Goal: Task Accomplishment & Management: Complete application form

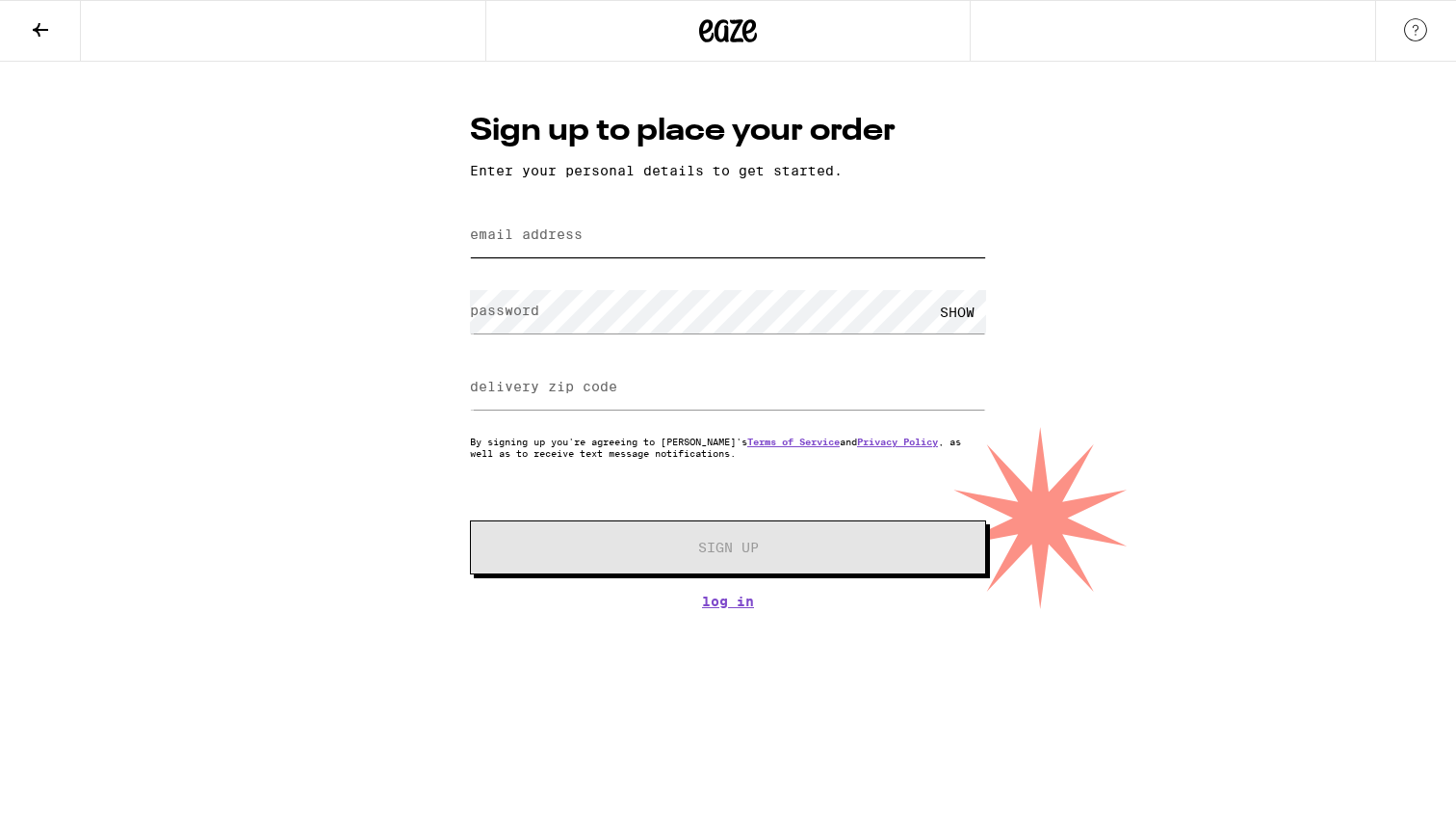
click at [661, 238] on input "email address" at bounding box center [728, 235] width 516 height 43
type input "[PERSON_NAME][EMAIL_ADDRESS][PERSON_NAME][PERSON_NAME][DOMAIN_NAME]"
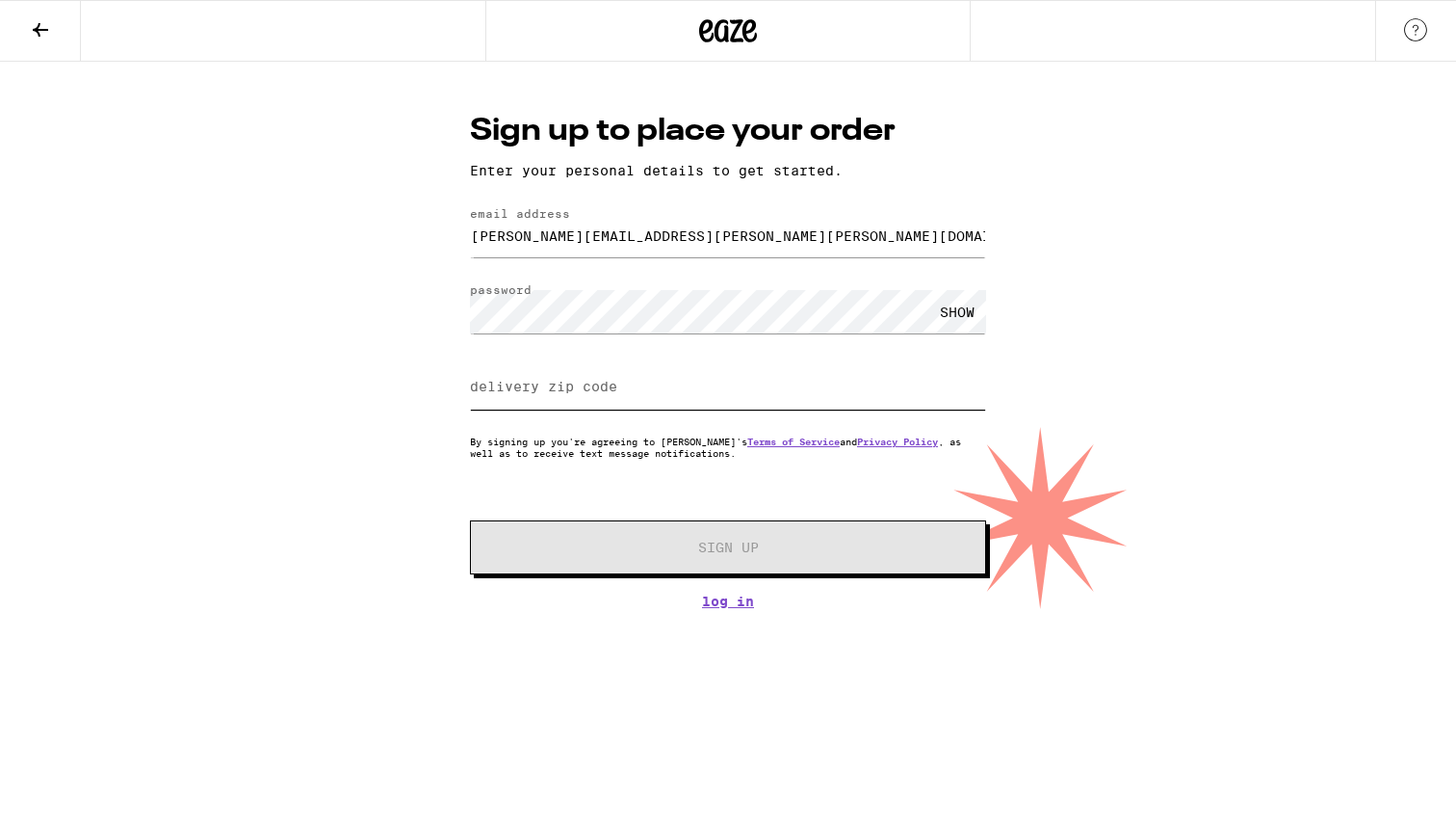
click at [644, 398] on input "delivery zip code" at bounding box center [728, 387] width 516 height 43
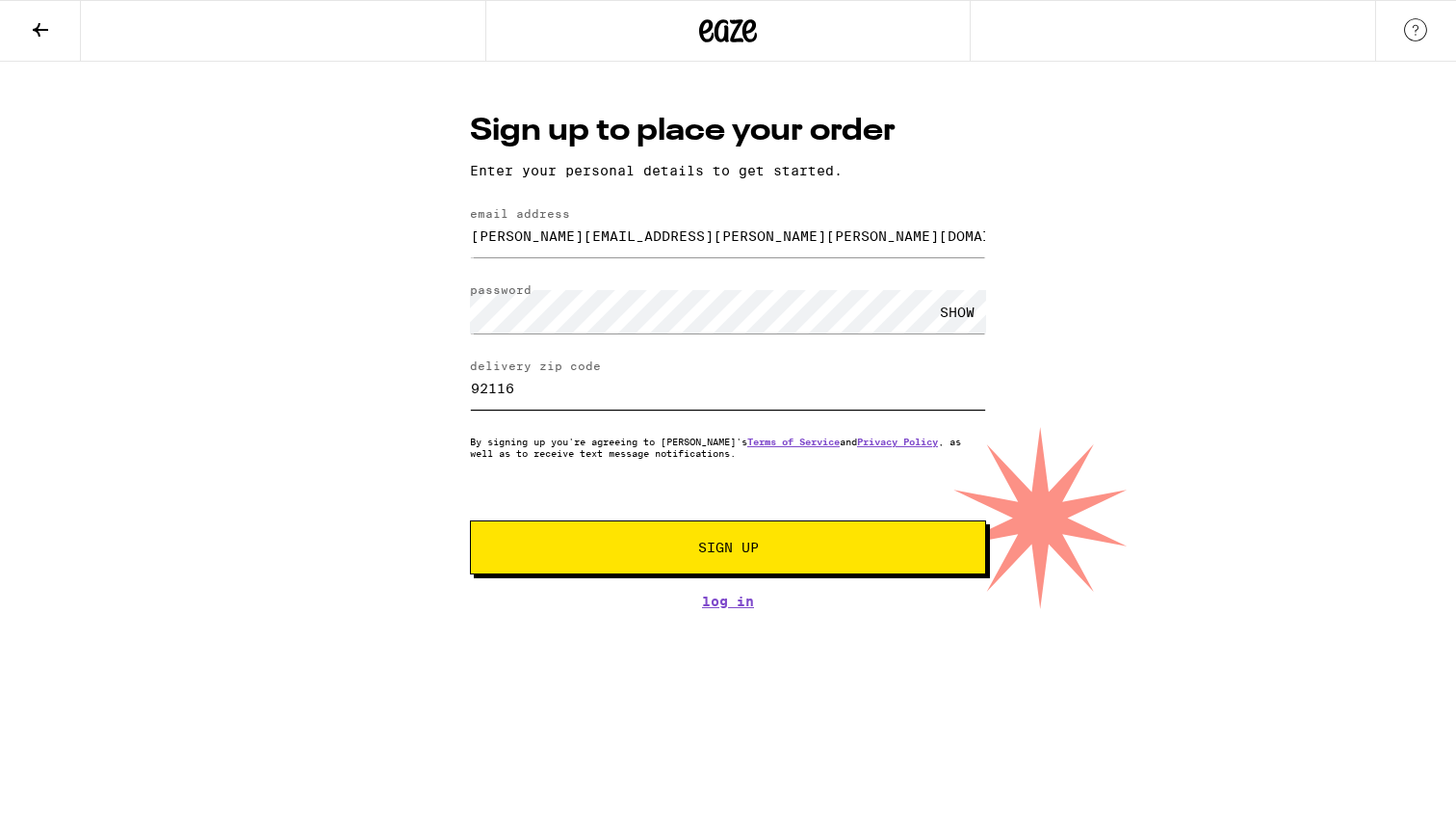
type input "92116"
click at [705, 547] on span "Sign Up" at bounding box center [728, 546] width 61 height 13
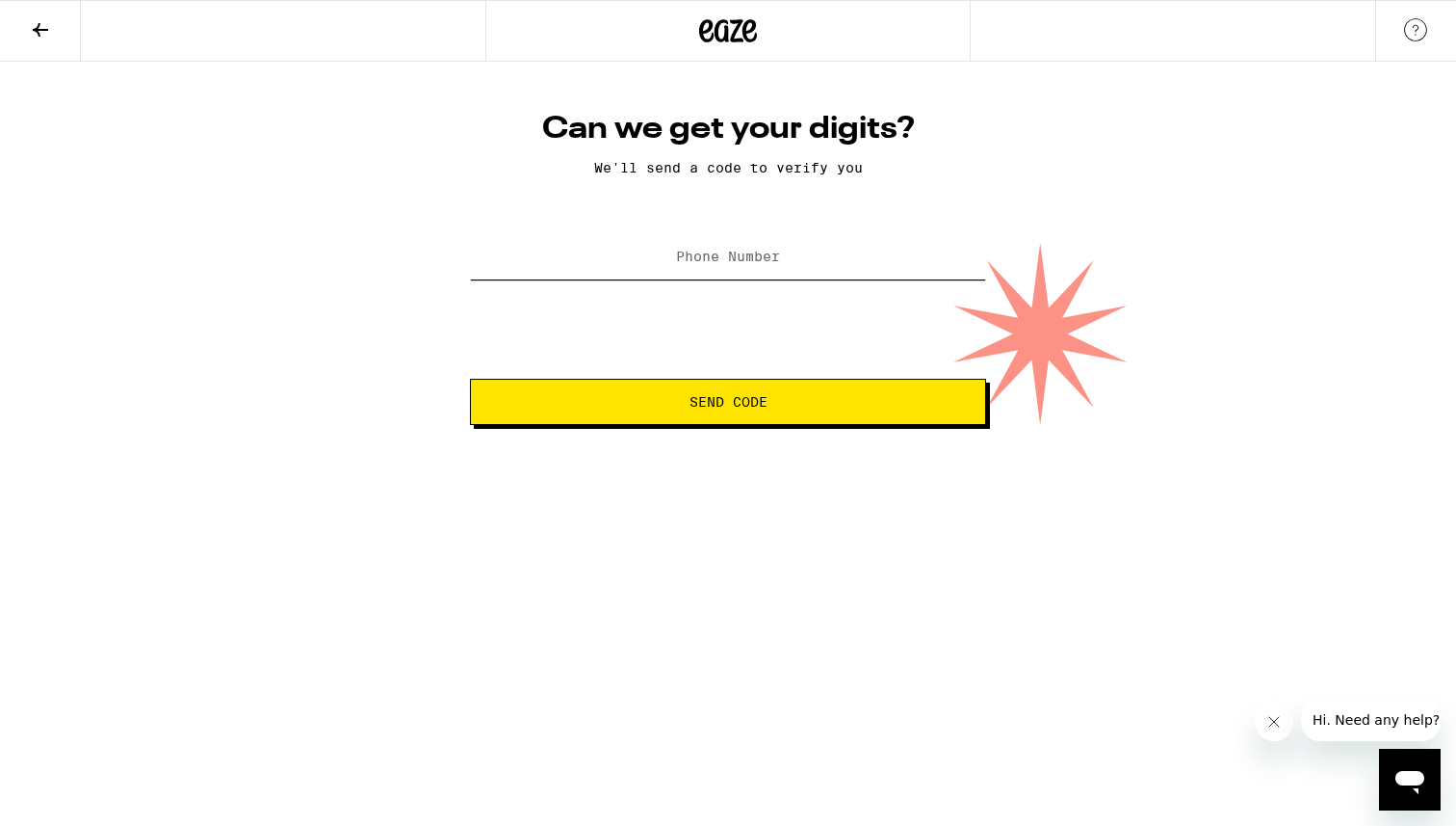
click at [795, 268] on input "Phone Number" at bounding box center [728, 257] width 516 height 43
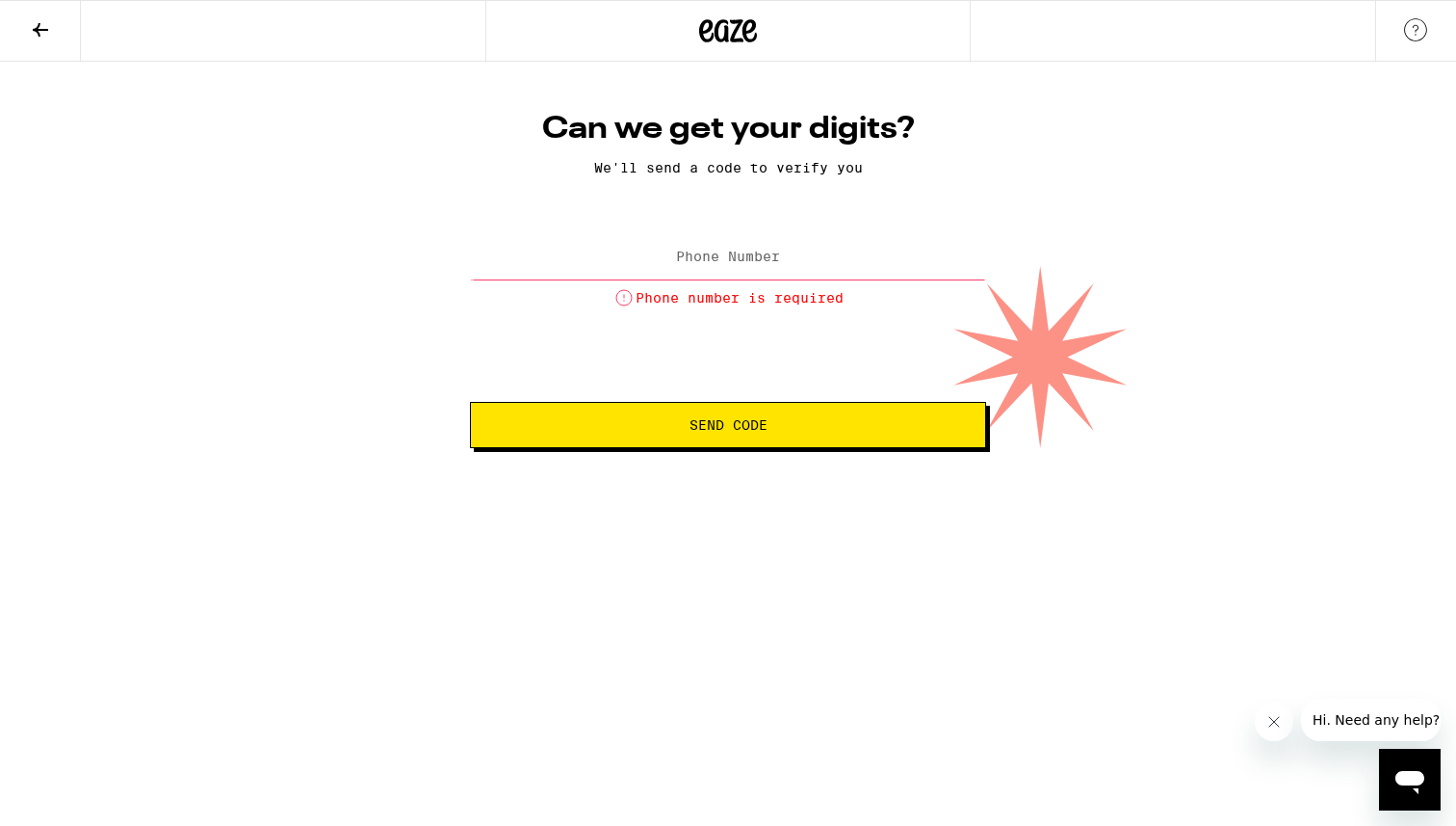
click at [797, 384] on form "Phone Number Phone number is required Send Code" at bounding box center [728, 338] width 516 height 219
click at [763, 275] on input "Phone Number" at bounding box center [728, 257] width 516 height 43
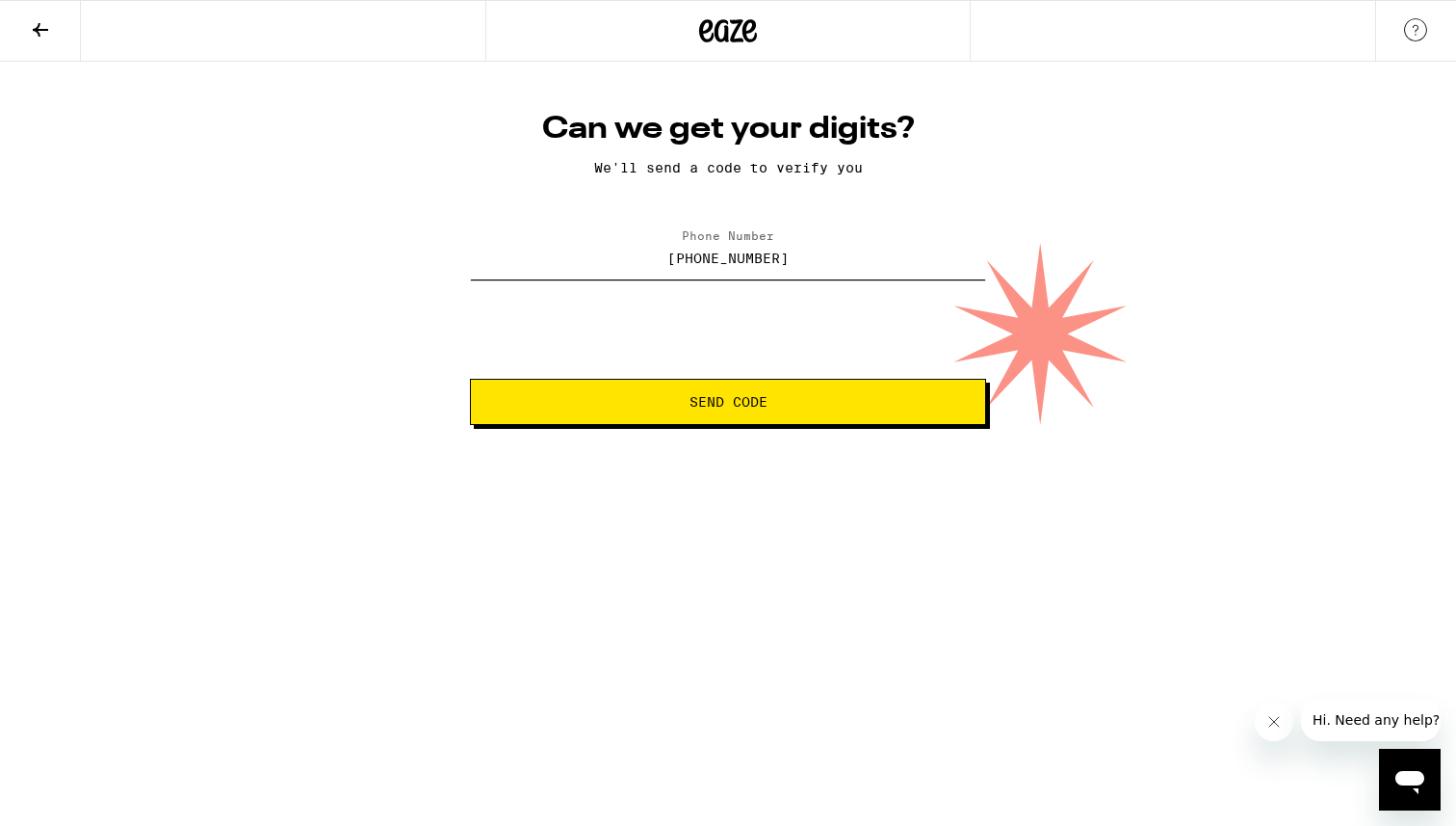
type input "[PHONE_NUMBER]"
click at [727, 386] on button "Send Code" at bounding box center [728, 402] width 516 height 46
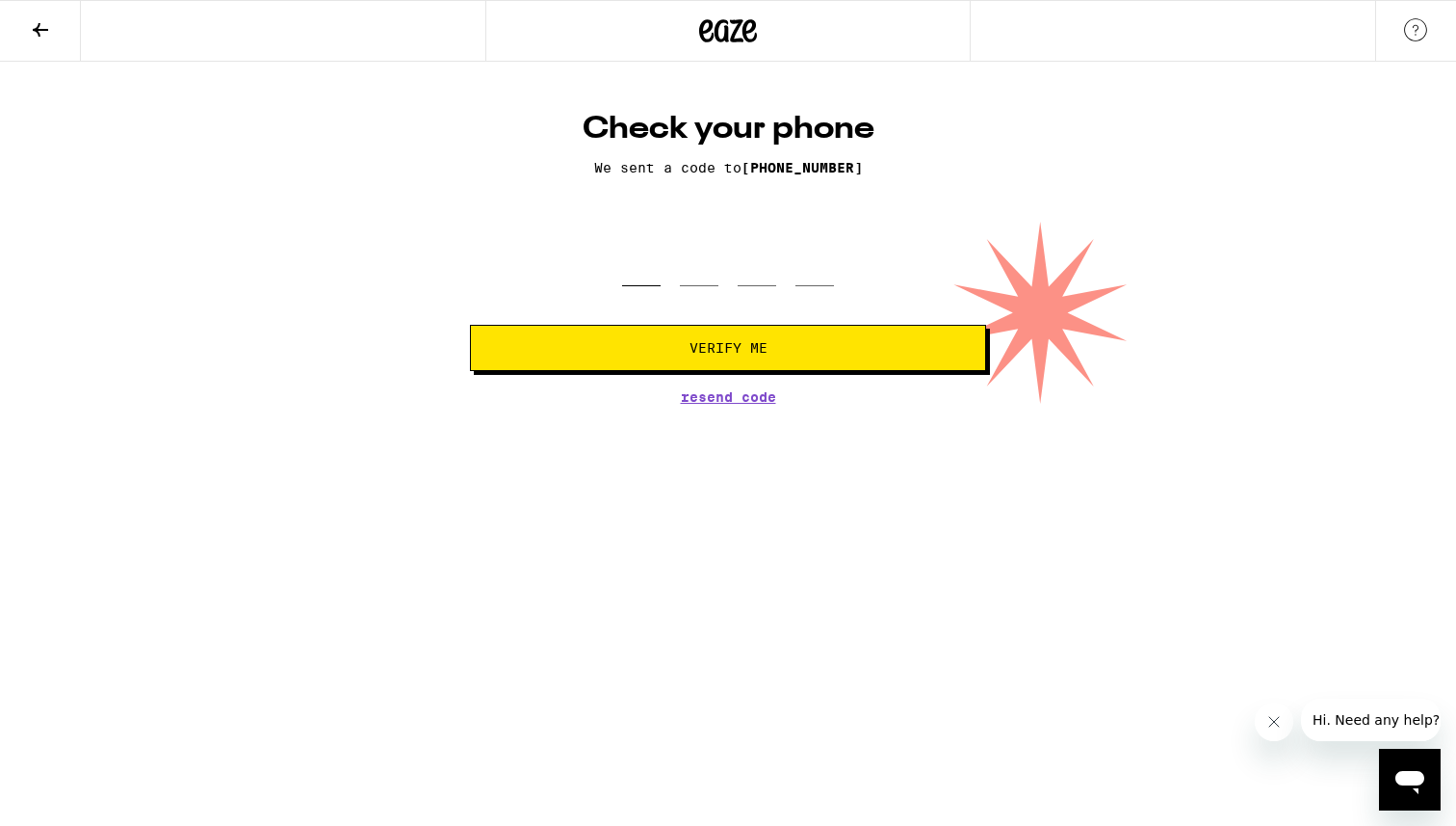
click at [649, 277] on input "tel" at bounding box center [641, 257] width 39 height 57
click at [696, 404] on span "Resend Code" at bounding box center [728, 396] width 95 height 13
click at [1406, 787] on icon "Open messaging window" at bounding box center [1410, 779] width 35 height 35
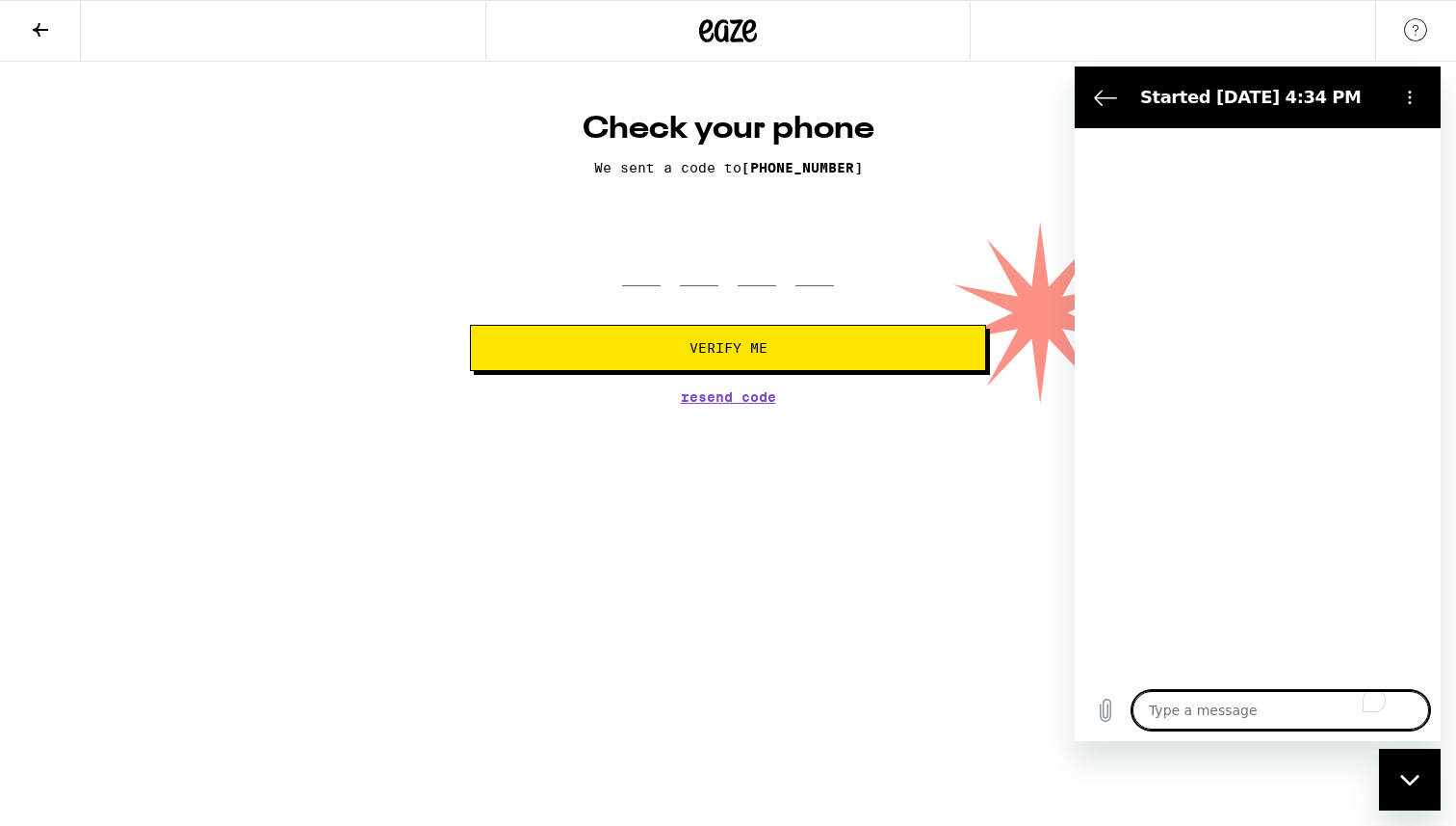
type textarea "x"
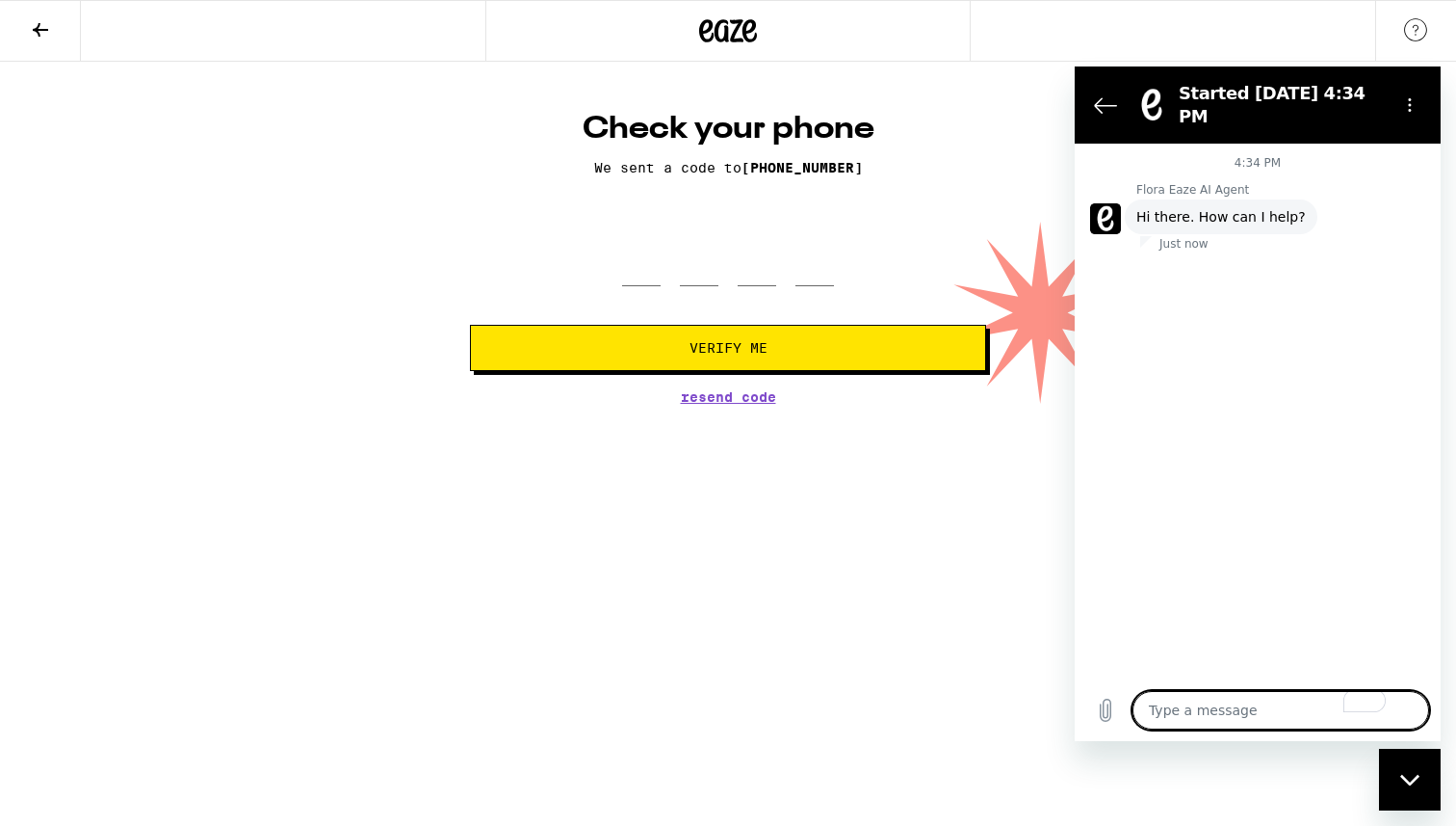
type textarea "d"
type textarea "x"
type textarea "di"
type textarea "x"
type textarea "did"
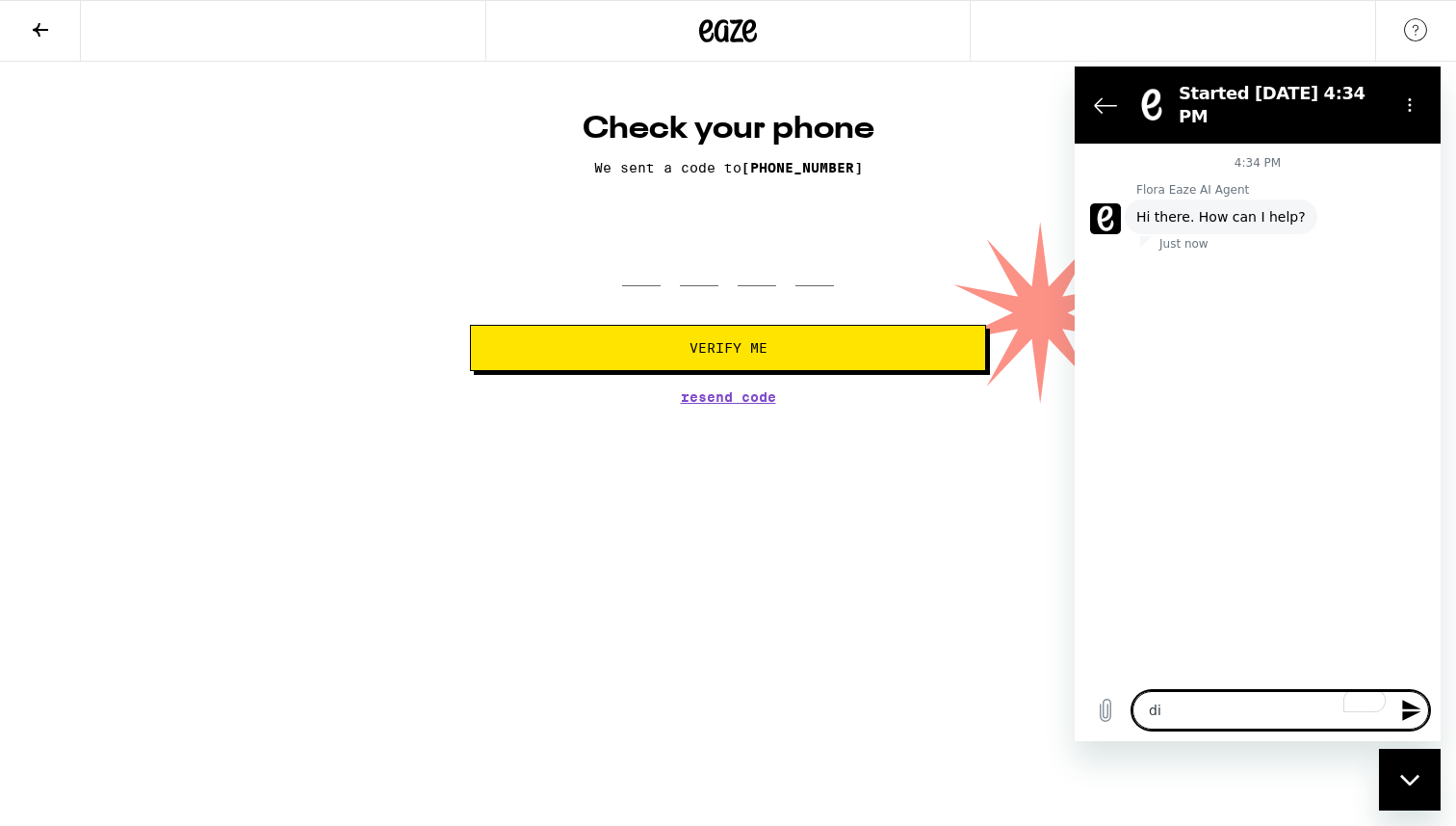
type textarea "x"
type textarea "didn"
type textarea "x"
type textarea "didnt"
type textarea "x"
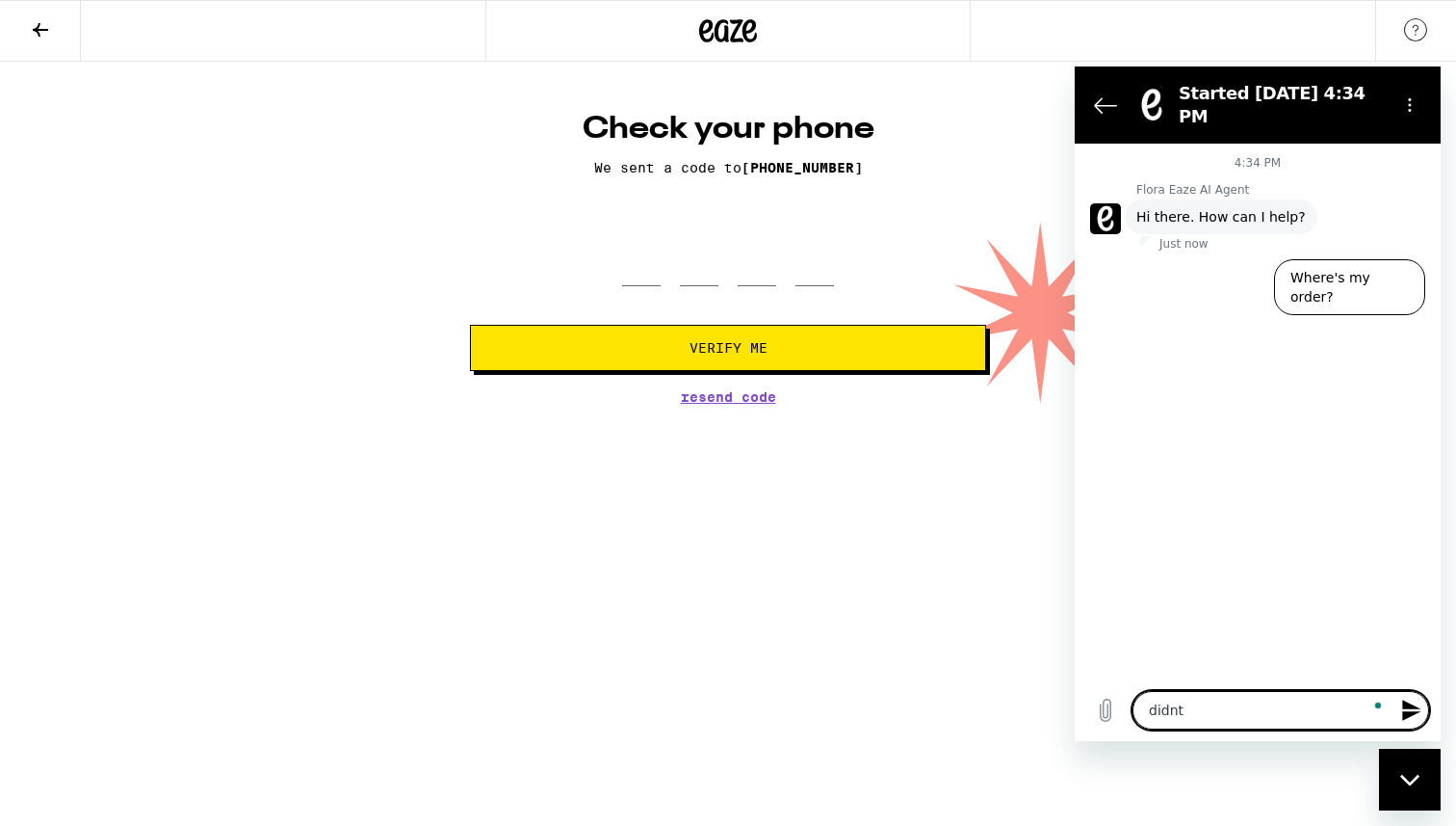
type textarea "didnt"
type textarea "x"
type textarea "didnt g"
type textarea "x"
type textarea "didnt ge"
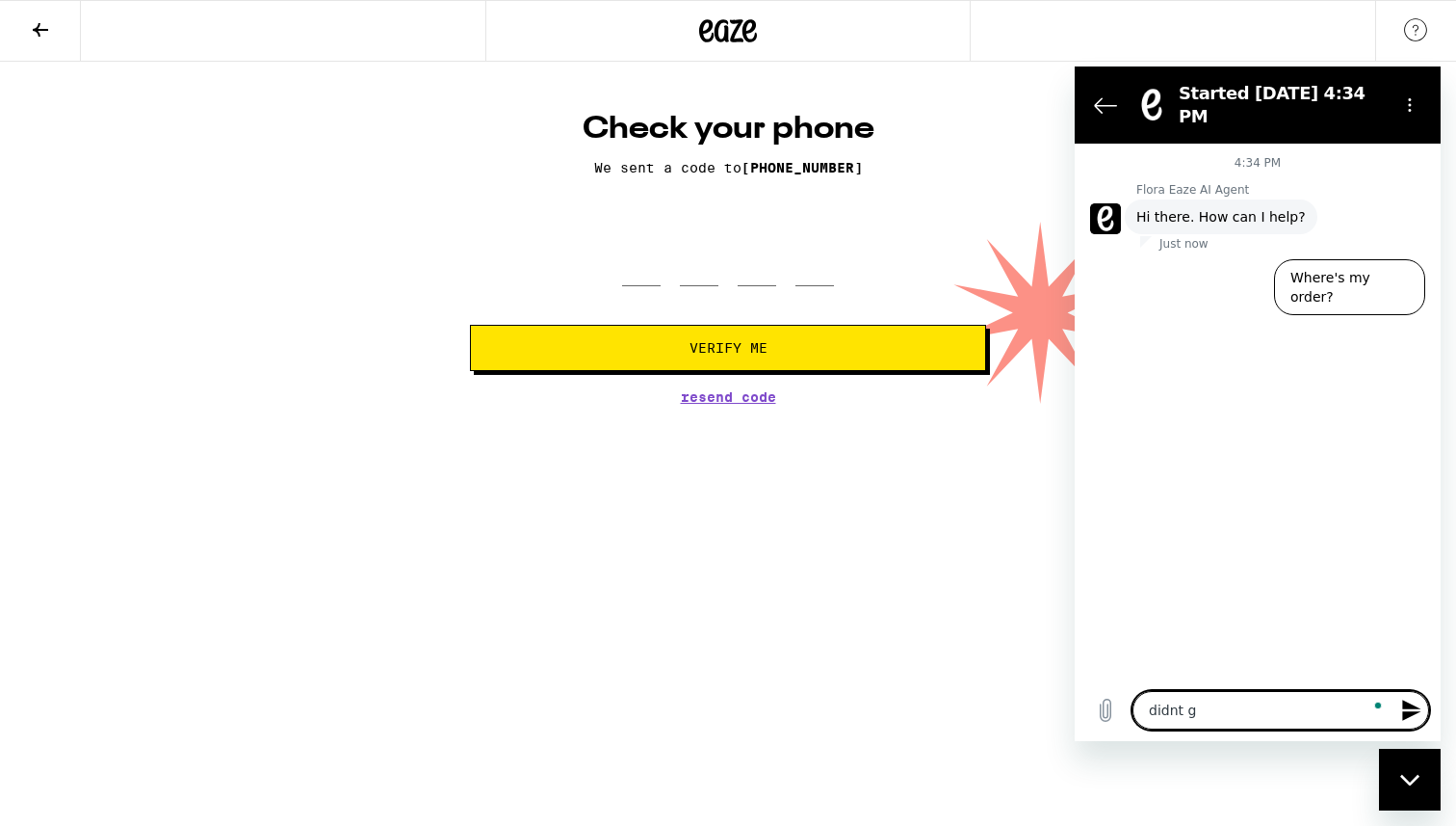
type textarea "x"
type textarea "didnt get"
type textarea "x"
type textarea "didnt get"
type textarea "x"
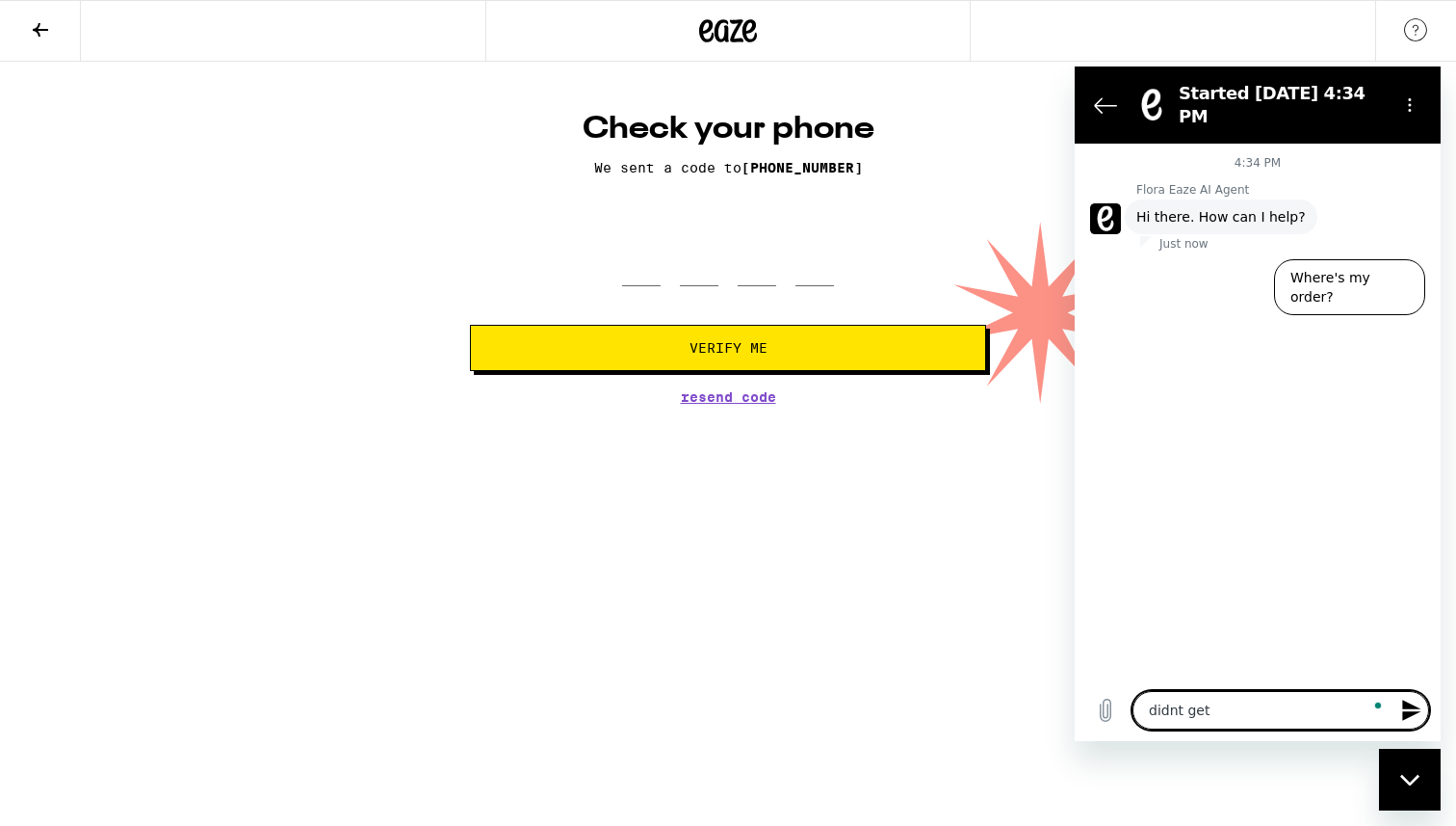
type textarea "didnt get t"
type textarea "x"
type textarea "didnt get th"
type textarea "x"
type textarea "didnt get the"
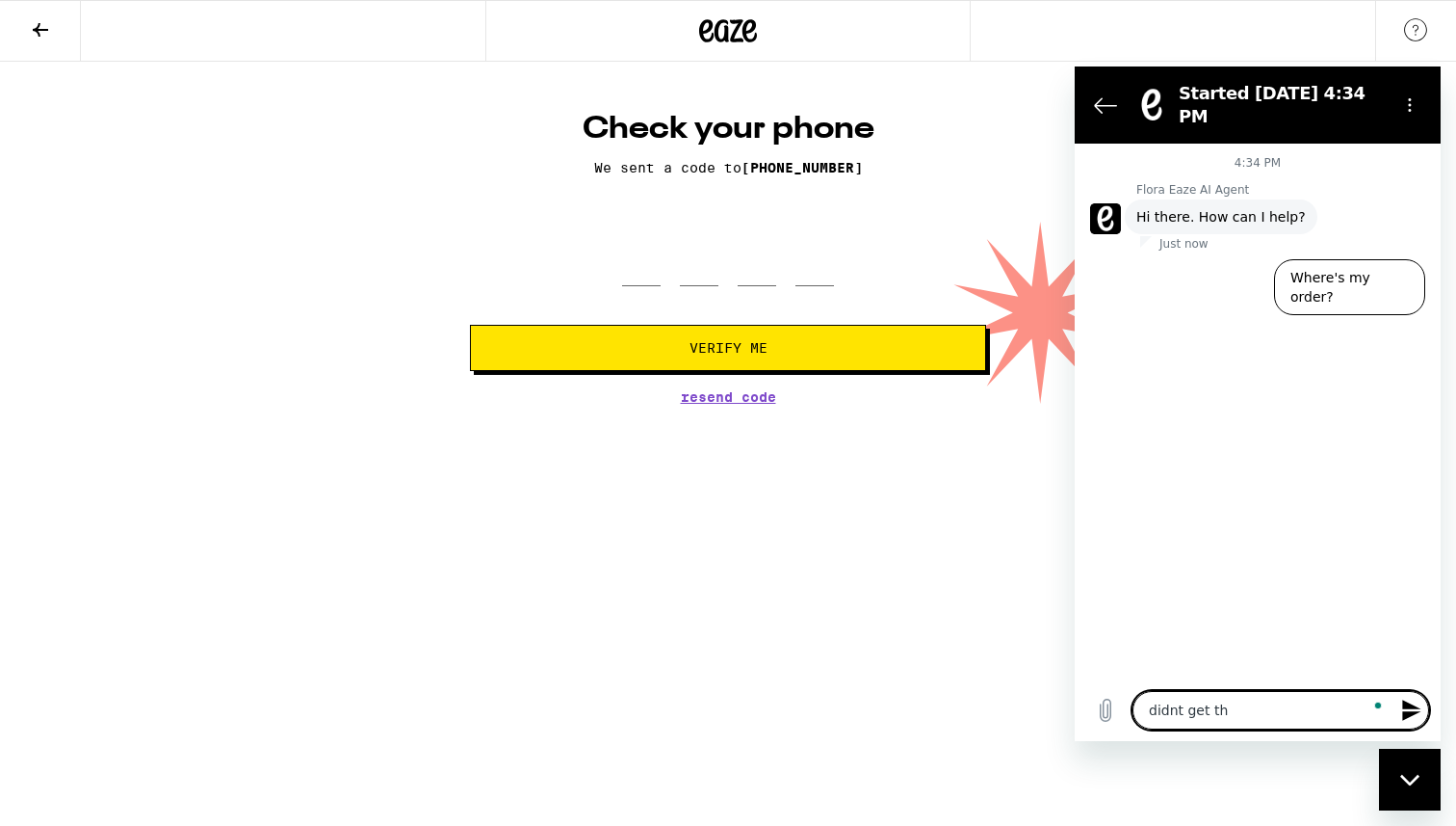
type textarea "x"
type textarea "didnt get the"
type textarea "x"
type textarea "didnt get the t"
type textarea "x"
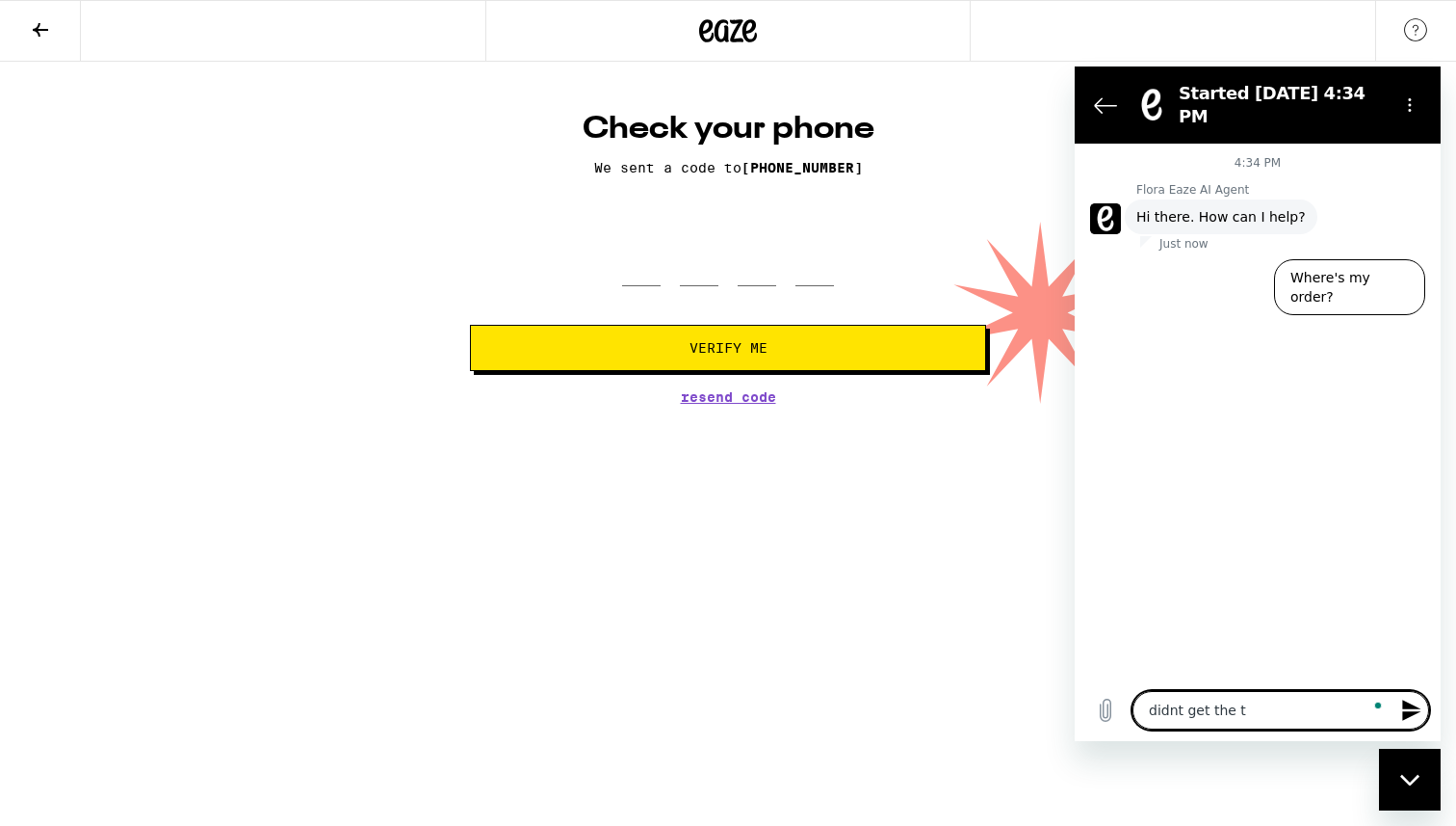
type textarea "didnt get the te"
type textarea "x"
type textarea "didnt get the tex"
type textarea "x"
type textarea "didnt get the text"
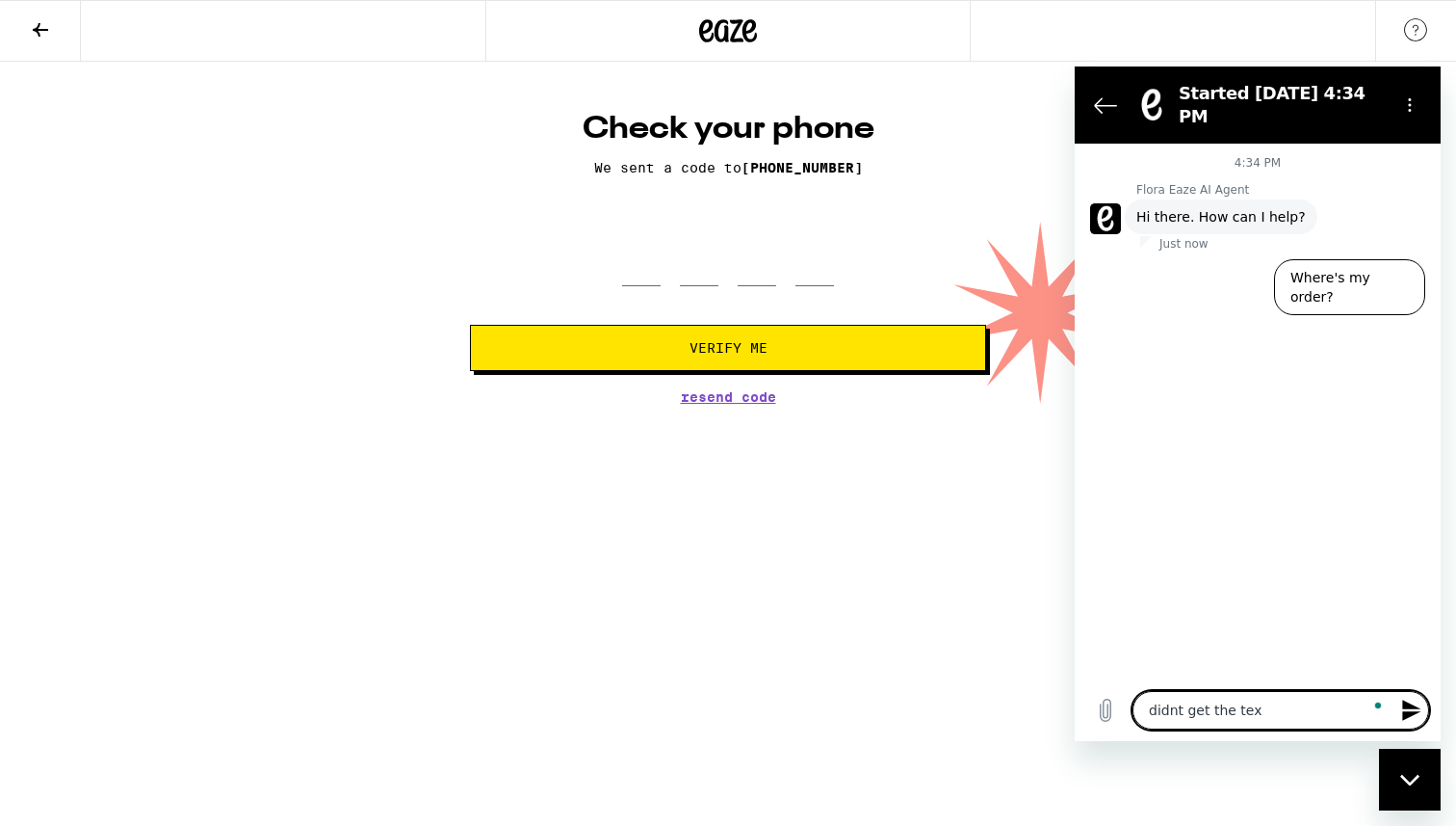
type textarea "x"
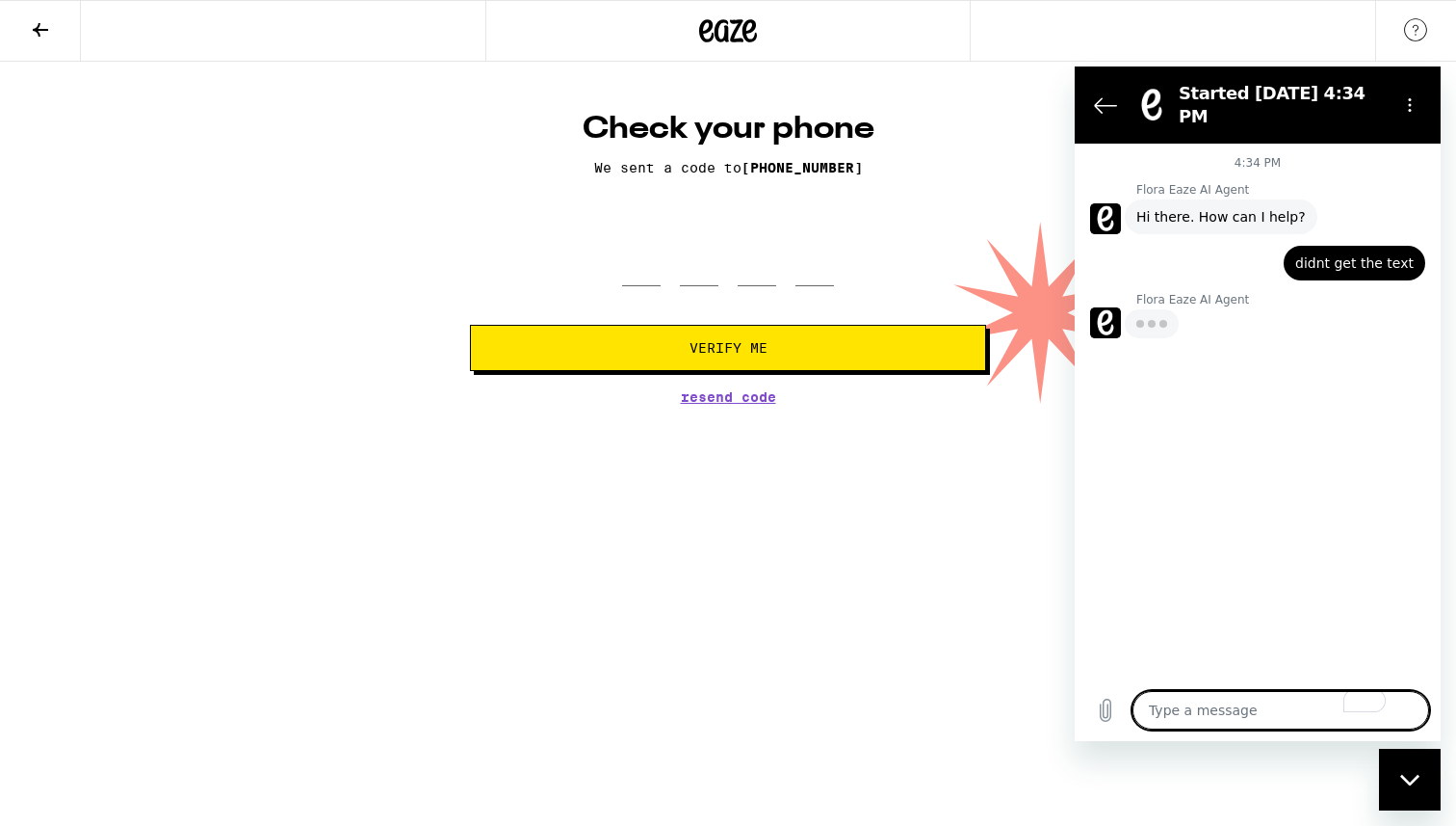
type textarea "x"
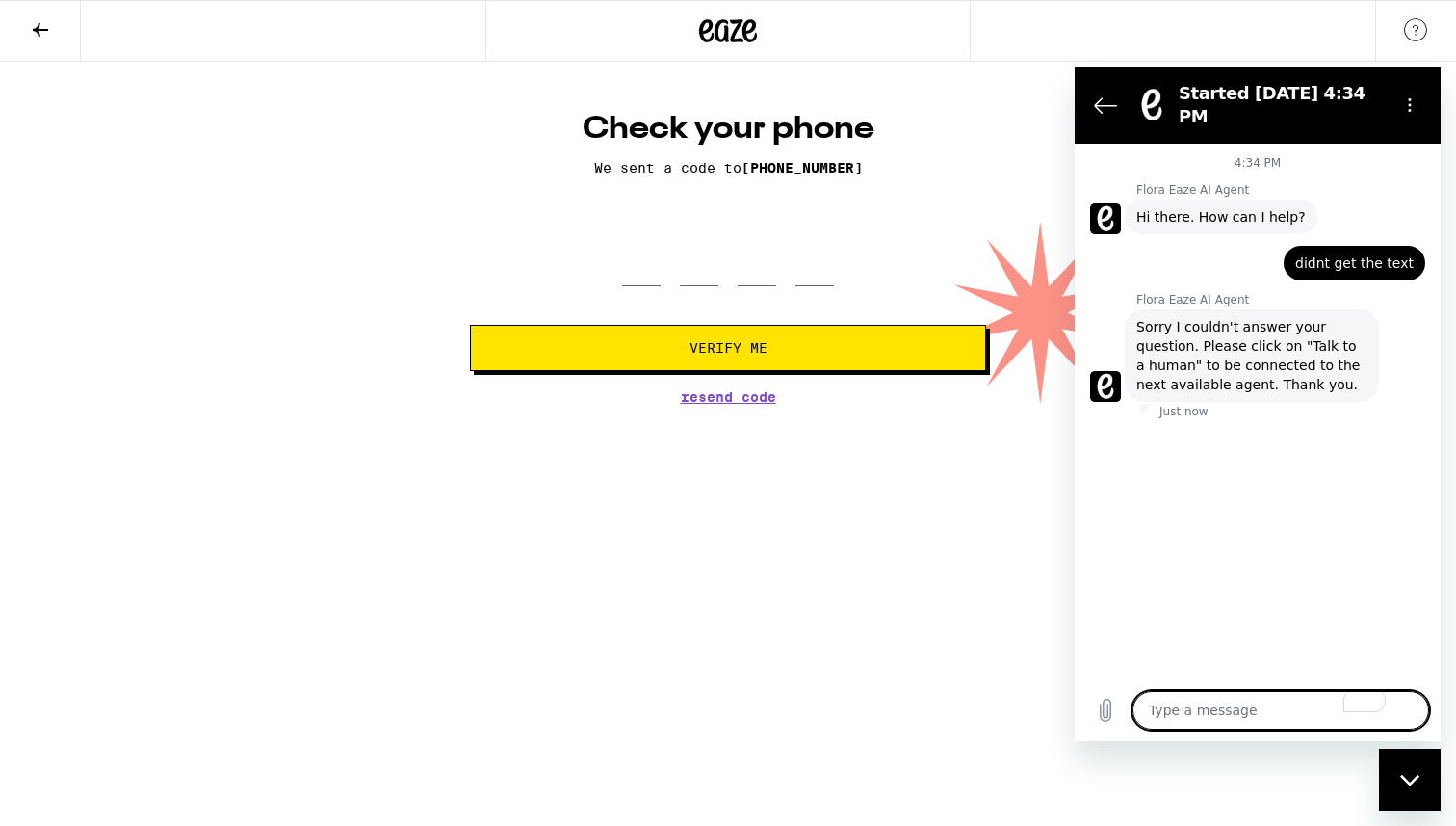
click at [738, 400] on span "Resend Code" at bounding box center [728, 396] width 95 height 13
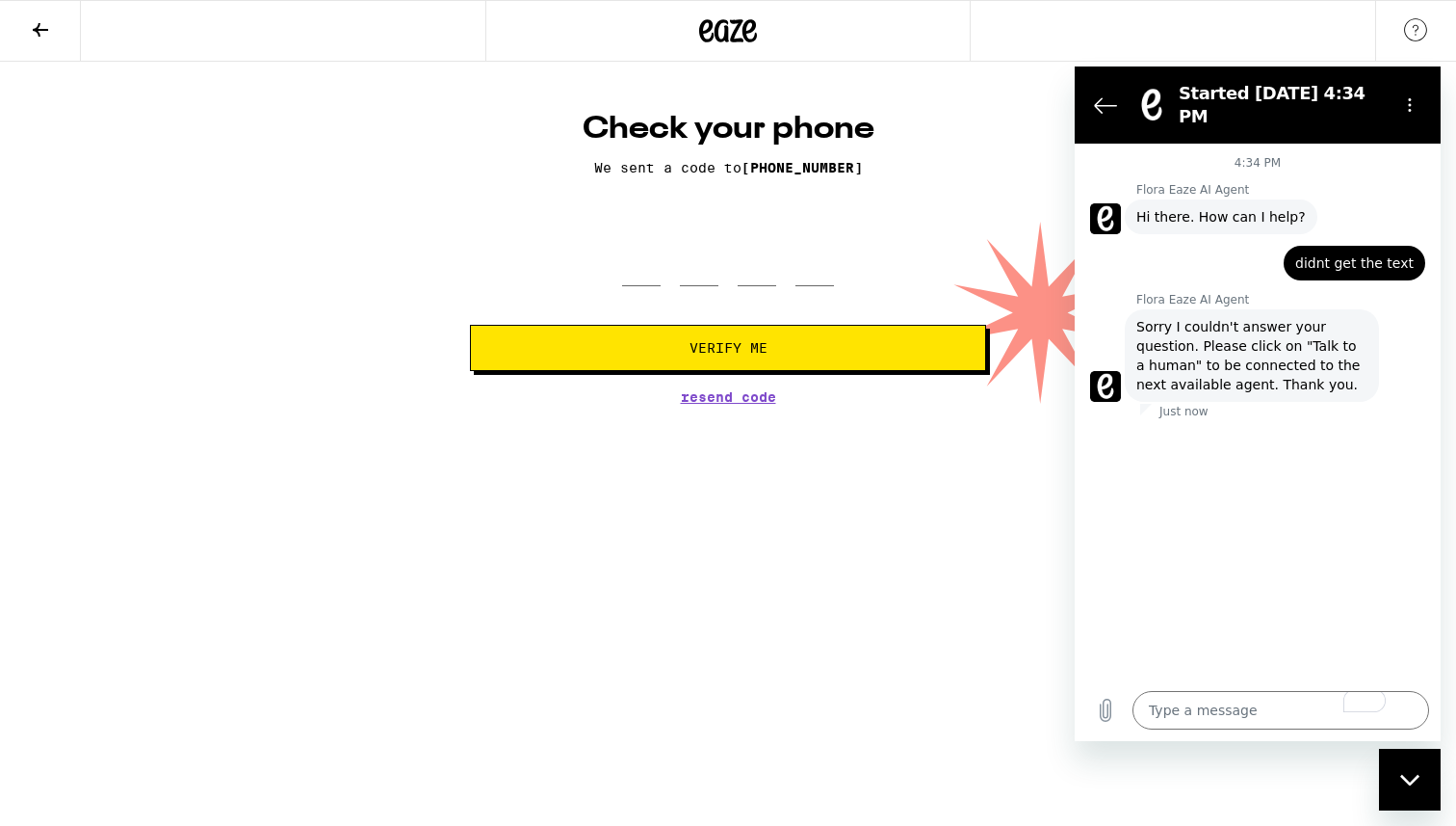
click at [726, 50] on div at bounding box center [727, 31] width 485 height 62
click at [735, 27] on icon at bounding box center [728, 30] width 58 height 35
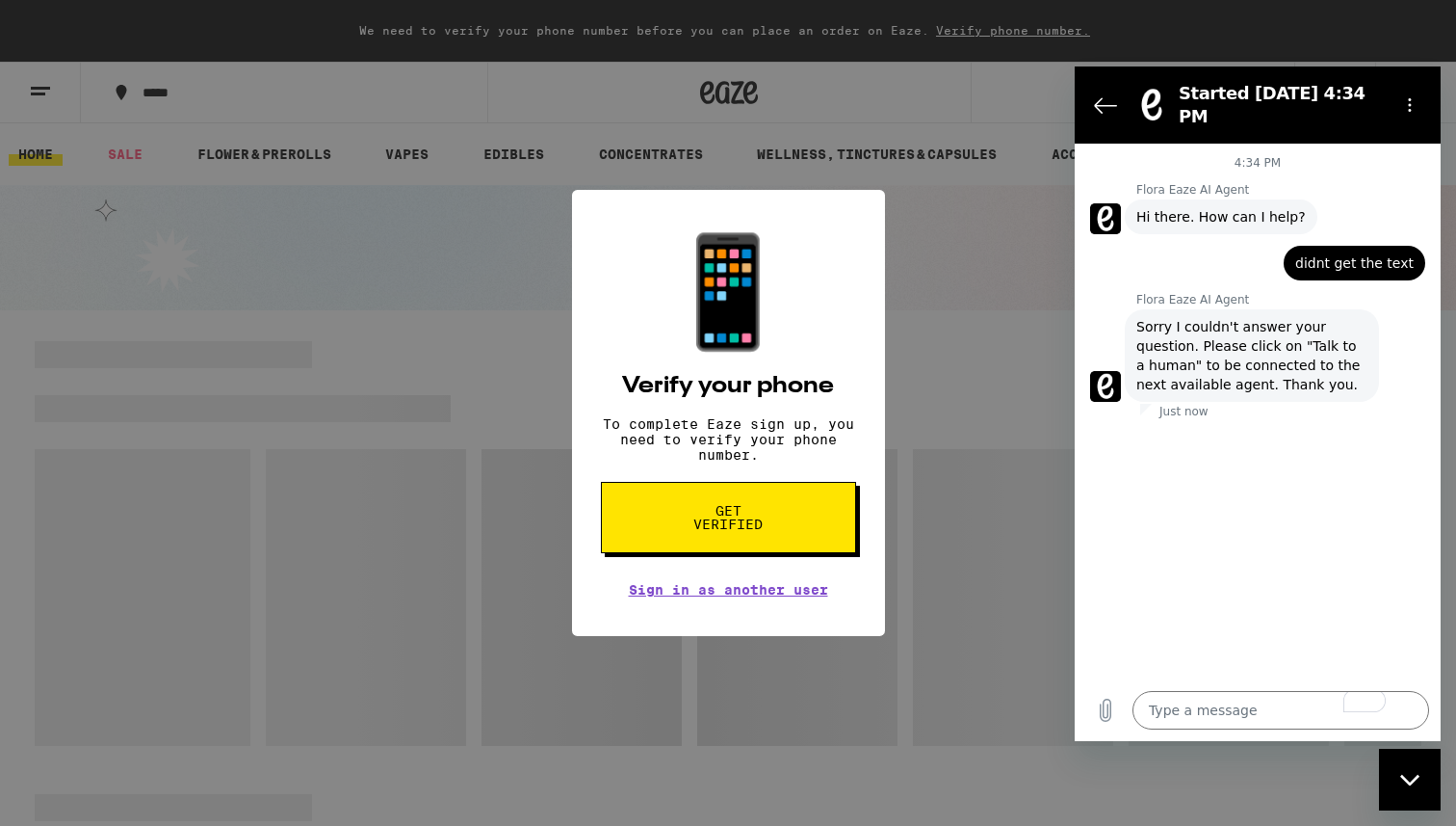
click at [666, 524] on button "Get verified" at bounding box center [728, 517] width 255 height 71
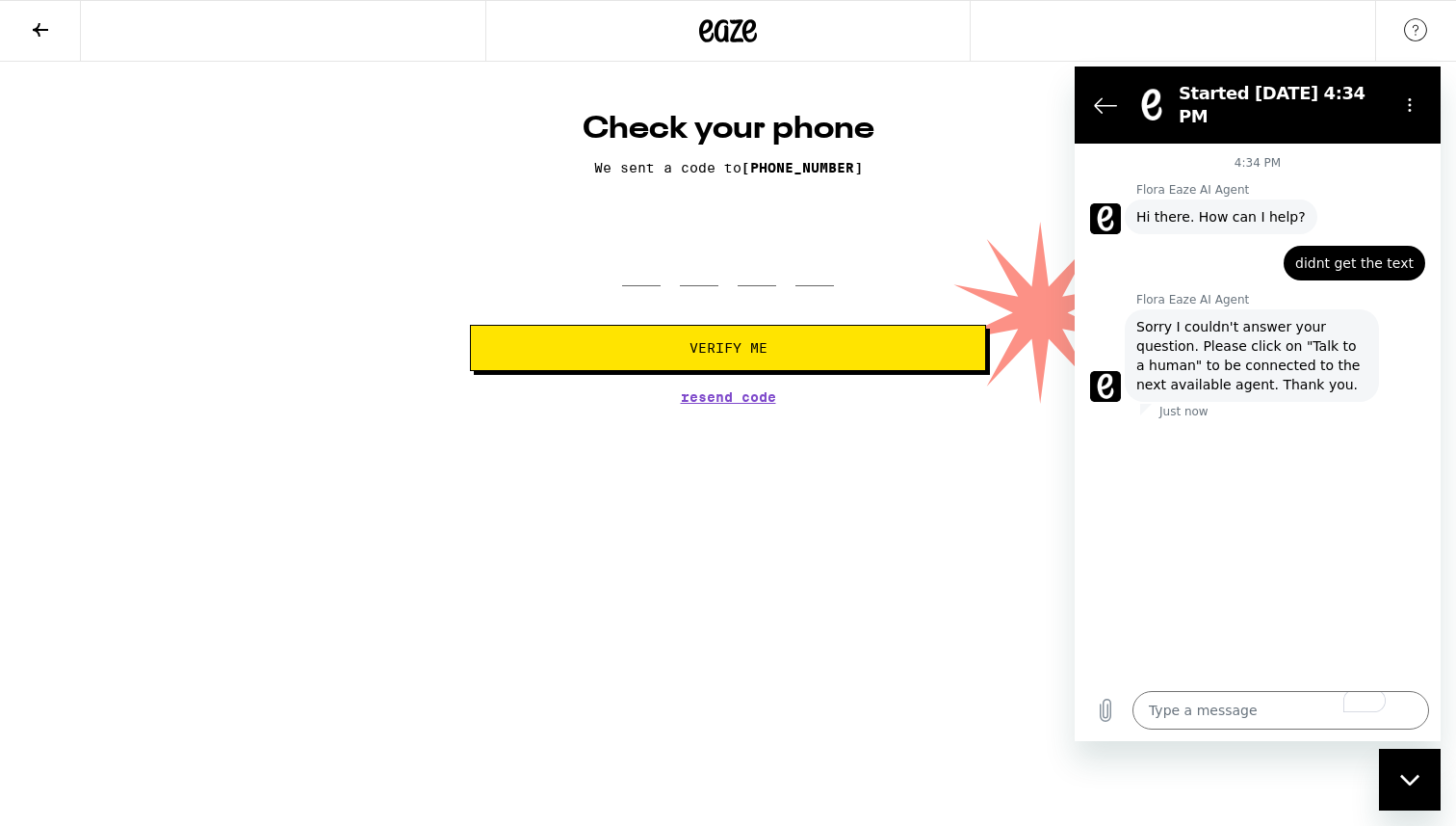
click at [718, 399] on span "Resend Code" at bounding box center [728, 396] width 95 height 13
drag, startPoint x: 1304, startPoint y: 329, endPoint x: 1178, endPoint y: 345, distance: 127.1
click at [1178, 345] on span "Sorry I couldn't answer your question. Please click on "Talk to a human" to be …" at bounding box center [1252, 355] width 231 height 77
copy span "alk to a human"
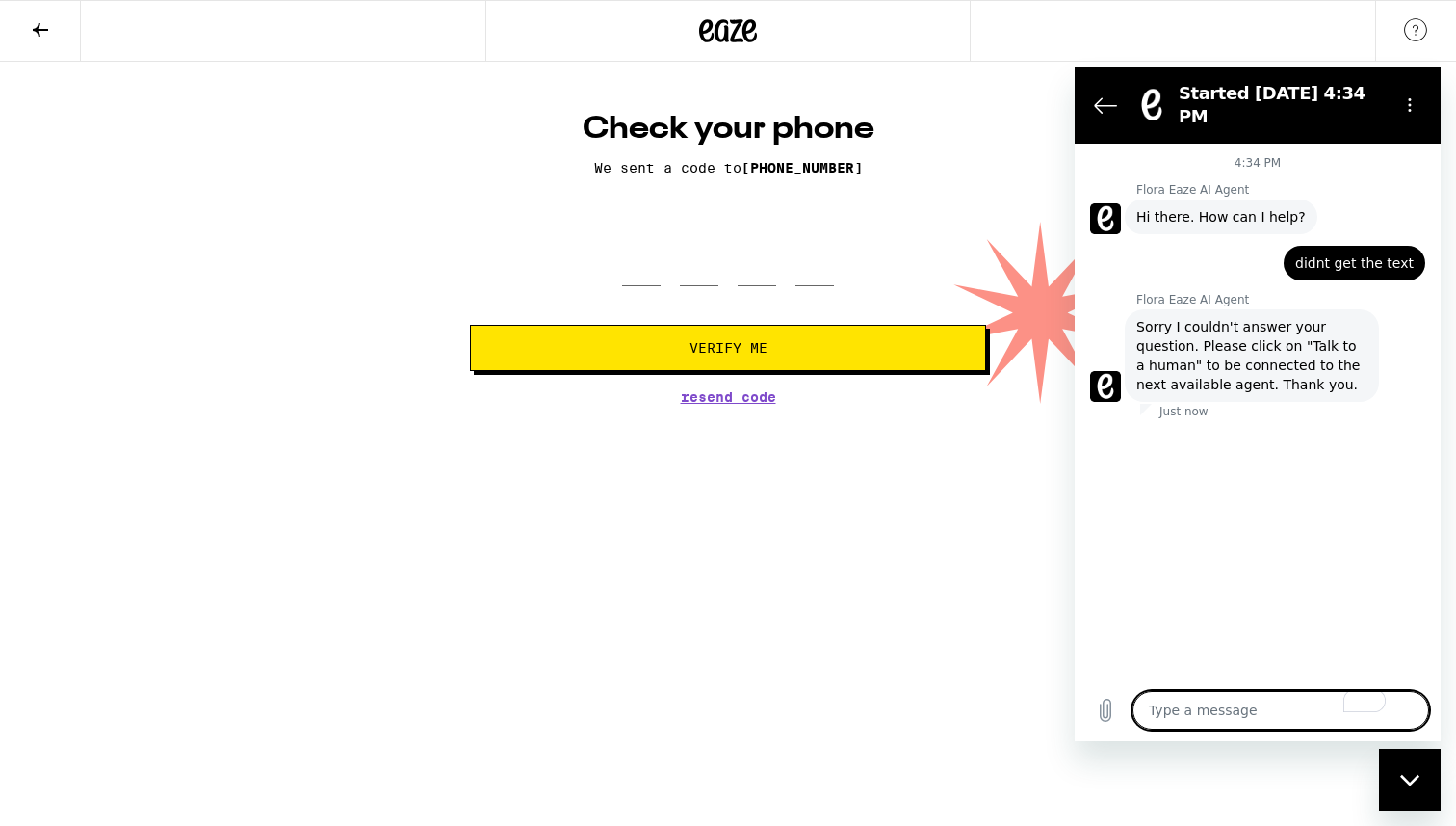
click at [1169, 710] on textarea "To enrich screen reader interactions, please activate Accessibility in Grammarl…" at bounding box center [1281, 710] width 297 height 39
paste textarea "alk to a human"
type textarea "alk to a human"
type textarea "x"
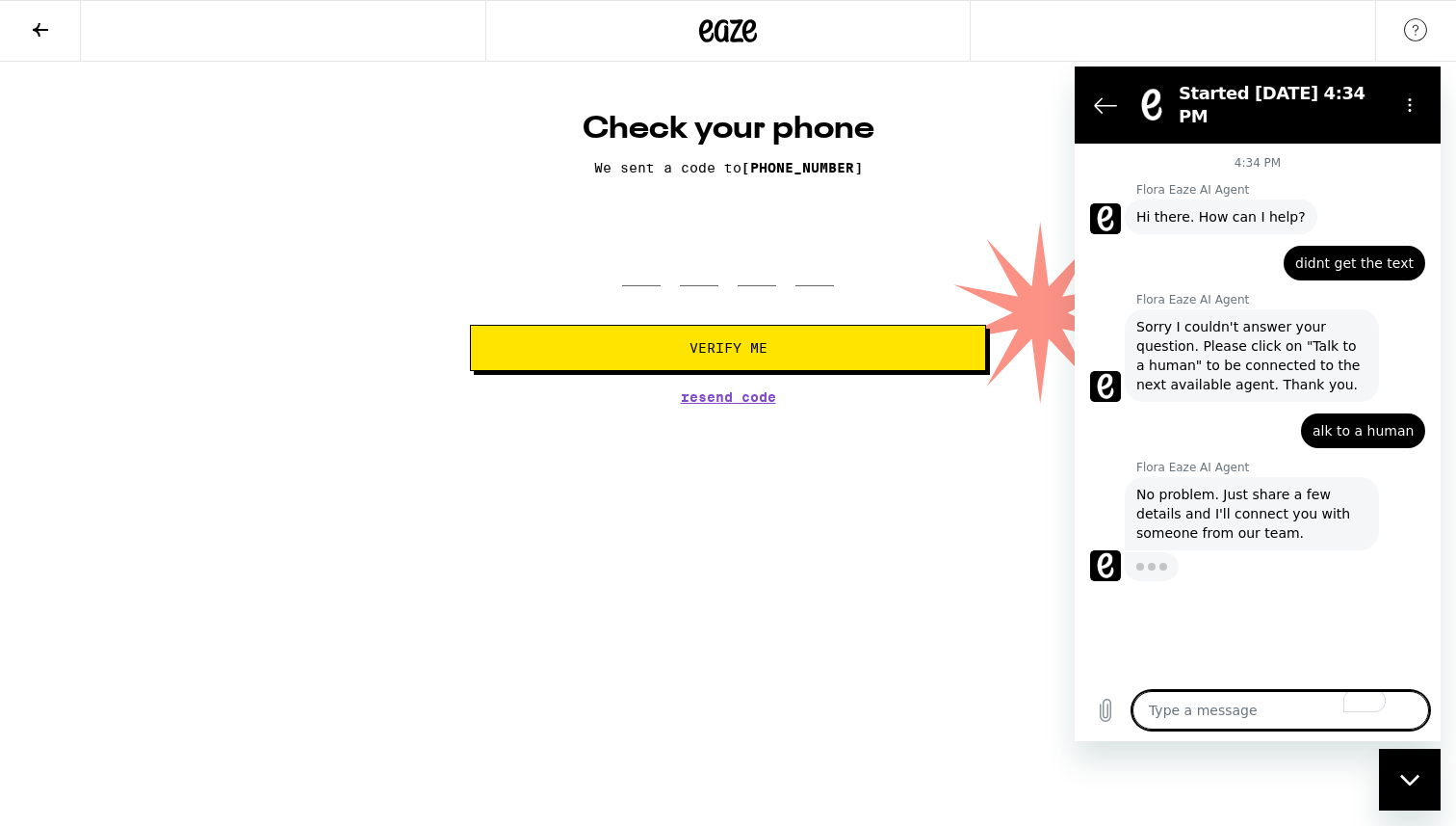
type textarea "x"
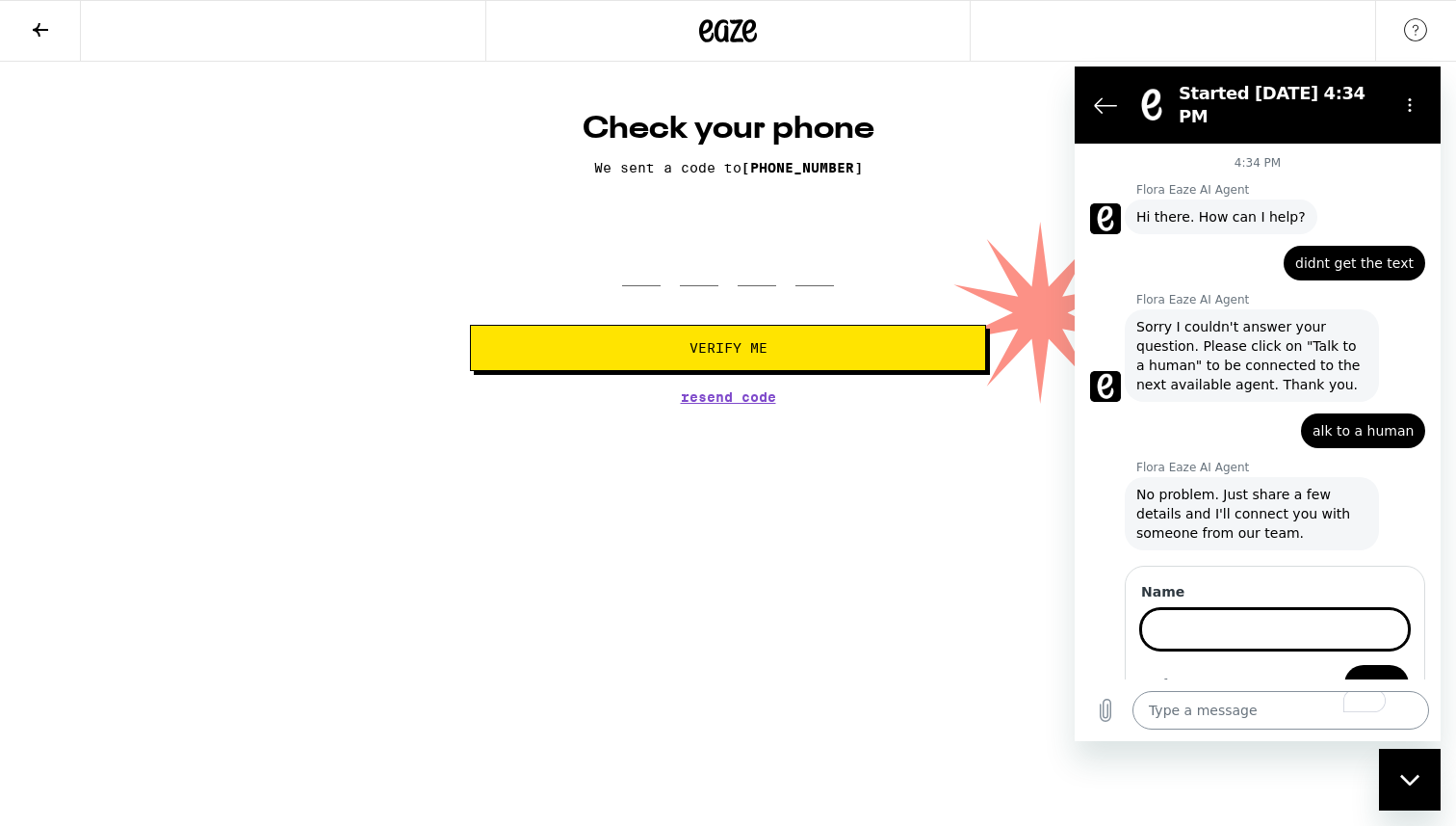
scroll to position [26, 0]
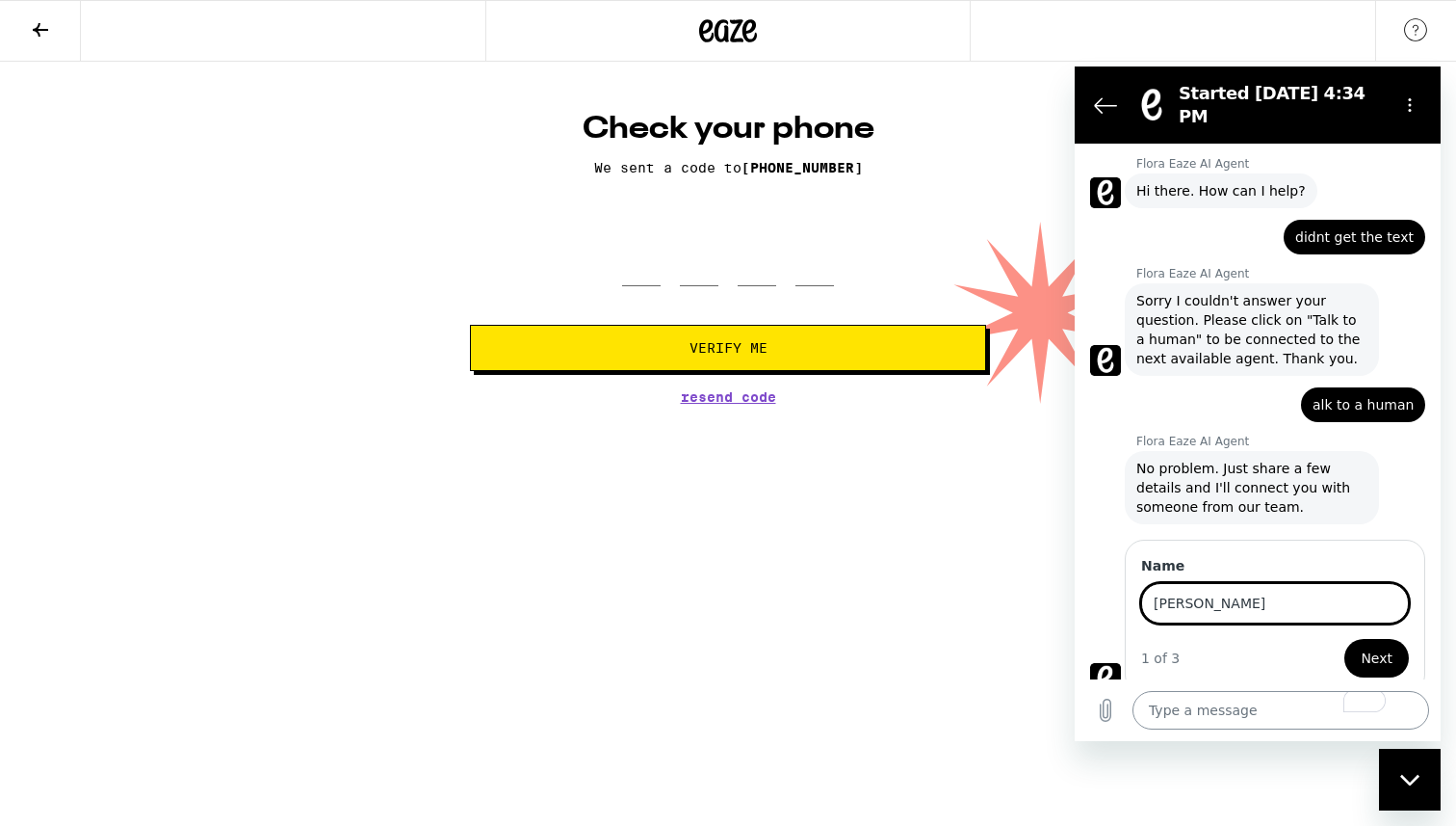
type input "[PERSON_NAME]"
click at [1345, 639] on button "Next" at bounding box center [1377, 658] width 65 height 39
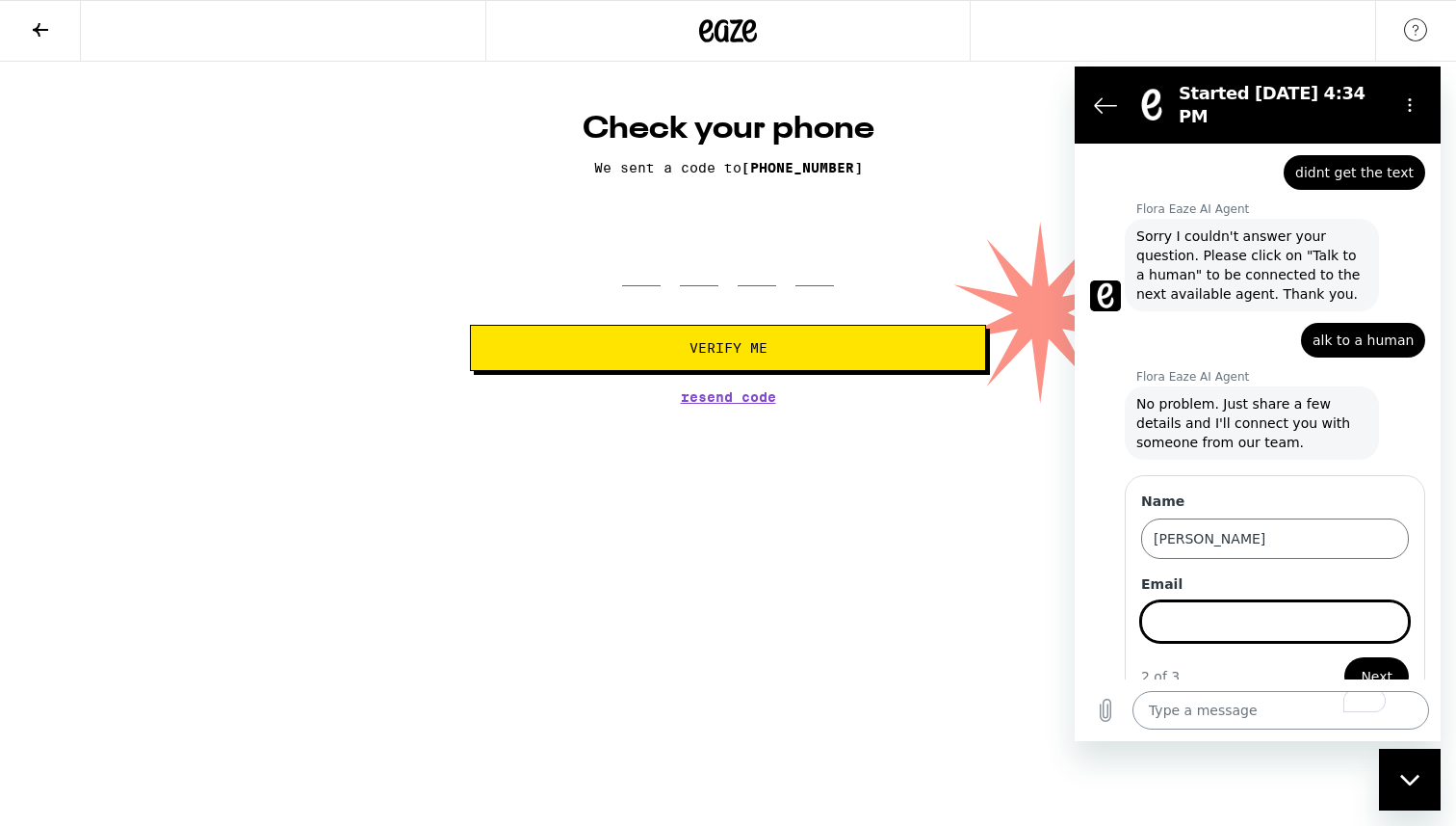
scroll to position [109, 0]
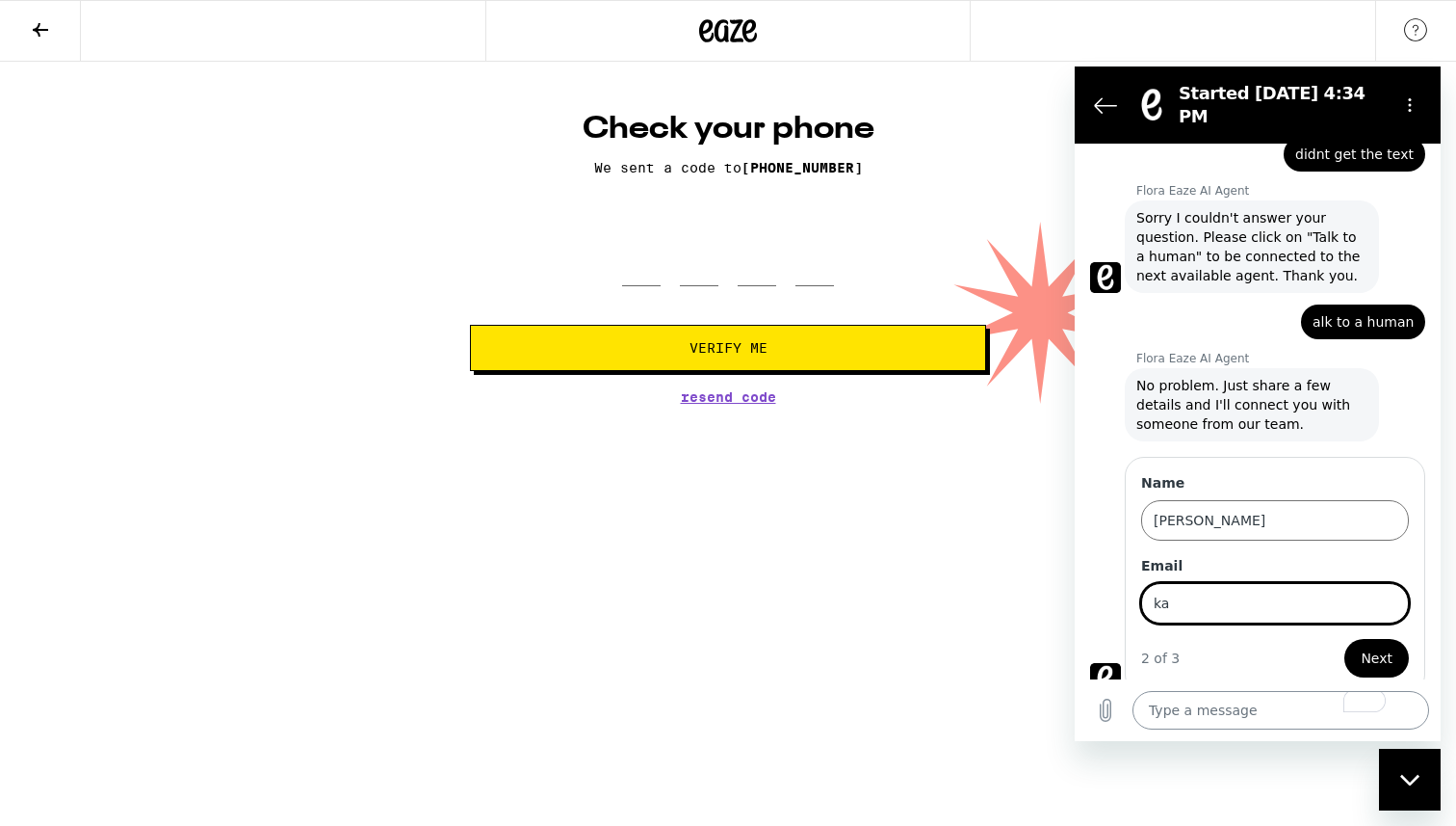
type input "ka"
click at [1169, 710] on textarea "To enrich screen reader interactions, please activate Accessibility in Grammarl…" at bounding box center [1281, 710] width 297 height 39
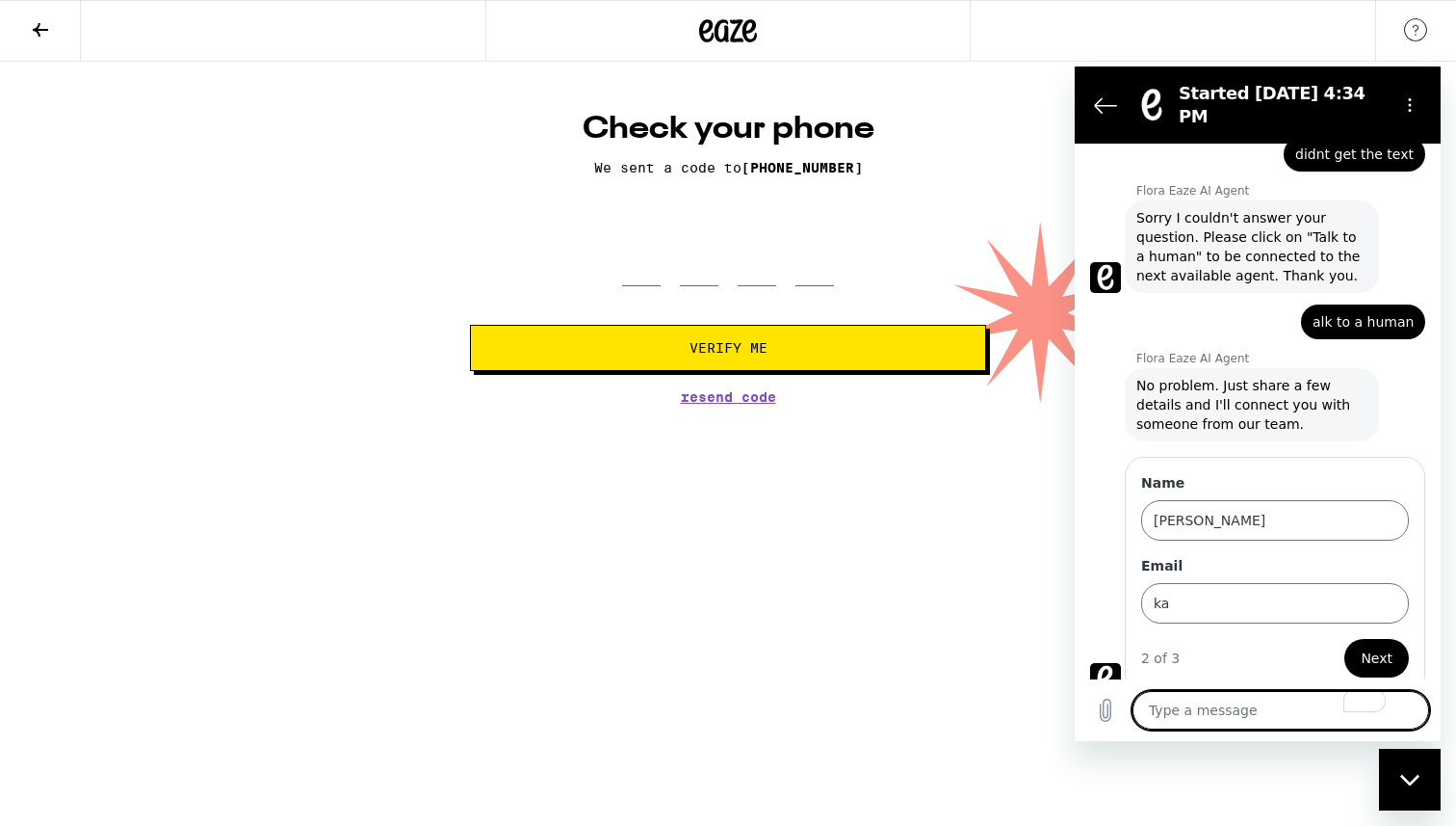
type textarea "t"
type textarea "x"
type textarea "te"
type textarea "x"
type textarea "te"
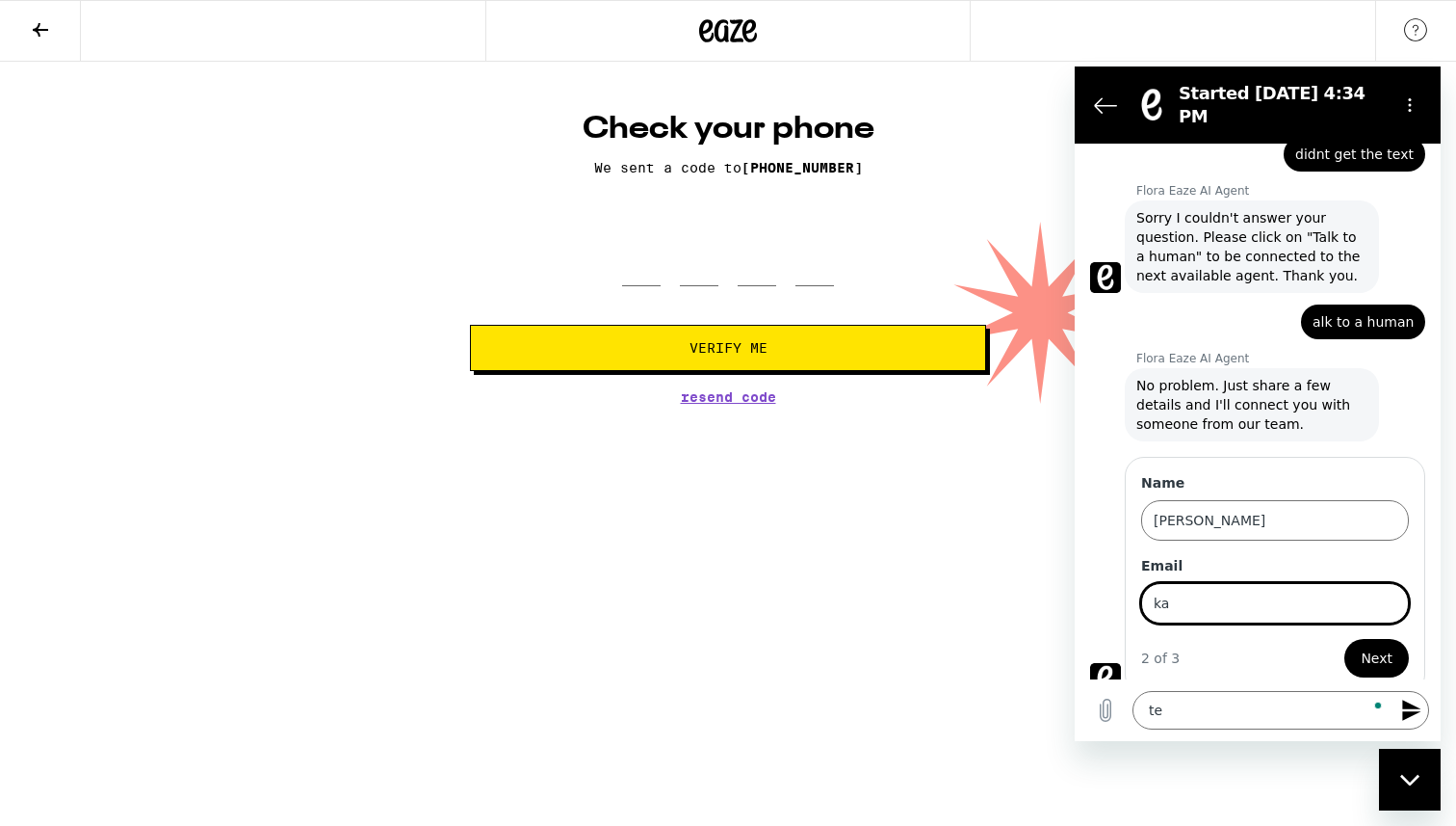
click at [1226, 590] on input "ka" at bounding box center [1275, 603] width 268 height 40
type input "[PERSON_NAME][EMAIL_ADDRESS][PERSON_NAME][PERSON_NAME][DOMAIN_NAME]"
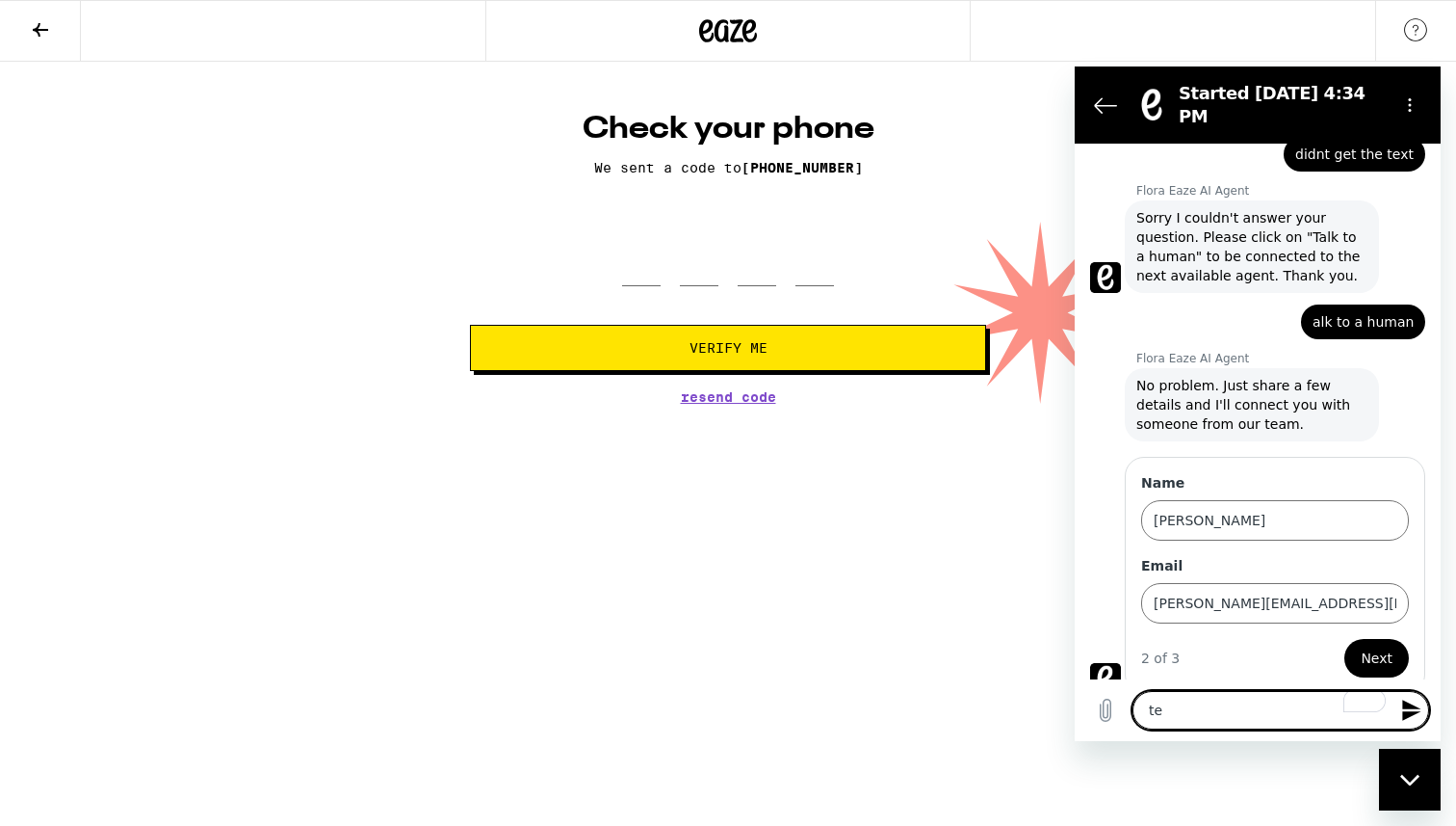
click at [1193, 707] on textarea "te" at bounding box center [1281, 710] width 297 height 39
click at [1192, 707] on textarea "te" at bounding box center [1281, 710] width 297 height 39
type textarea "x"
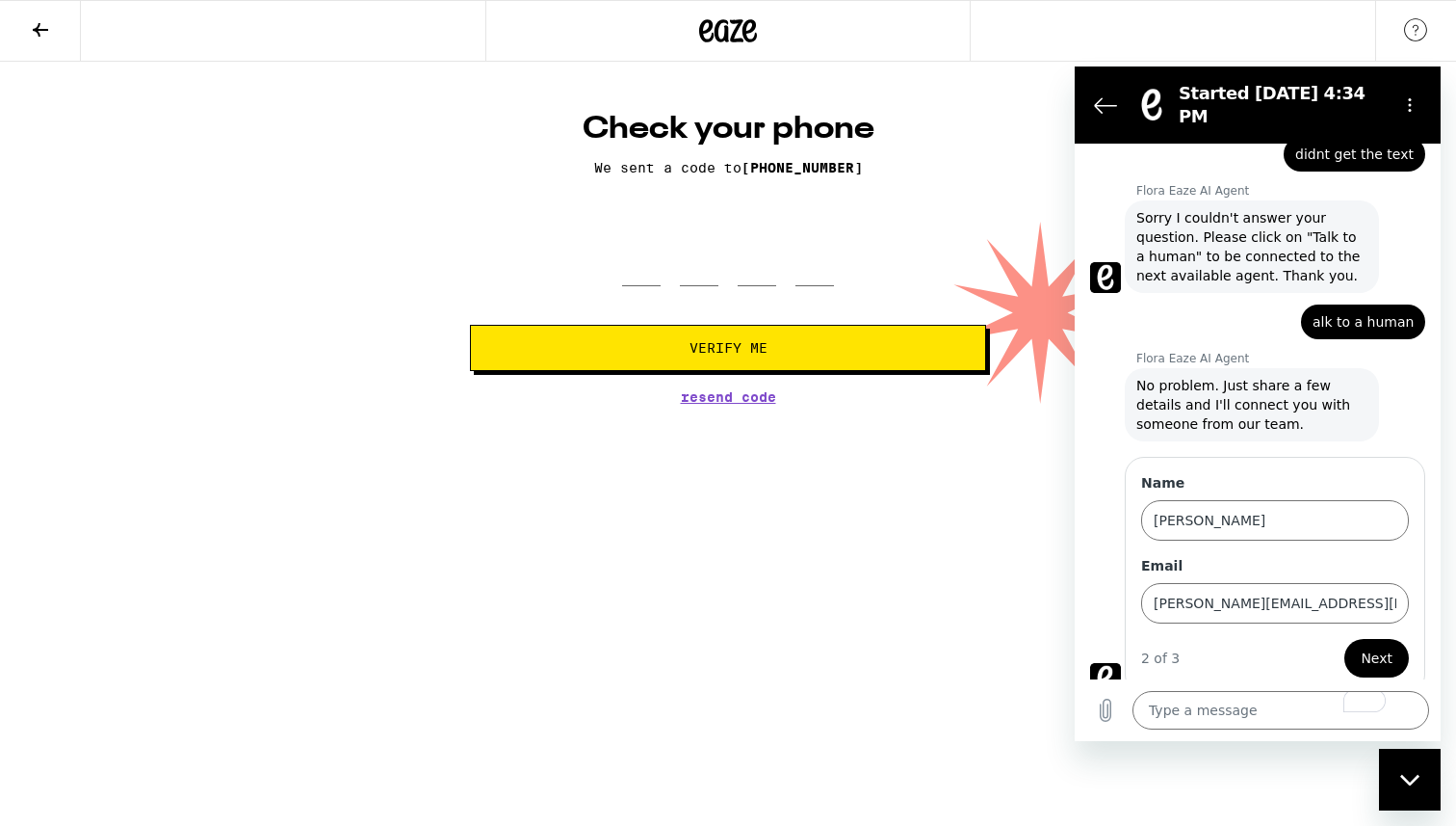
click at [1385, 646] on span "Next" at bounding box center [1377, 657] width 32 height 23
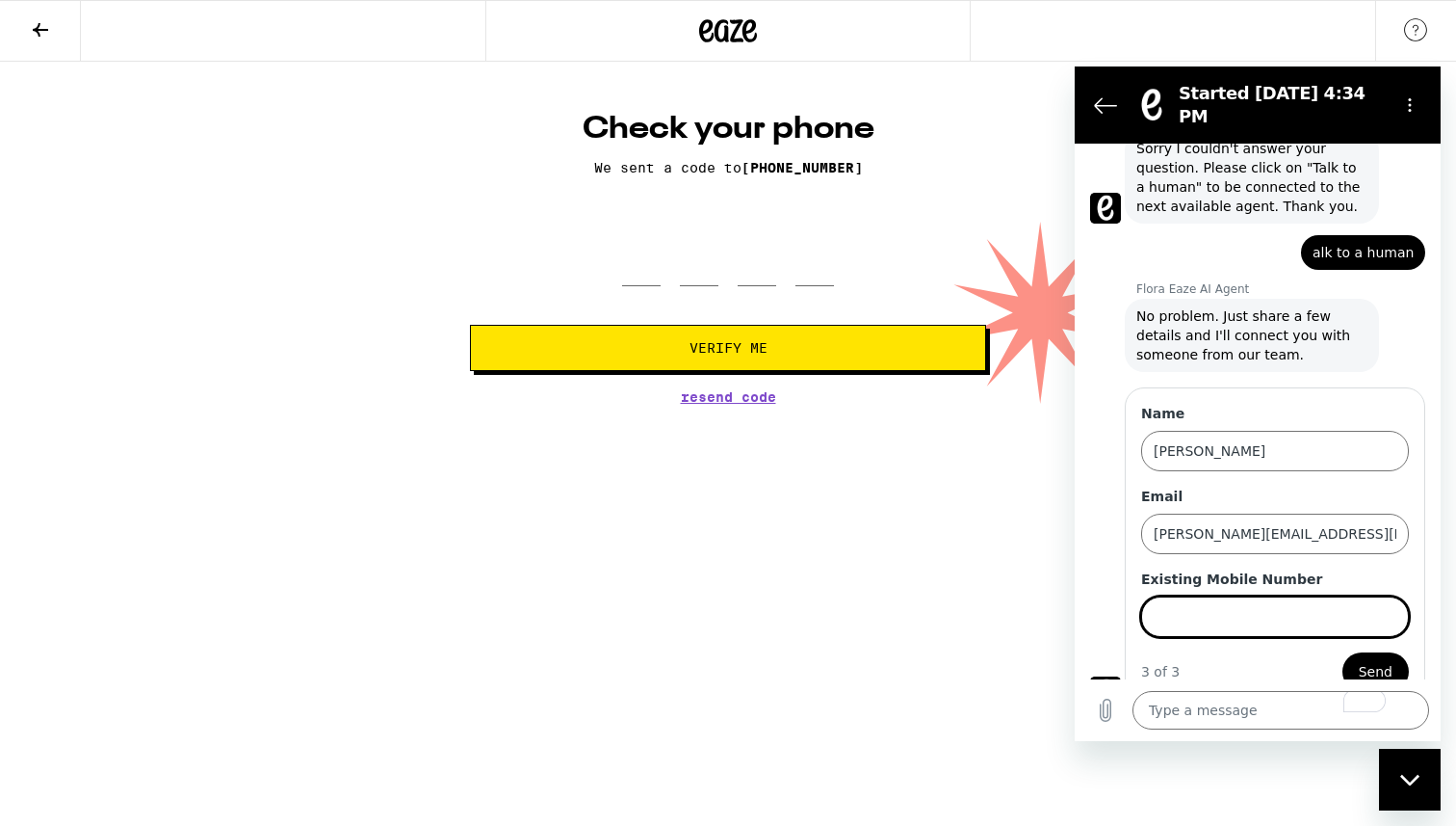
scroll to position [192, 0]
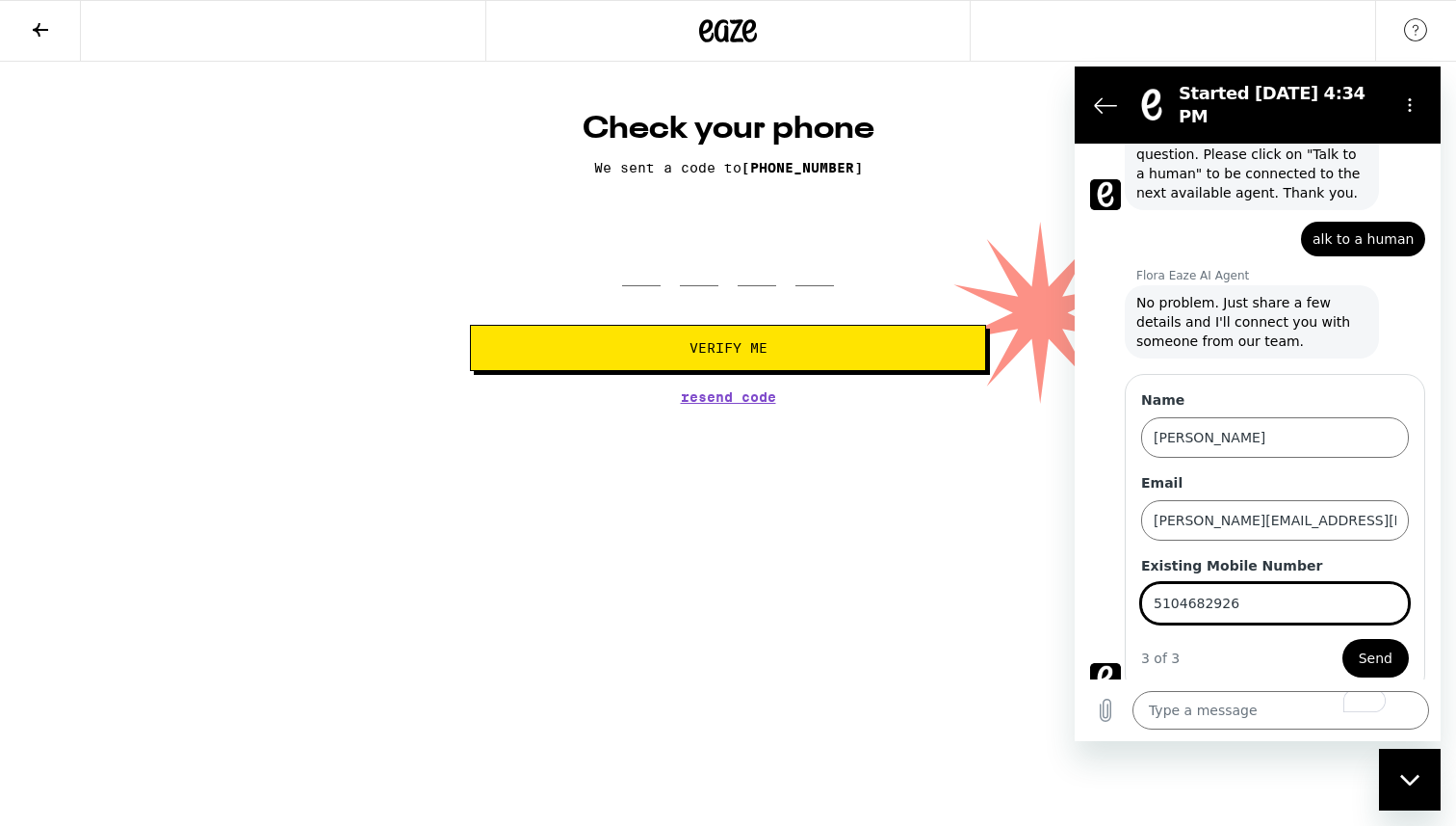
type input "5104682926"
click at [1343, 639] on button "Send" at bounding box center [1376, 658] width 66 height 39
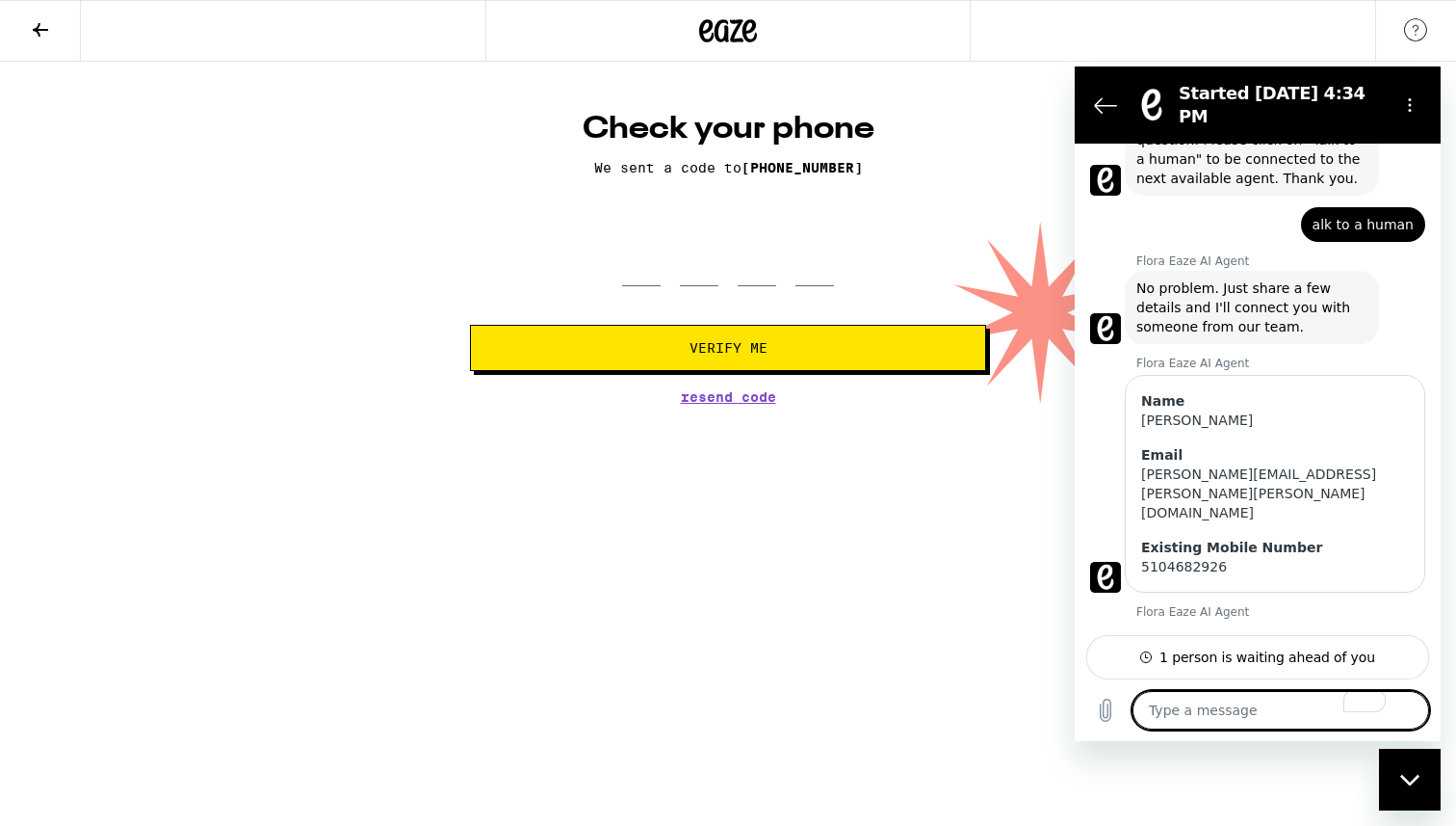
scroll to position [223, 0]
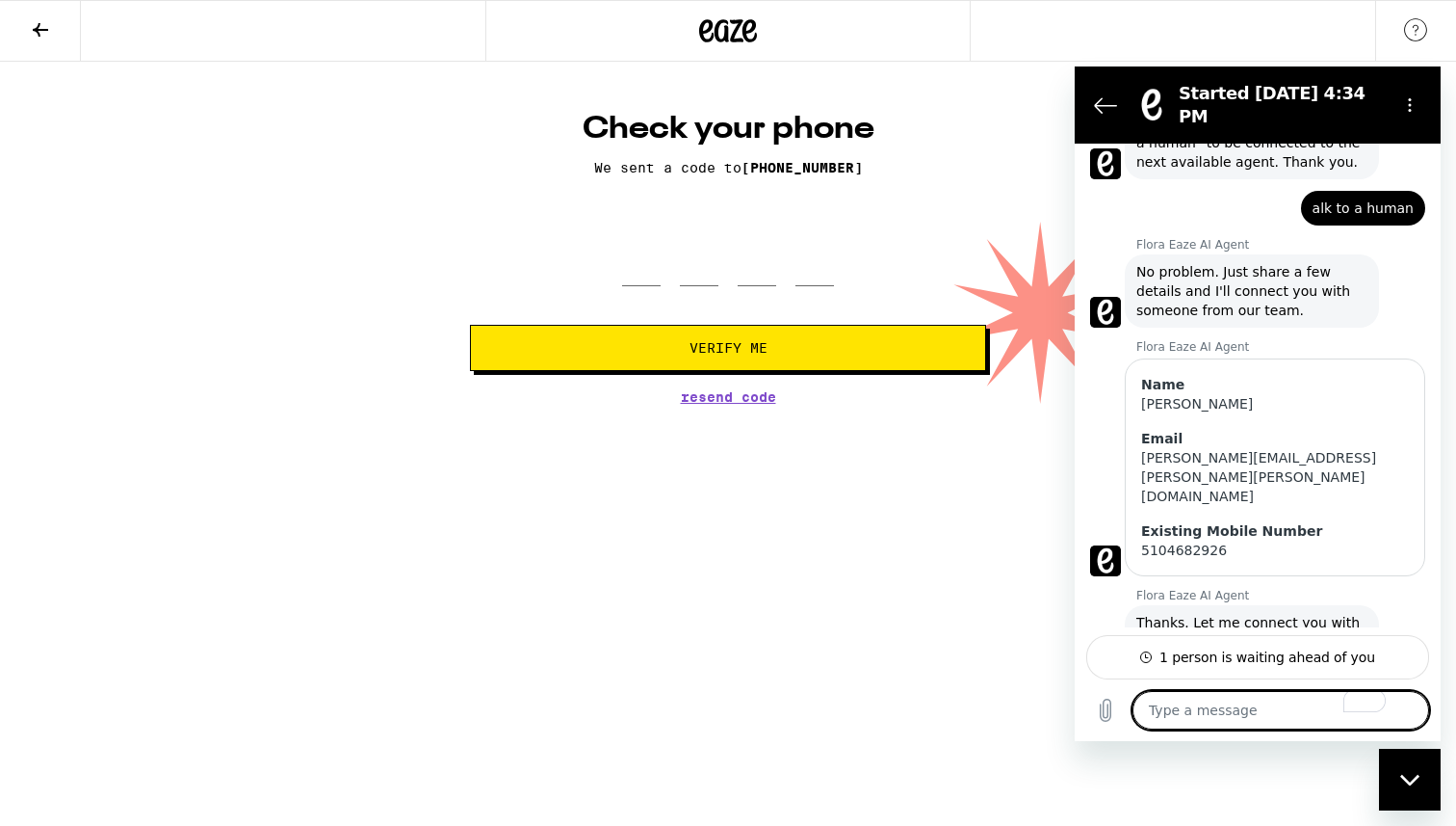
type textarea "x"
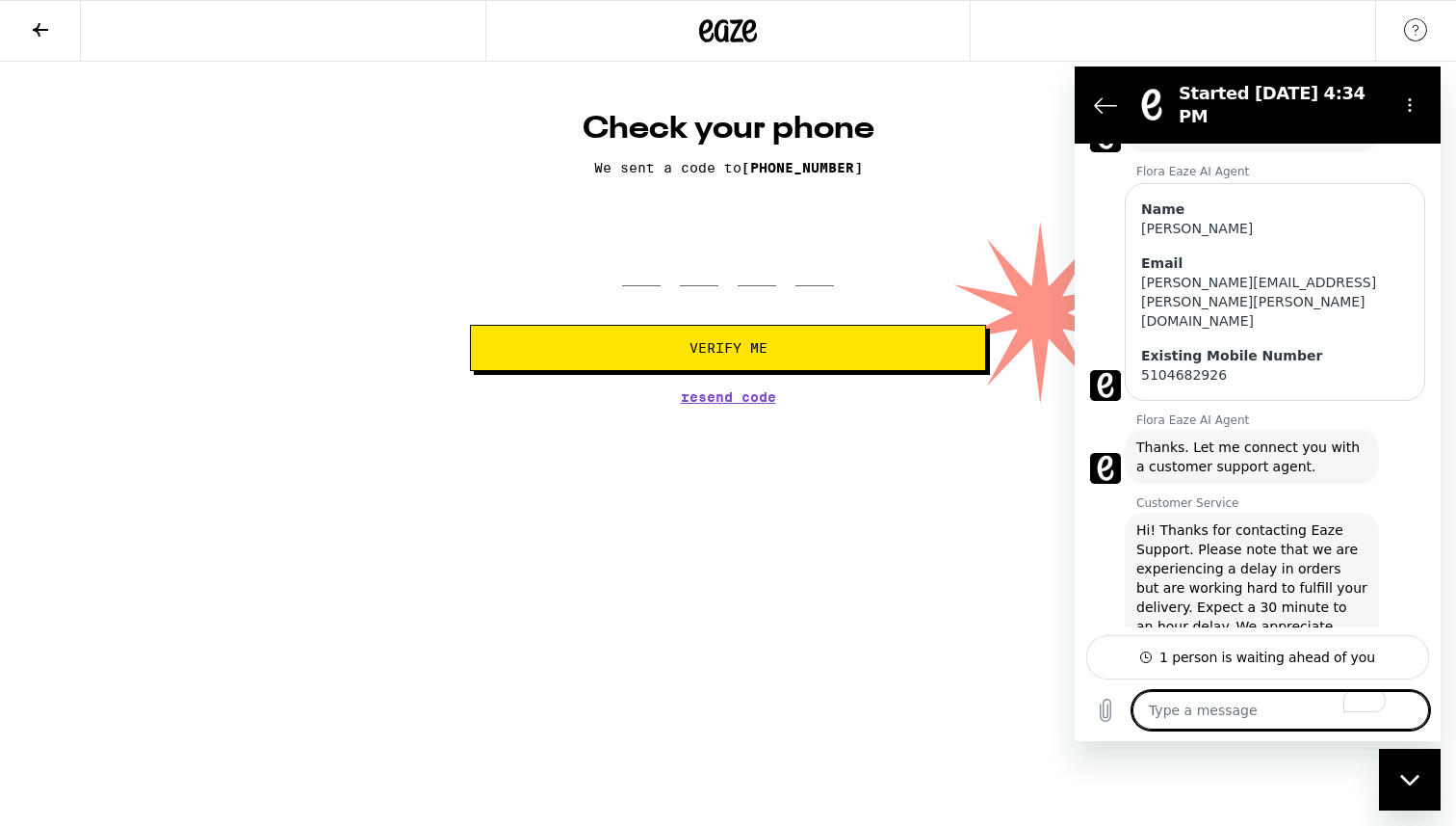
scroll to position [402, 0]
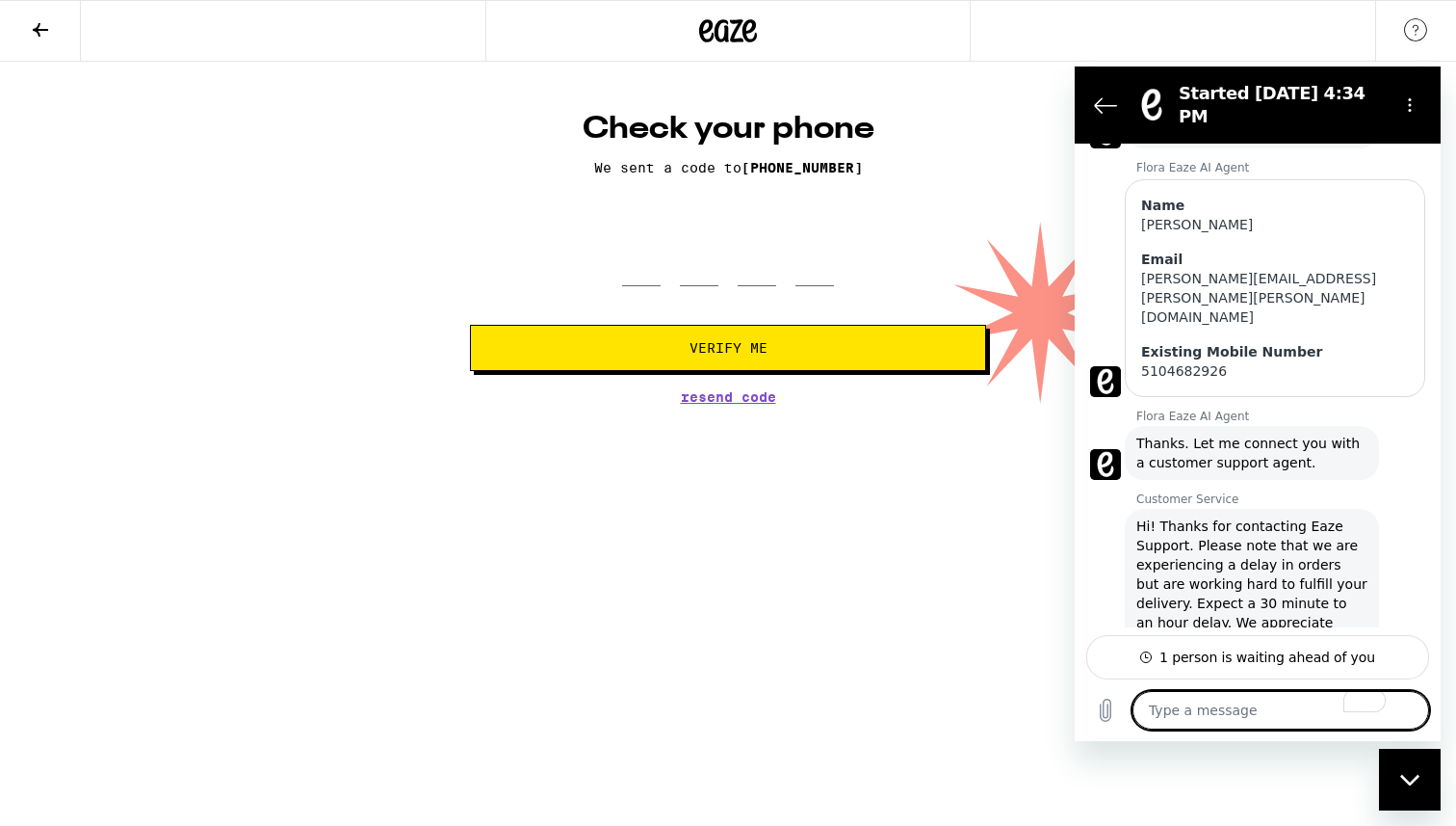
type textarea "t"
type textarea "x"
type textarea "tr"
type textarea "x"
type textarea "try"
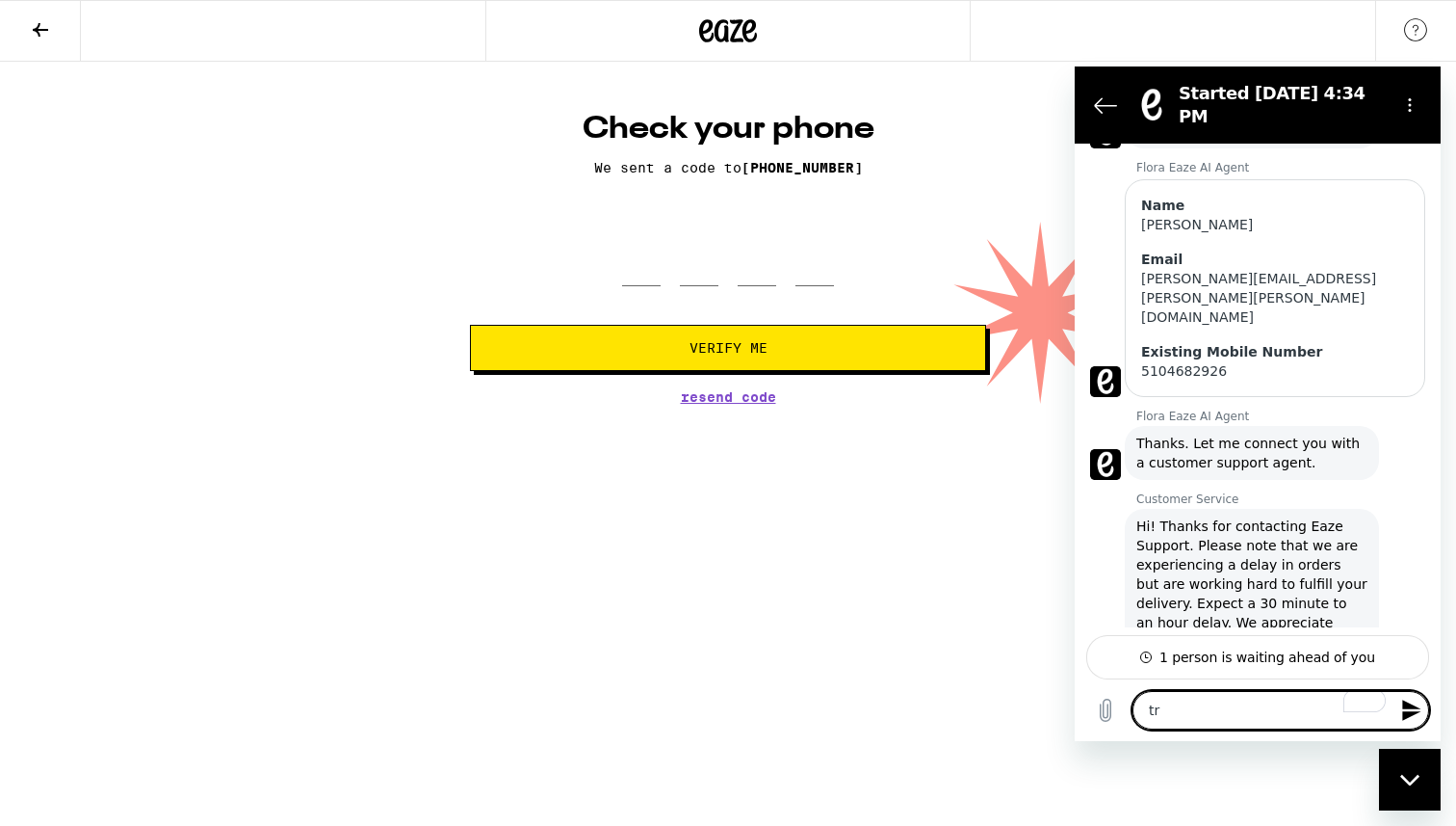
type textarea "x"
type textarea "tryi"
type textarea "x"
type textarea "tryin"
type textarea "x"
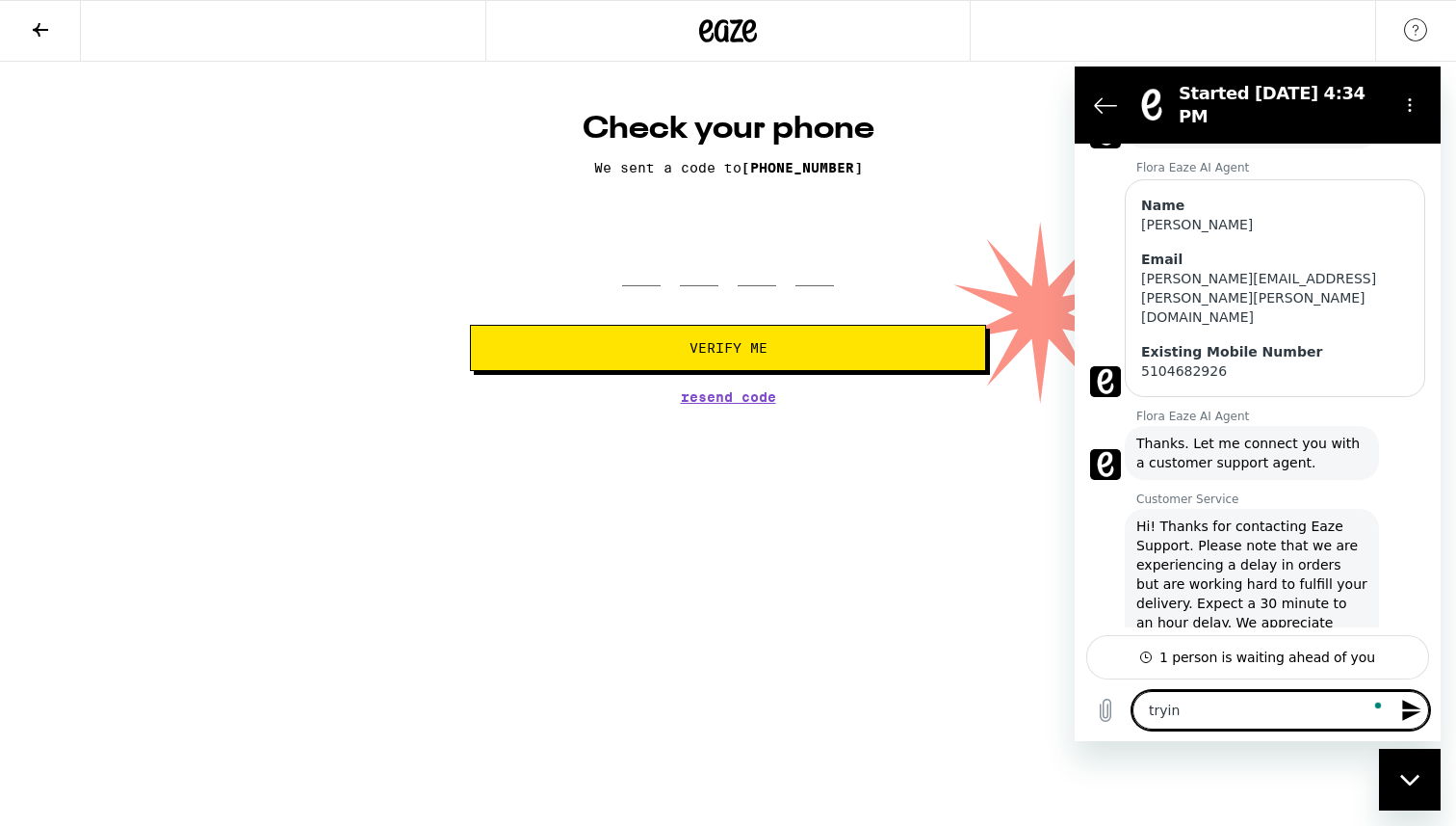
type textarea "trying"
type textarea "x"
type textarea "trying"
type textarea "x"
type textarea "trying t"
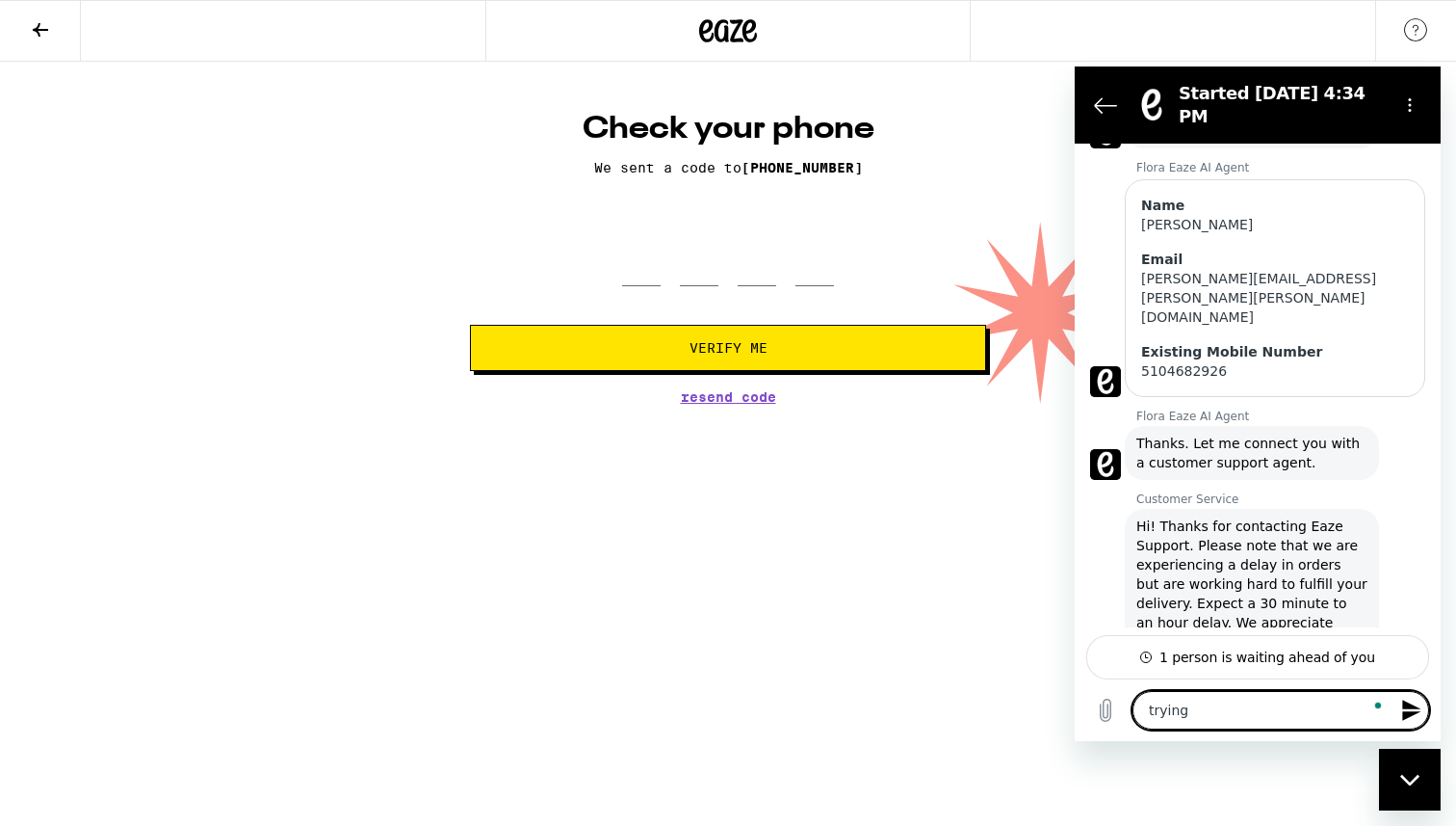
type textarea "x"
type textarea "trying to"
type textarea "x"
type textarea "trying to"
type textarea "x"
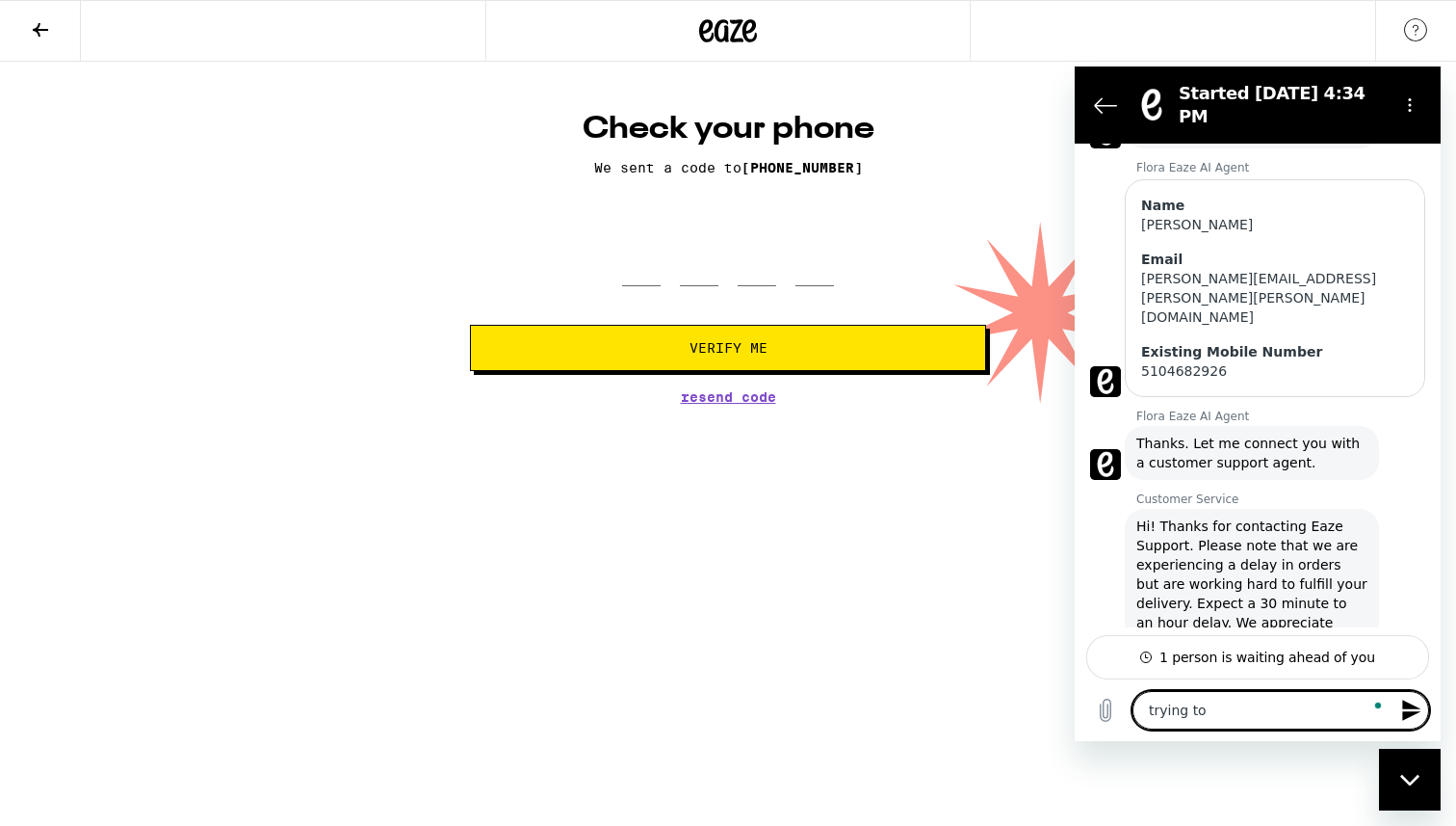
type textarea "trying to v"
type textarea "x"
type textarea "trying to ve"
type textarea "x"
type textarea "trying to ve5"
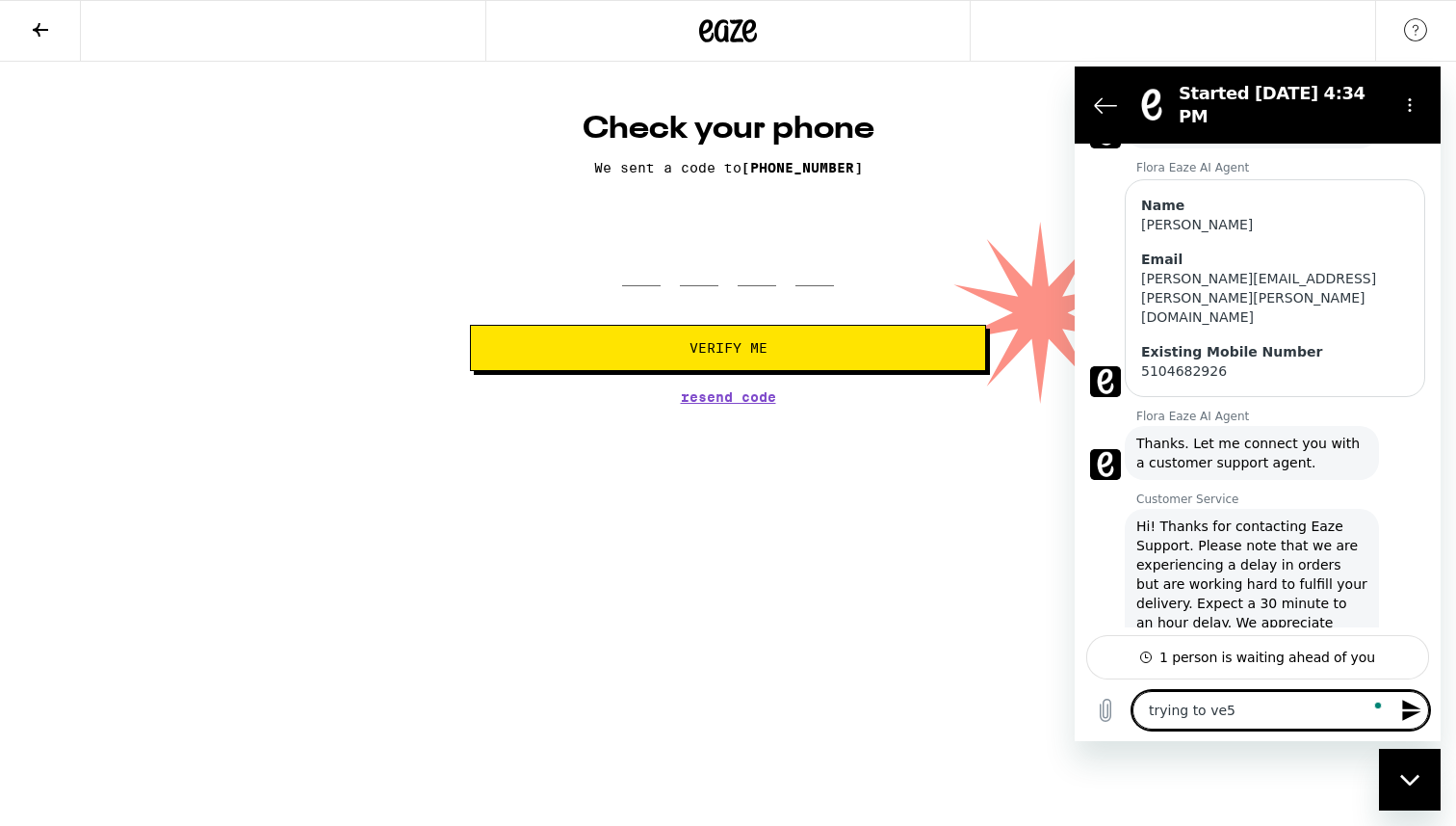
type textarea "x"
type textarea "trying to ve5r"
type textarea "x"
type textarea "trying to ve5ri"
type textarea "x"
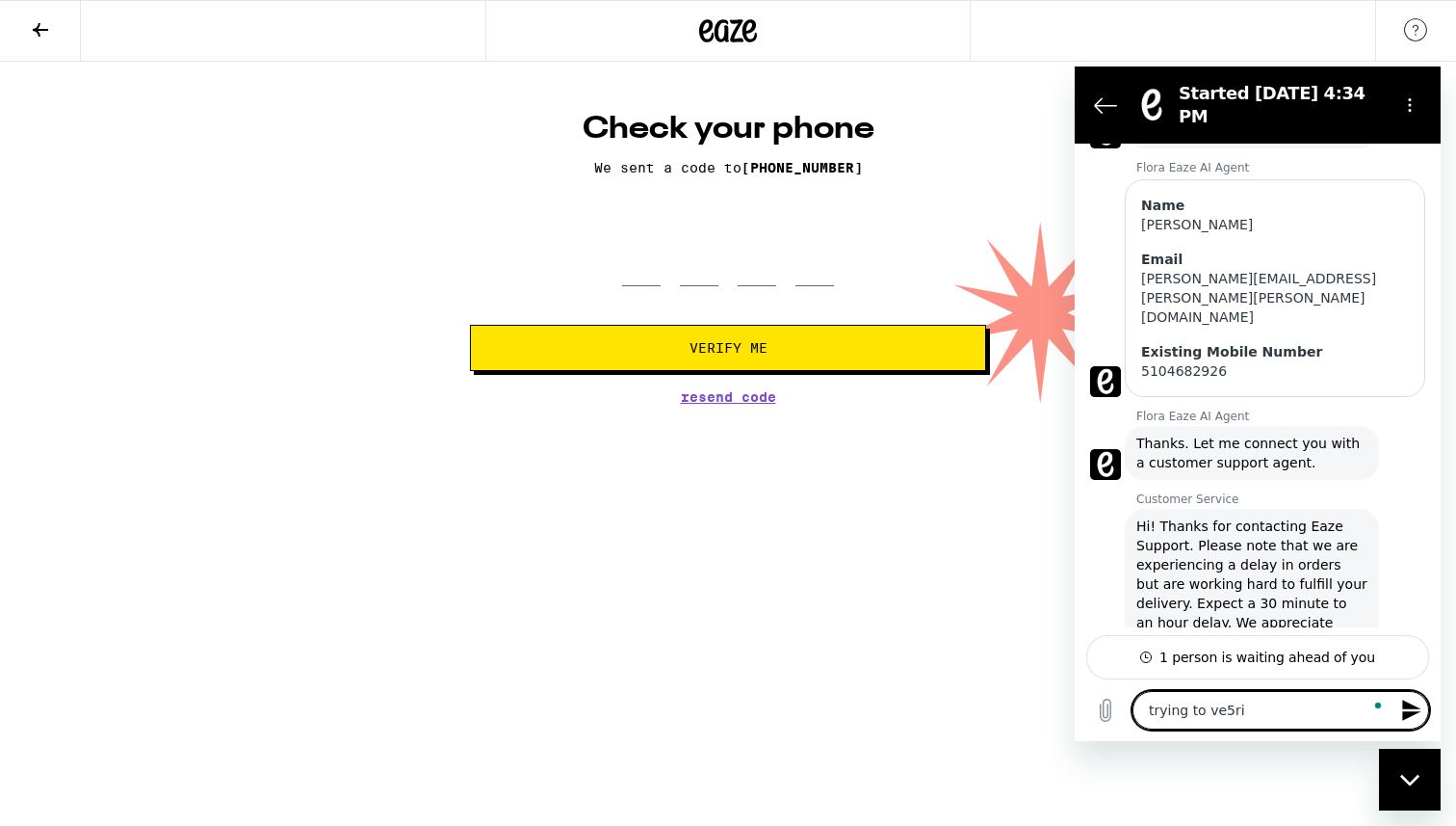
type textarea "trying to ve5rif"
type textarea "x"
type textarea "trying to ve5ri"
type textarea "x"
type textarea "trying to ve5r"
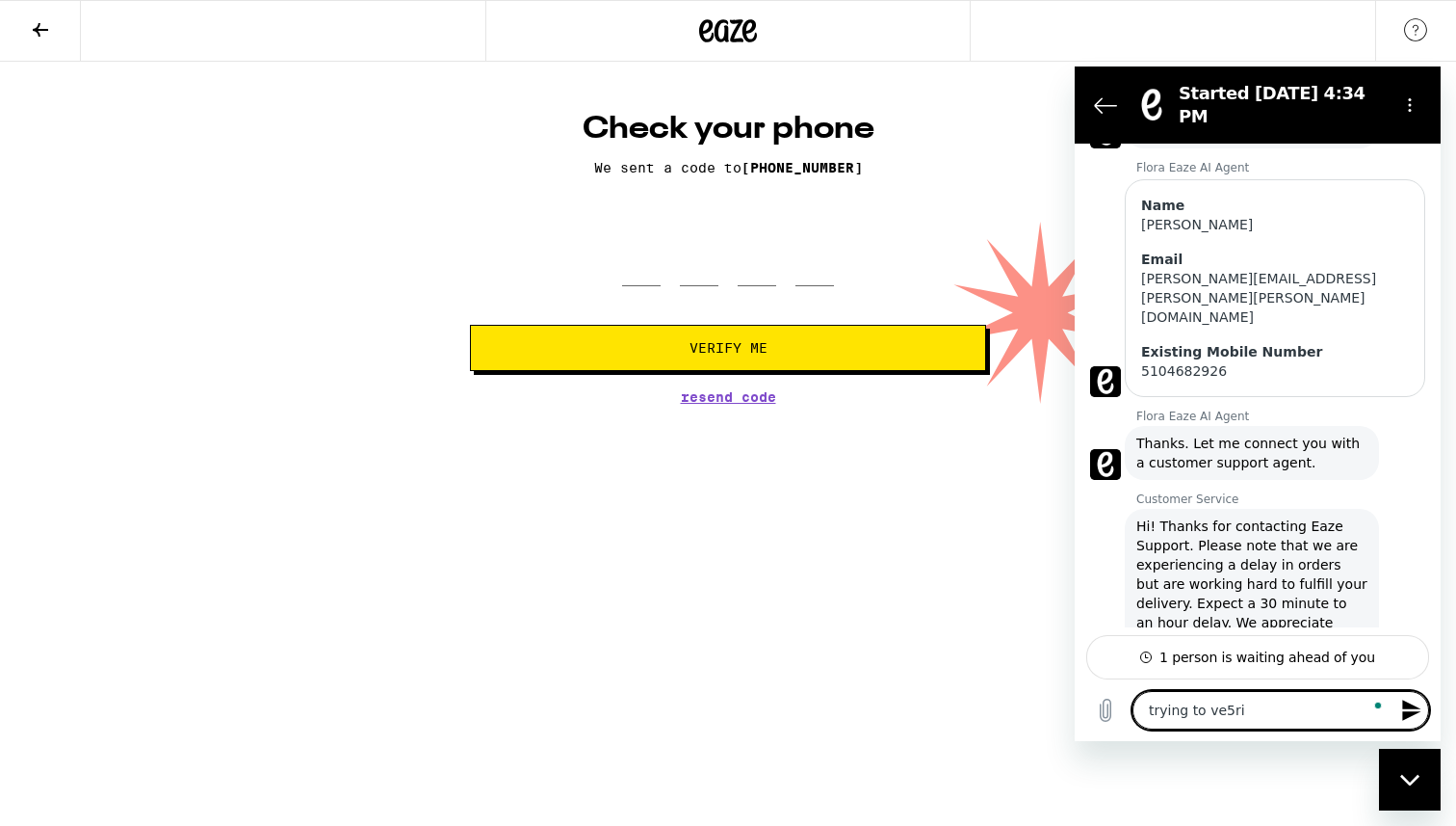
type textarea "x"
type textarea "trying to ve5"
type textarea "x"
type textarea "trying to ve"
type textarea "x"
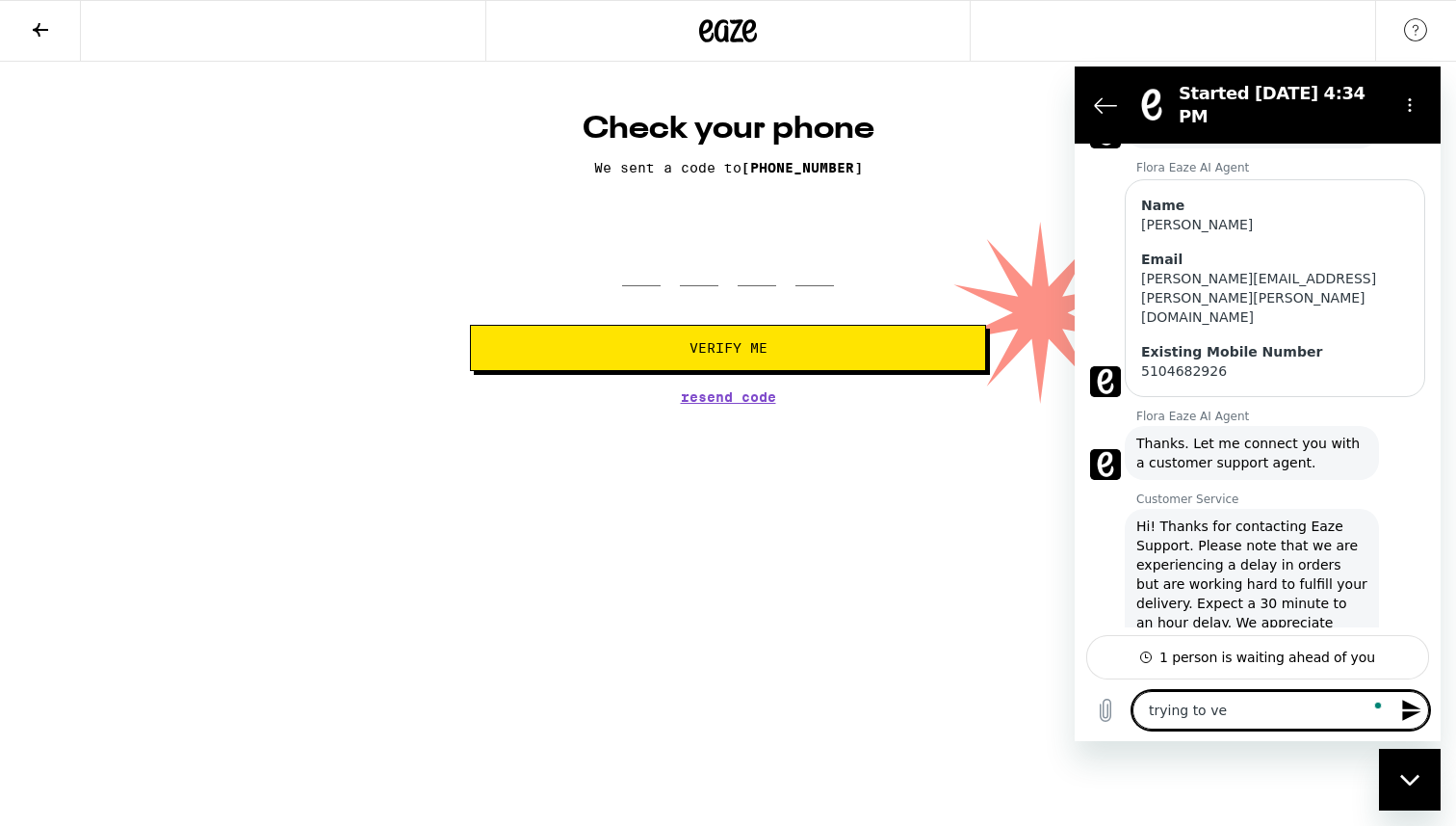
type textarea "trying to ver"
type textarea "x"
type textarea "trying to veri"
type textarea "x"
type textarea "trying to verif"
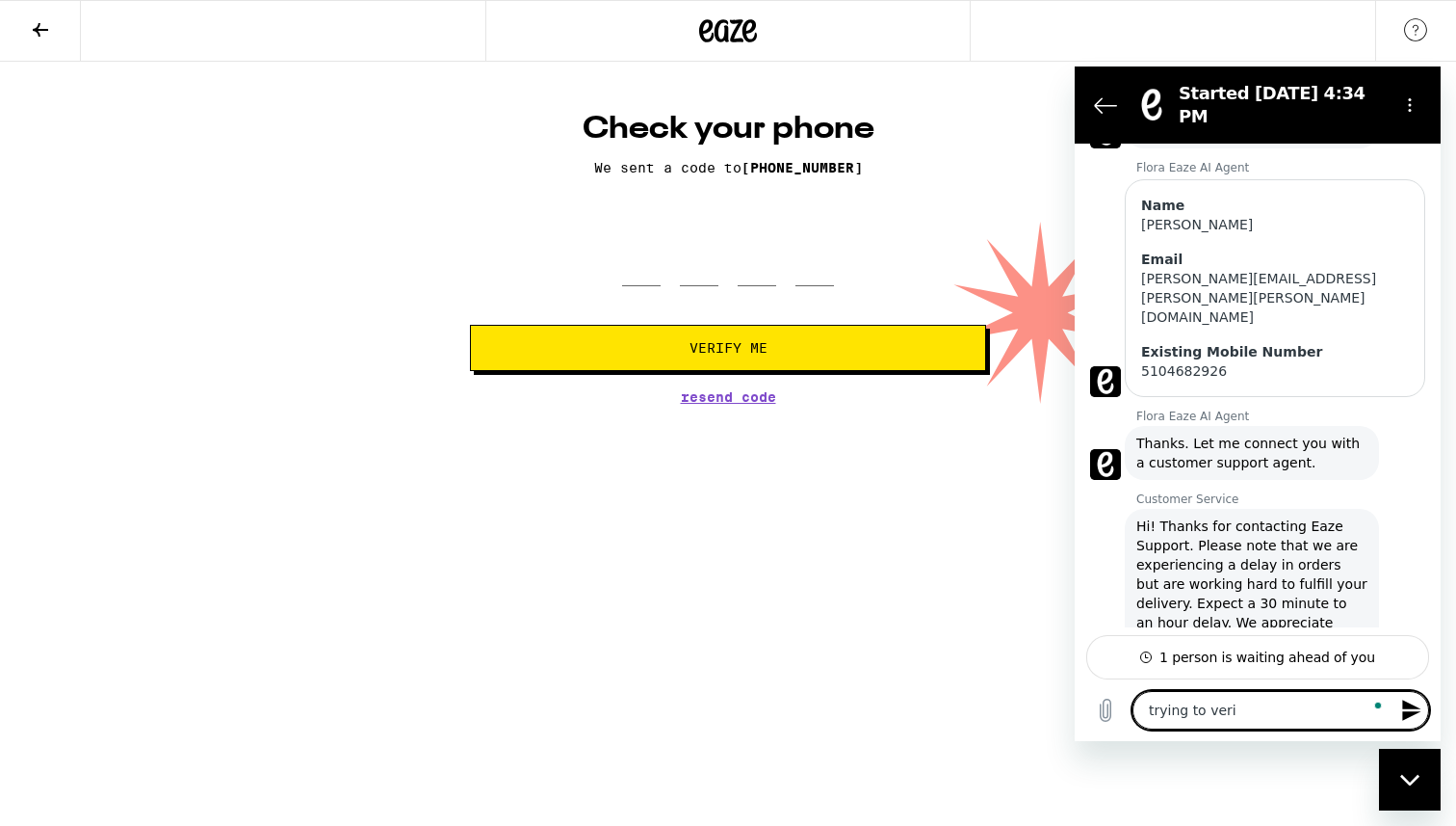
type textarea "x"
type textarea "trying to verify"
type textarea "x"
type textarea "trying to verify"
type textarea "x"
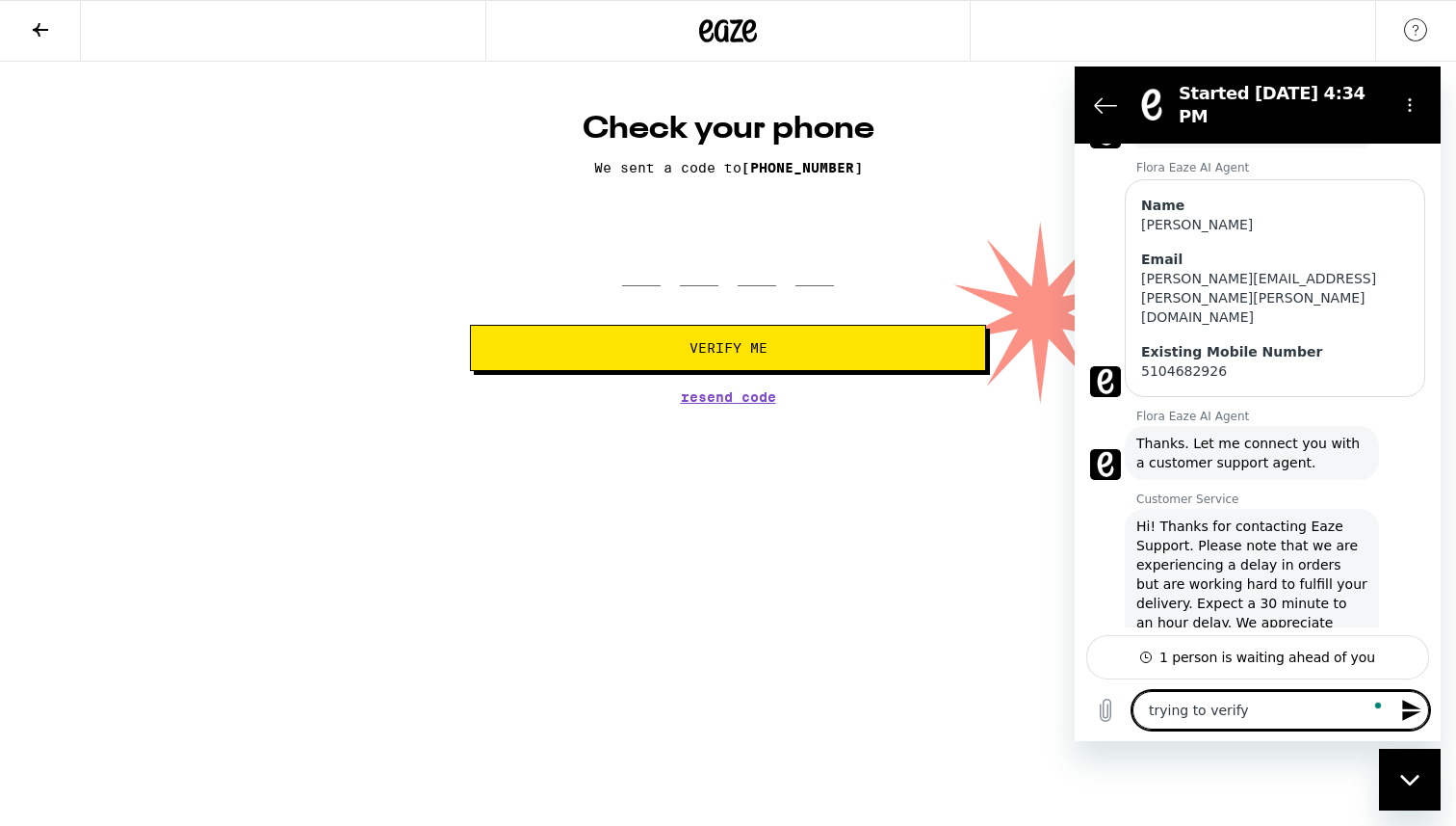
type textarea "trying to verify m"
type textarea "x"
type textarea "trying to verify my"
type textarea "x"
type textarea "trying to verify my"
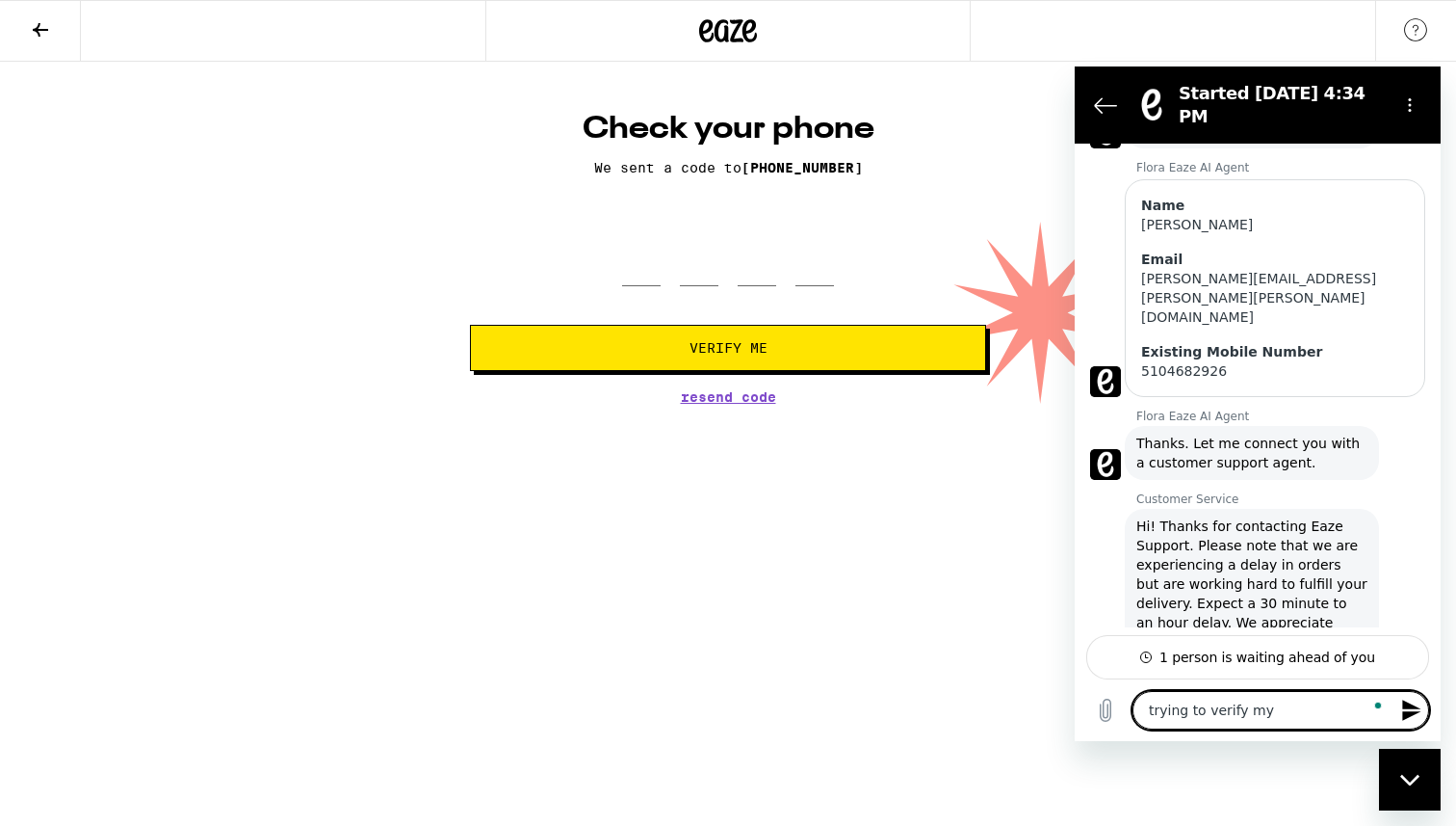
type textarea "x"
type textarea "trying to verify my p"
type textarea "x"
type textarea "trying to verify my ph"
type textarea "x"
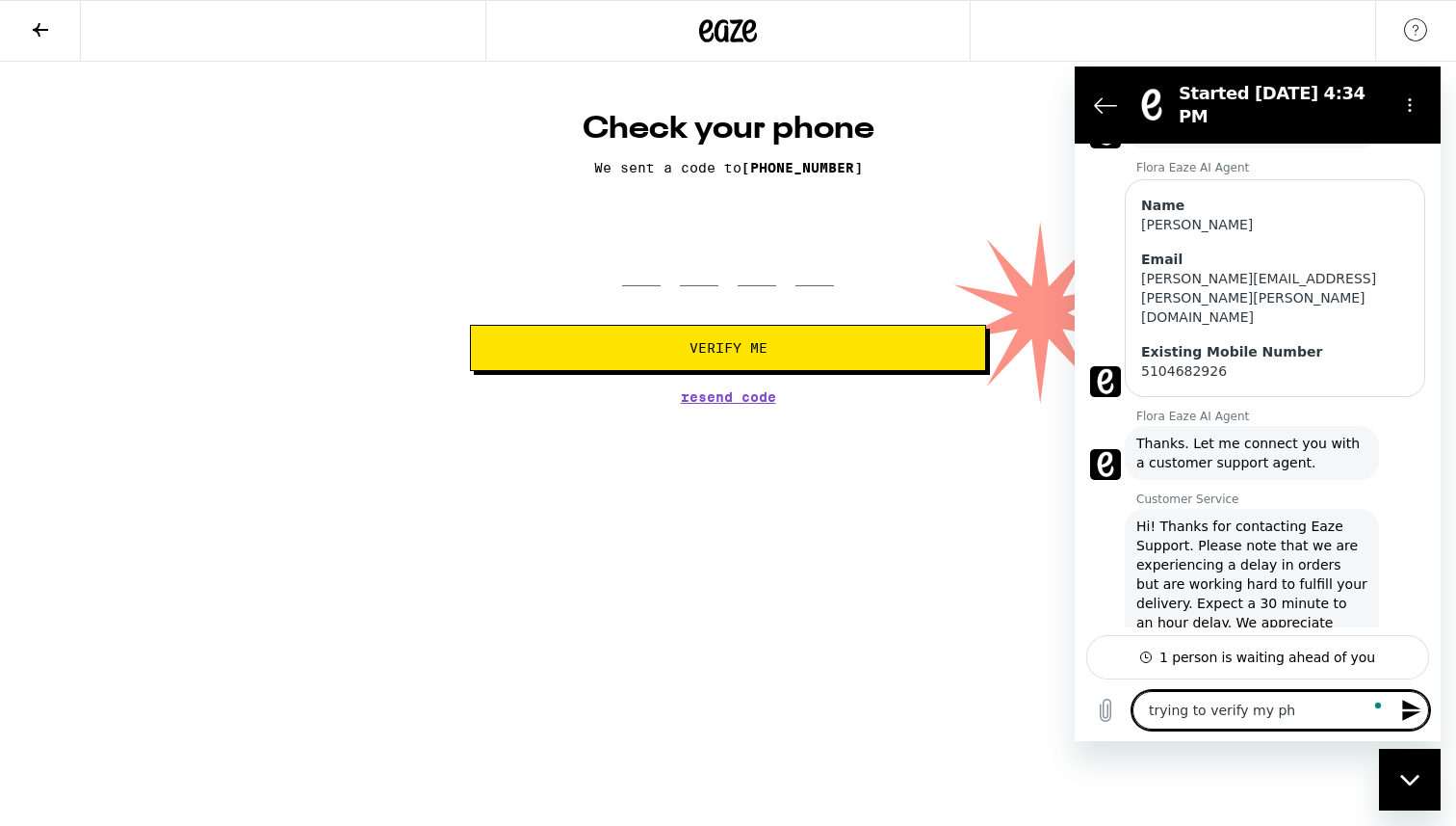
type textarea "trying to verify my php"
type textarea "x"
type textarea "trying to verify my phpn"
type textarea "x"
type textarea "trying to verify my phpne"
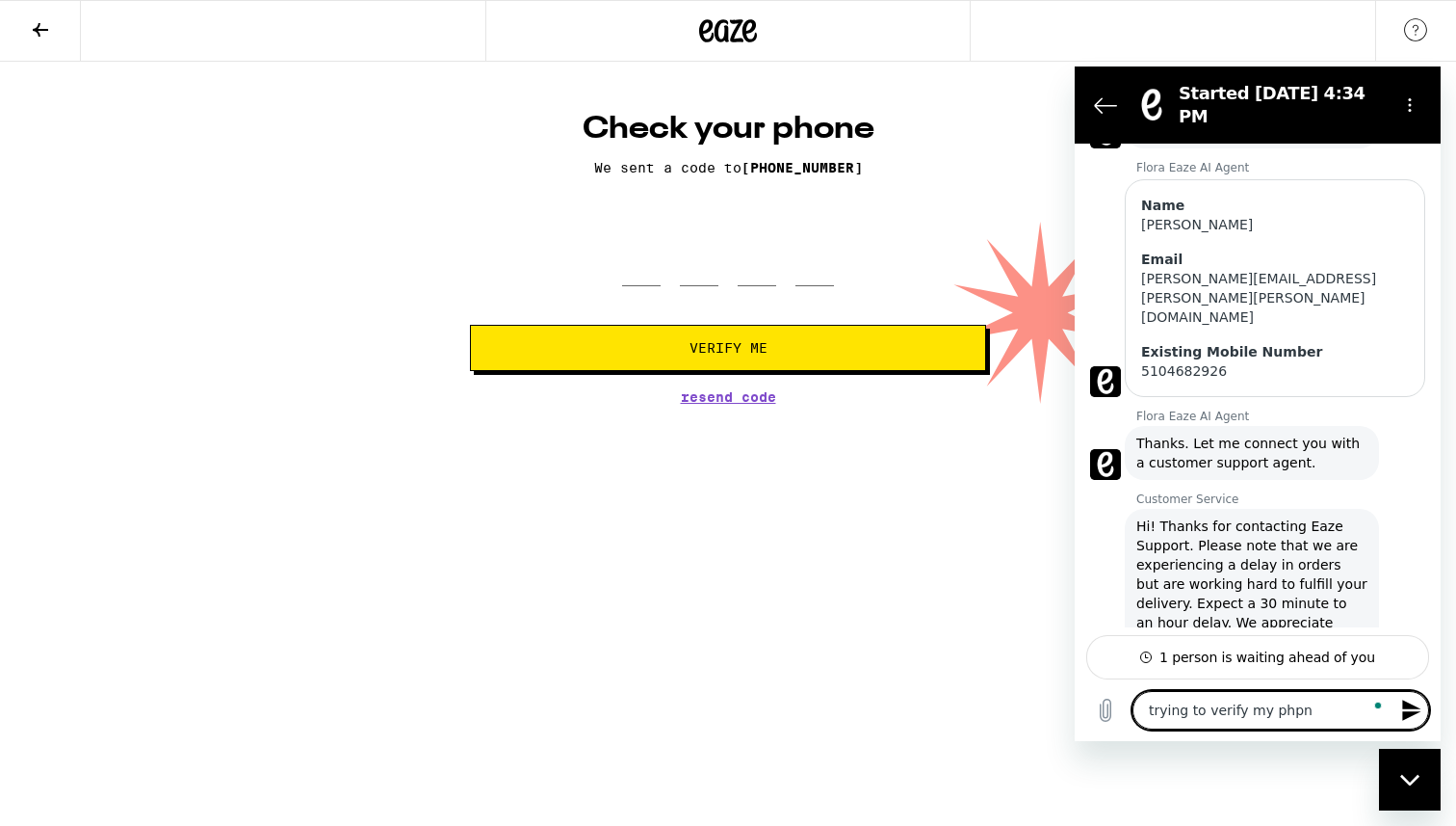
type textarea "x"
type textarea "trying to verify my phpne"
type textarea "x"
type textarea "trying to verify my phpne"
type textarea "x"
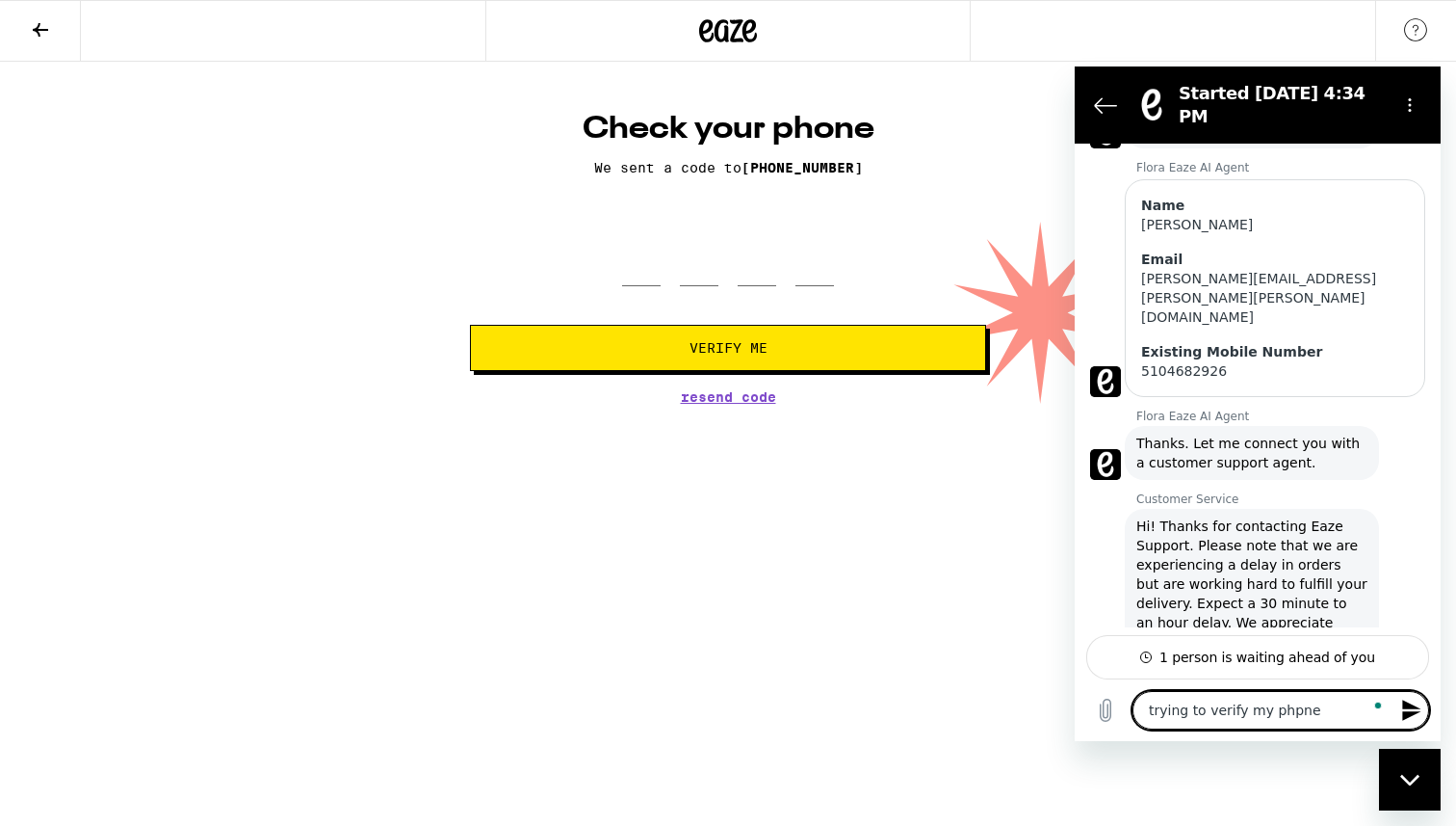
type textarea "trying to verify my phpn"
type textarea "x"
type textarea "trying to verify my php"
type textarea "x"
type textarea "trying to verify my ph"
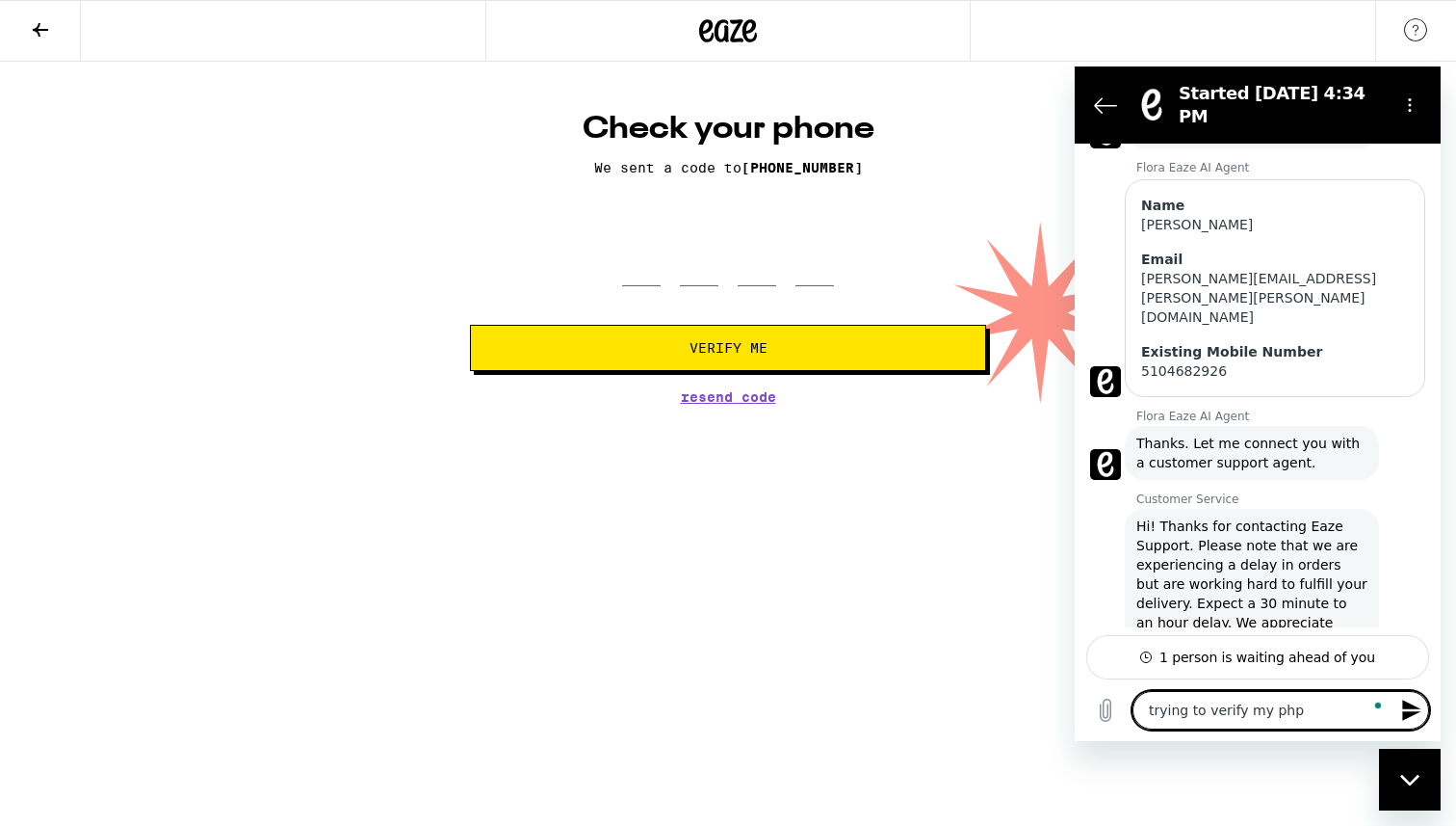
type textarea "x"
type textarea "trying to verify my p"
type textarea "x"
type textarea "trying to verify my ph"
type textarea "x"
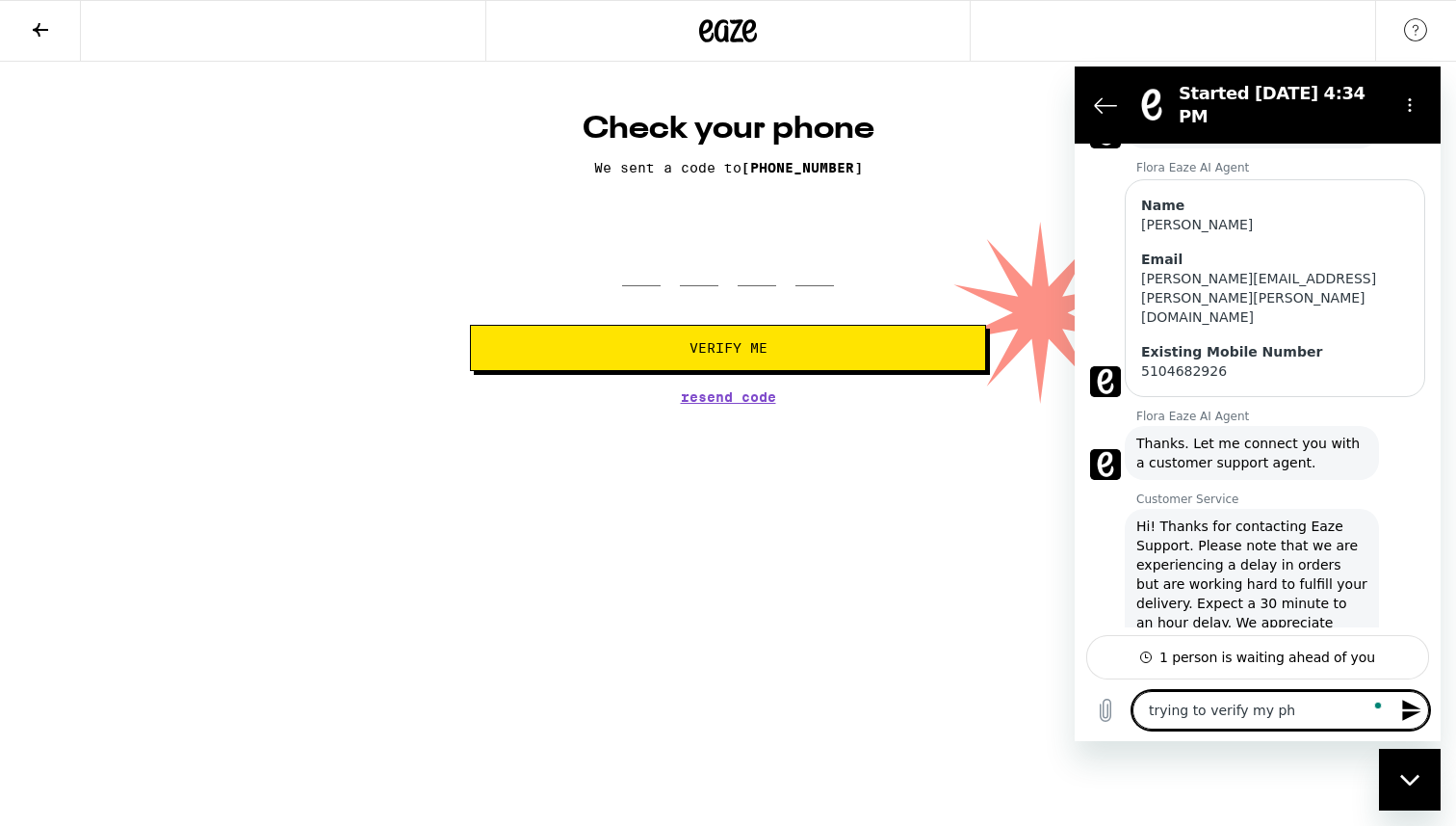
type textarea "trying to verify my pho"
type textarea "x"
type textarea "trying to verify my phon"
type textarea "x"
type textarea "trying to verify my phone"
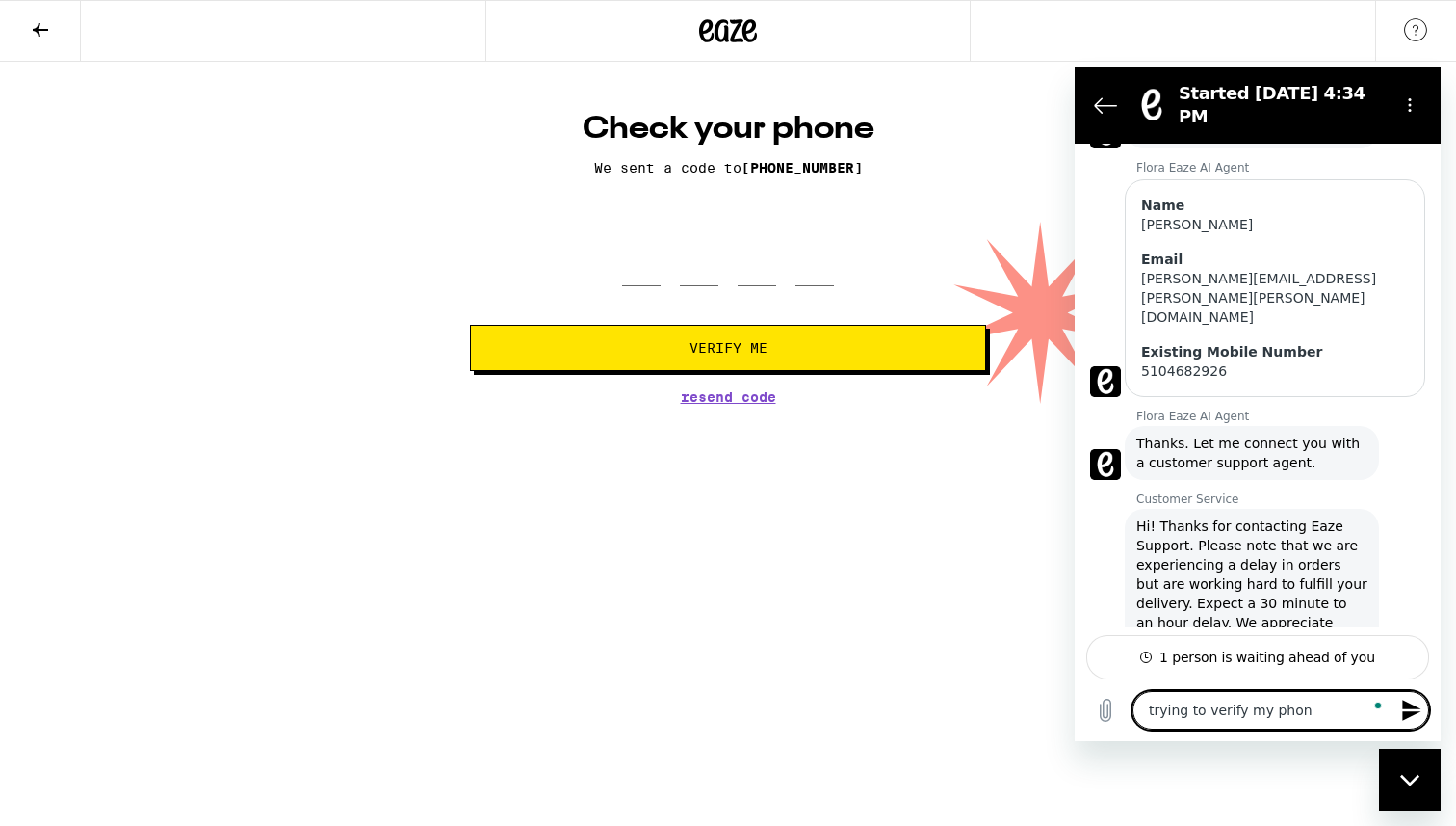
type textarea "x"
type textarea "trying to verify my phone"
type textarea "x"
type textarea "trying to verify my phone n"
type textarea "x"
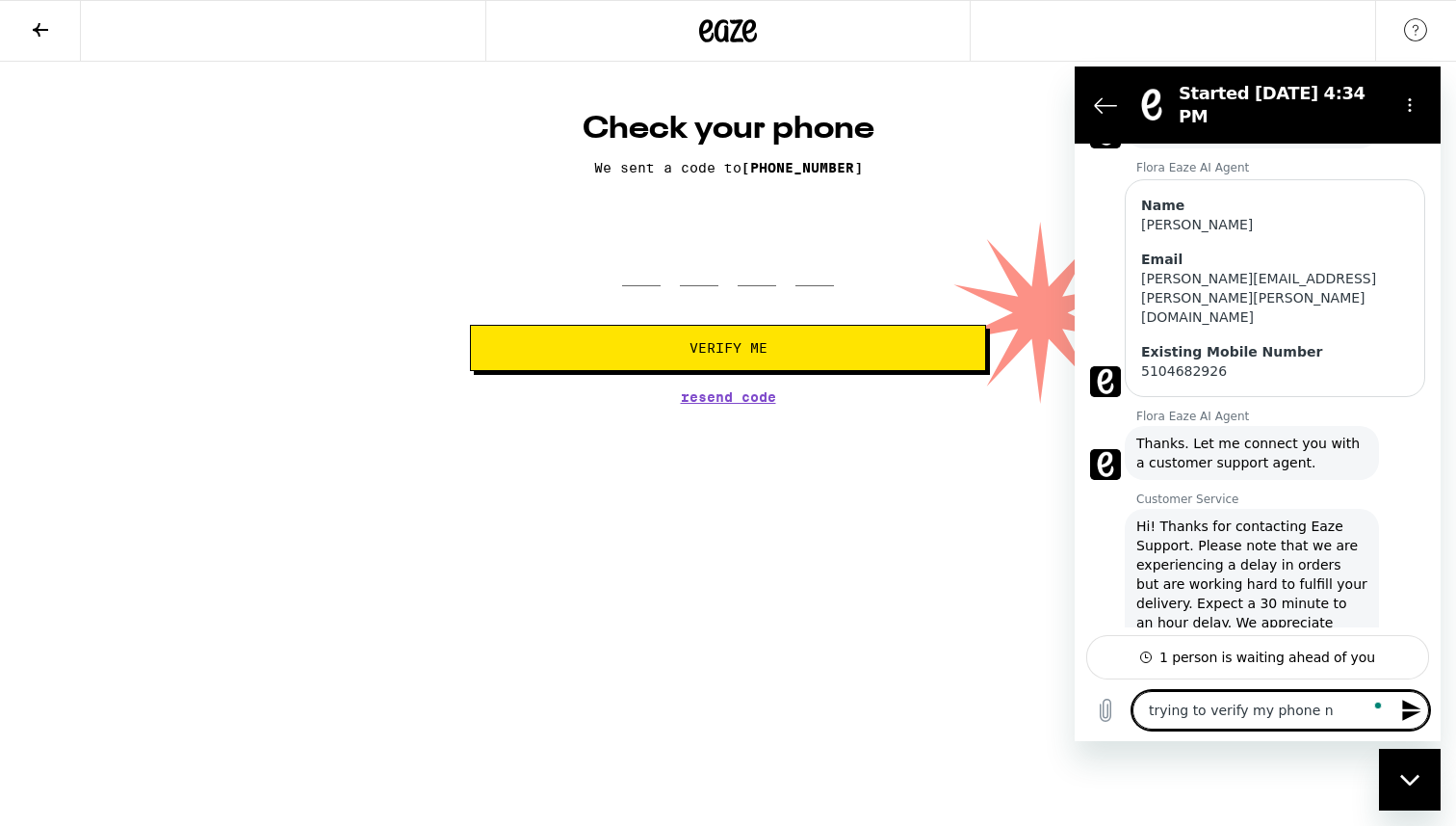
type textarea "trying to verify my phone nu"
type textarea "x"
type textarea "trying to verify my phone num"
type textarea "x"
type textarea "trying to verify my phone numb"
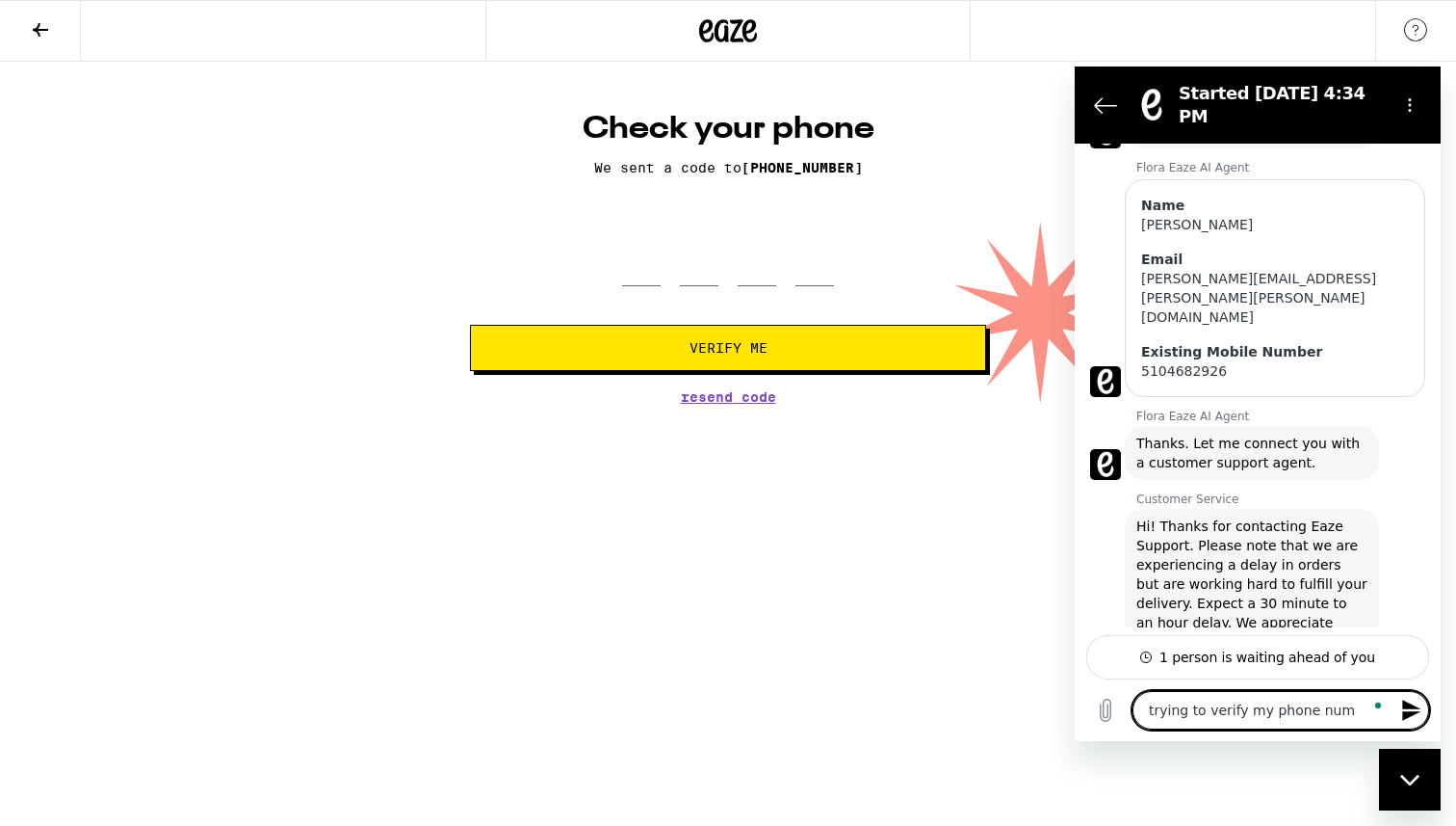
type textarea "x"
type textarea "trying to verify my phone numbe"
type textarea "x"
type textarea "trying to verify my phone number"
type textarea "x"
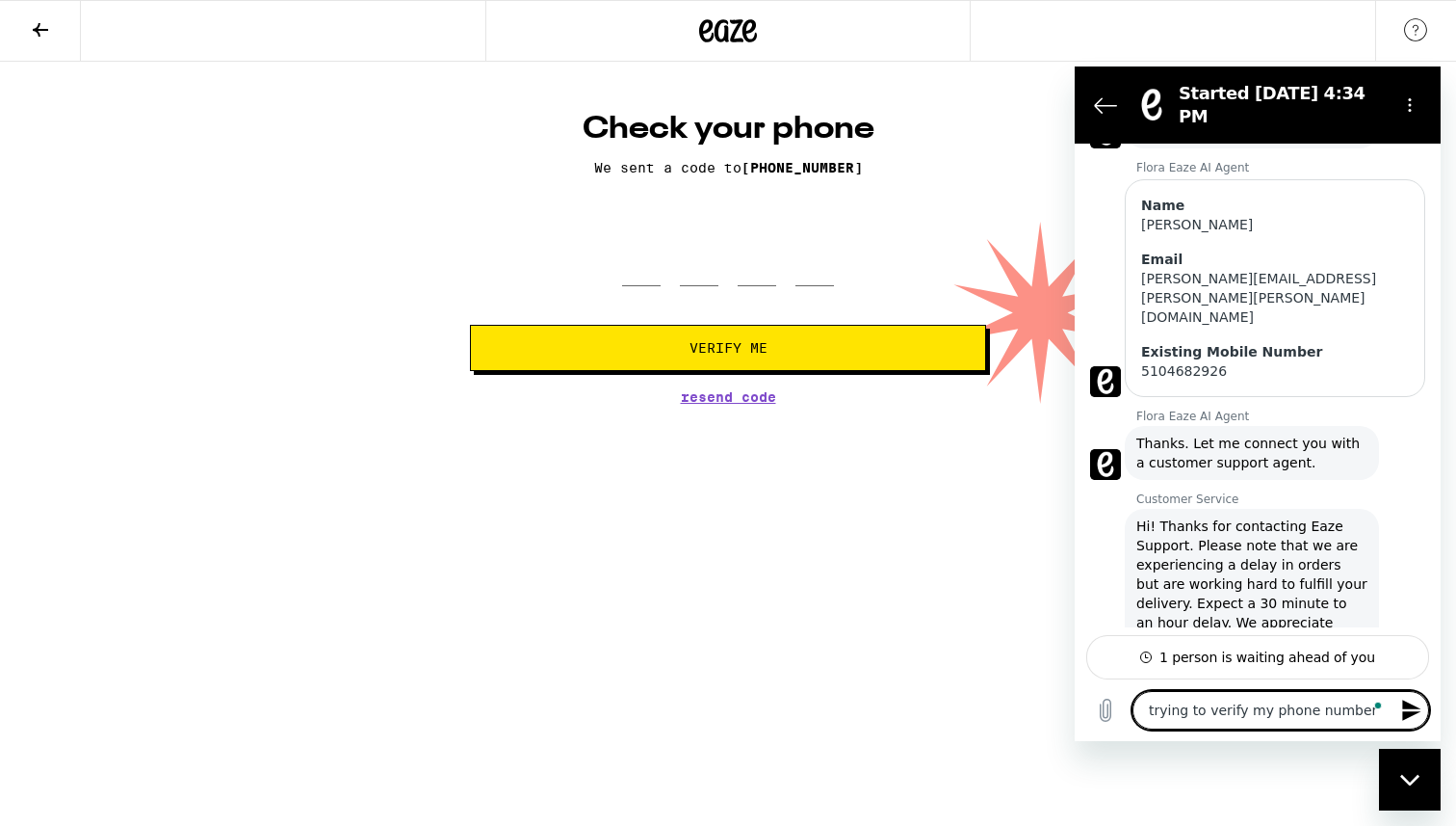
type textarea "trying to verify my phone number"
type textarea "x"
type textarea "trying to verify my phone number s"
type textarea "x"
type textarea "trying to verify my phone number sn"
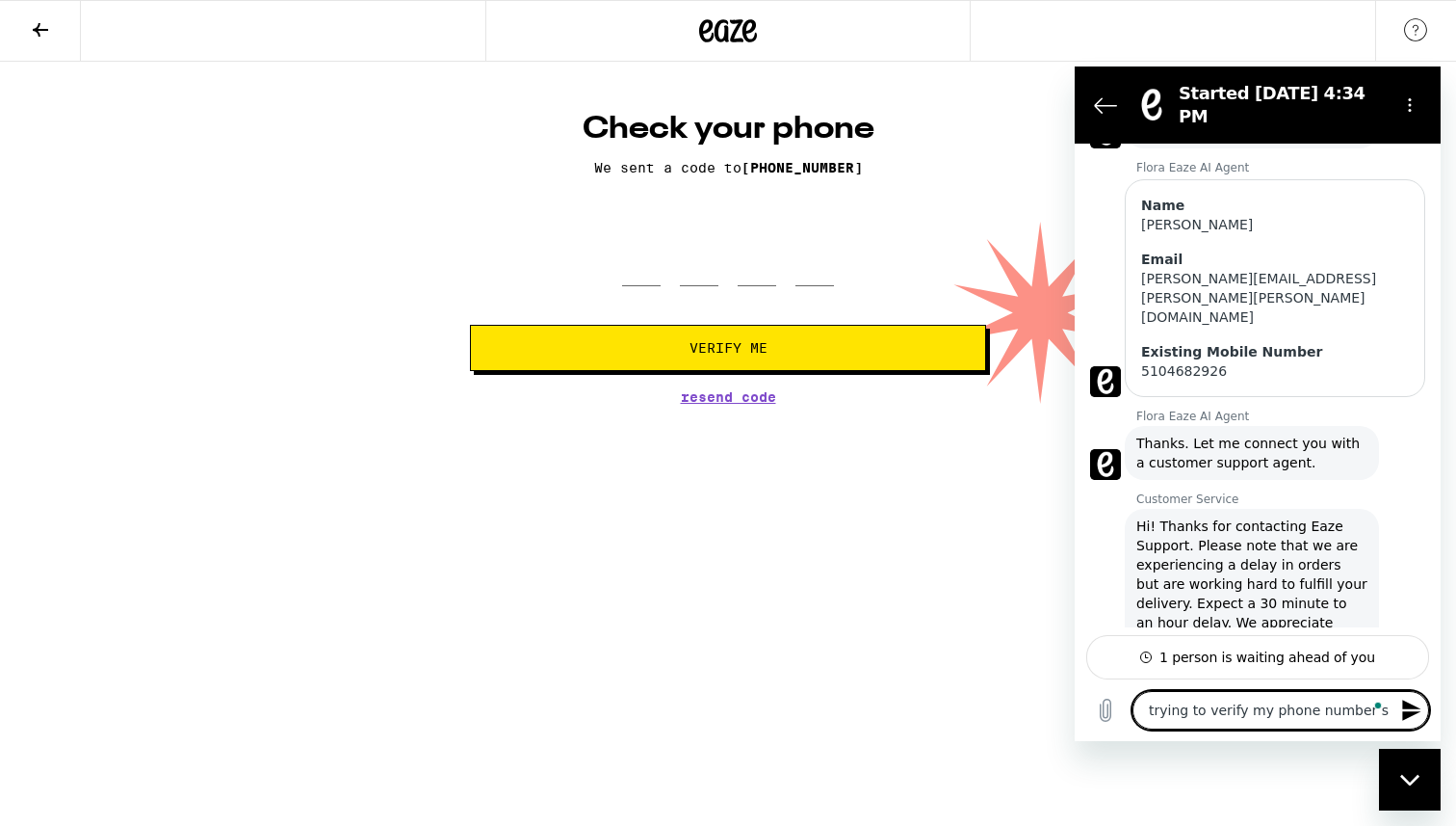
type textarea "x"
type textarea "trying to verify my phone number snd"
type textarea "x"
type textarea "trying to verify my phone number snd"
type textarea "x"
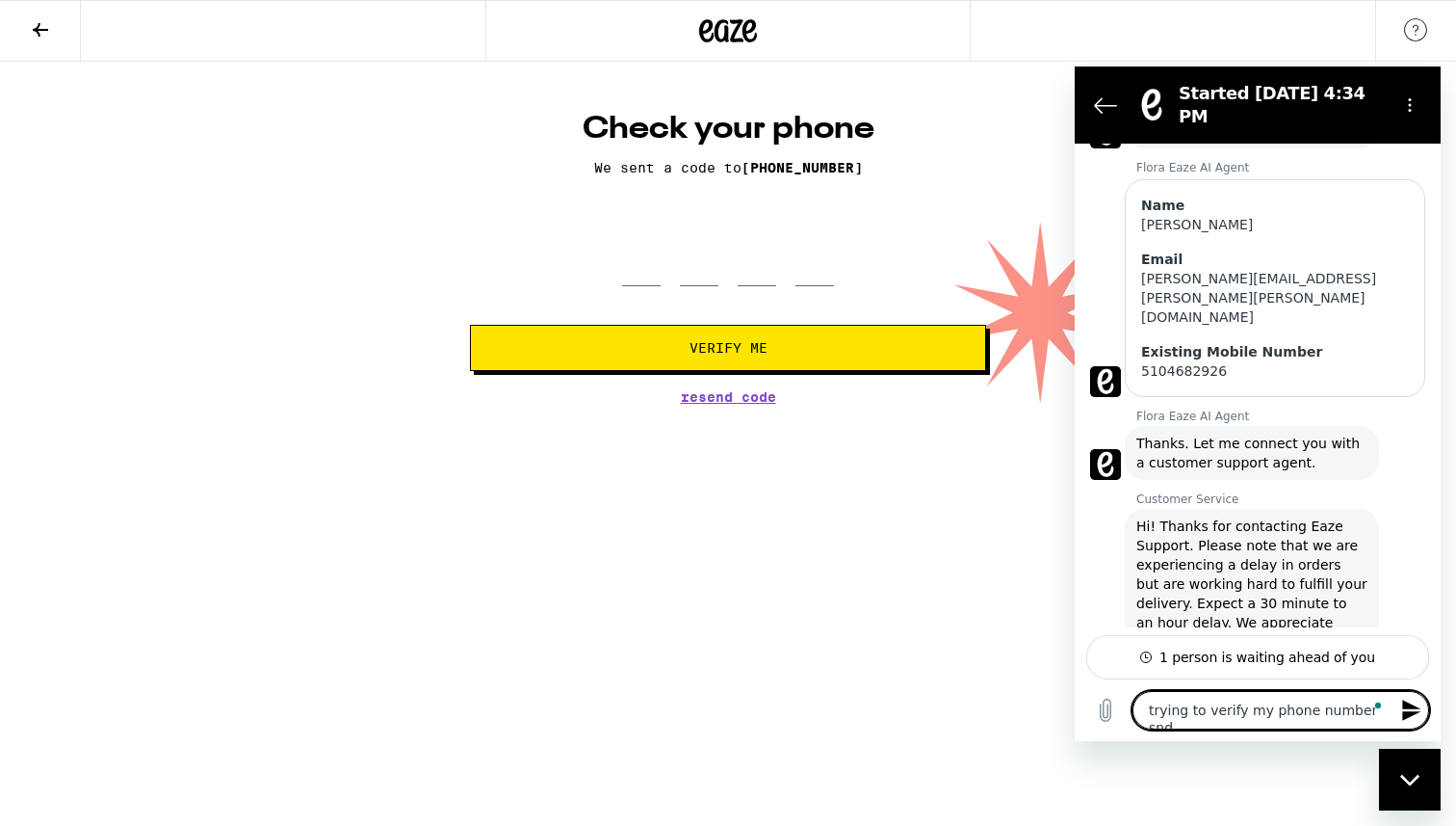
type textarea "trying to verify my phone number snd c"
type textarea "x"
type textarea "trying to verify my phone number snd ca"
type textarea "x"
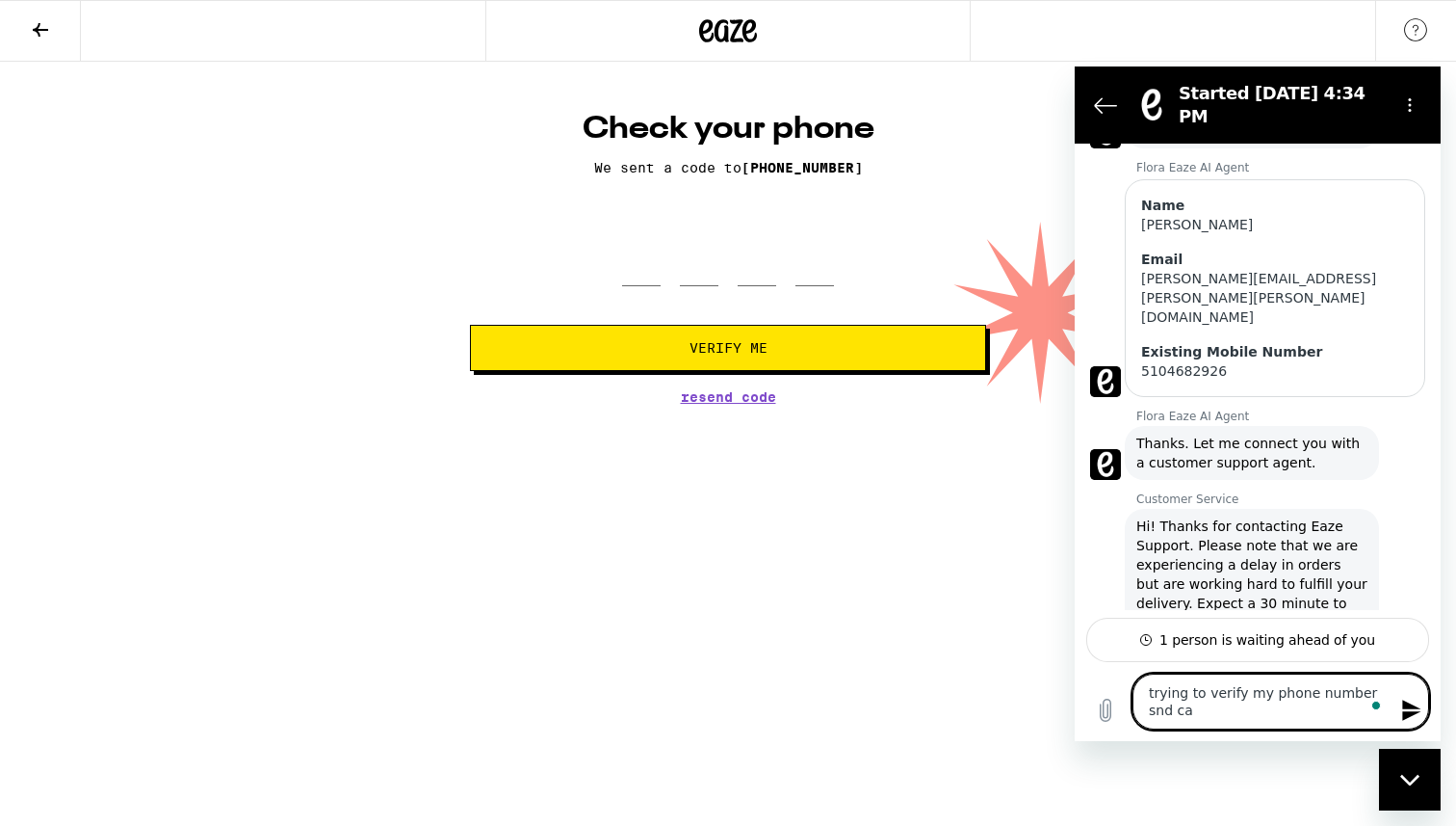
type textarea "trying to verify my phone number snd can"
type textarea "x"
type textarea "trying to verify my phone number snd cant"
type textarea "x"
type textarea "trying to verify my phone number snd cant"
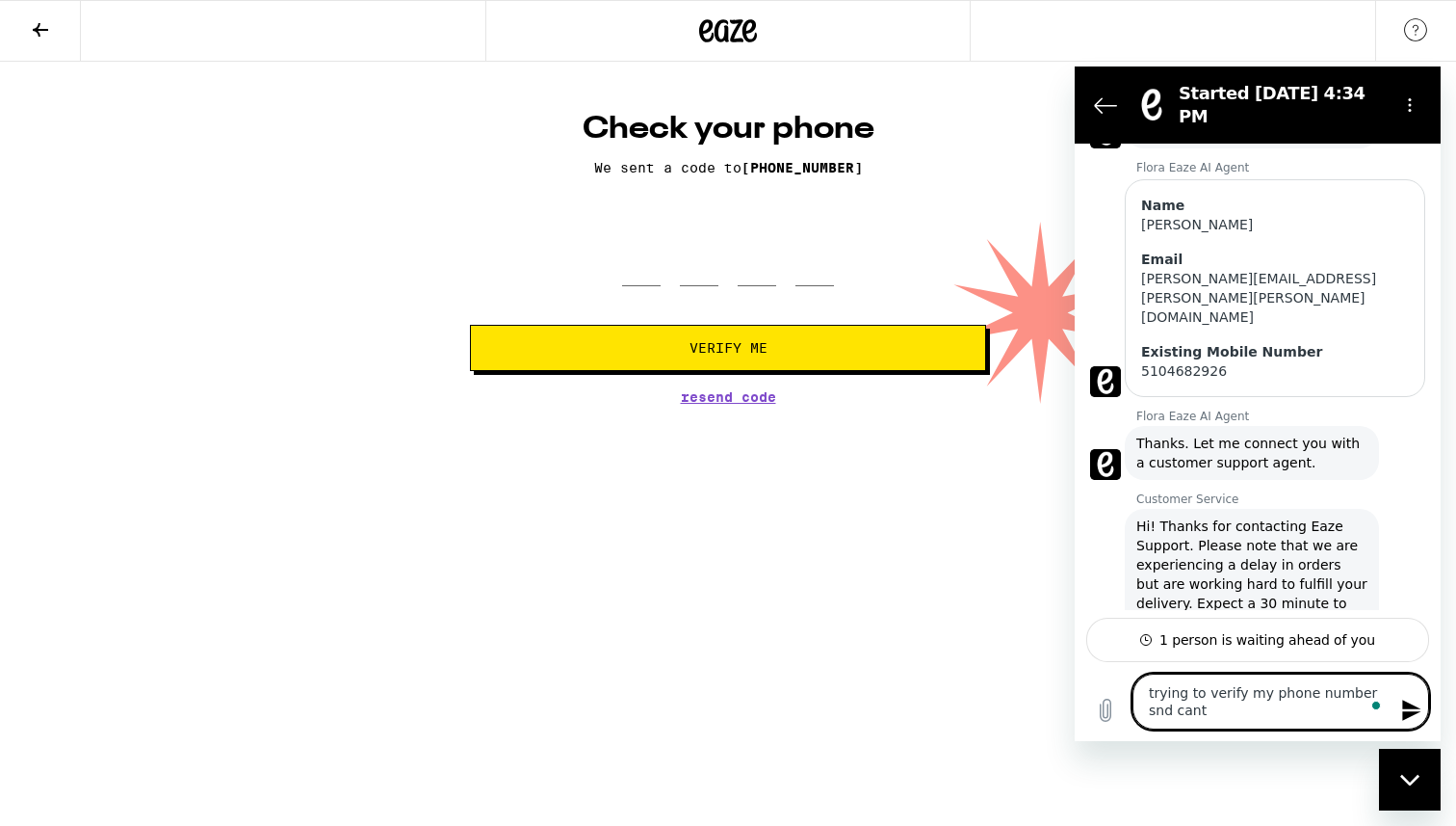
type textarea "x"
type textarea "trying to verify my phone number snd cant -"
type textarea "x"
type textarea "trying to verify my phone number snd cant -"
type textarea "x"
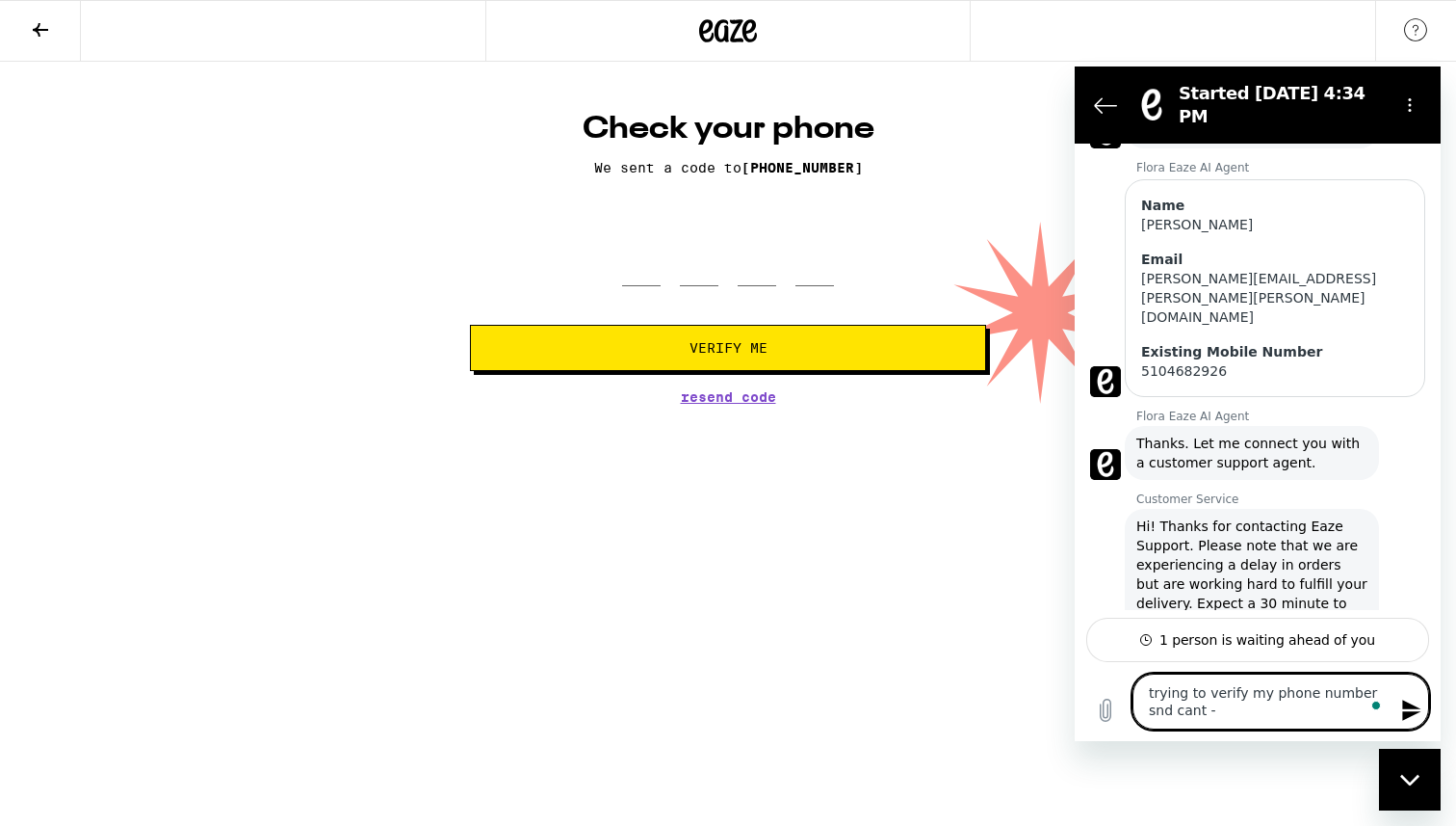
type textarea "trying to verify my phone number snd cant - t"
type textarea "x"
type textarea "trying to verify my phone number snd cant - th"
type textarea "x"
type textarea "trying to verify my phone number snd cant - the"
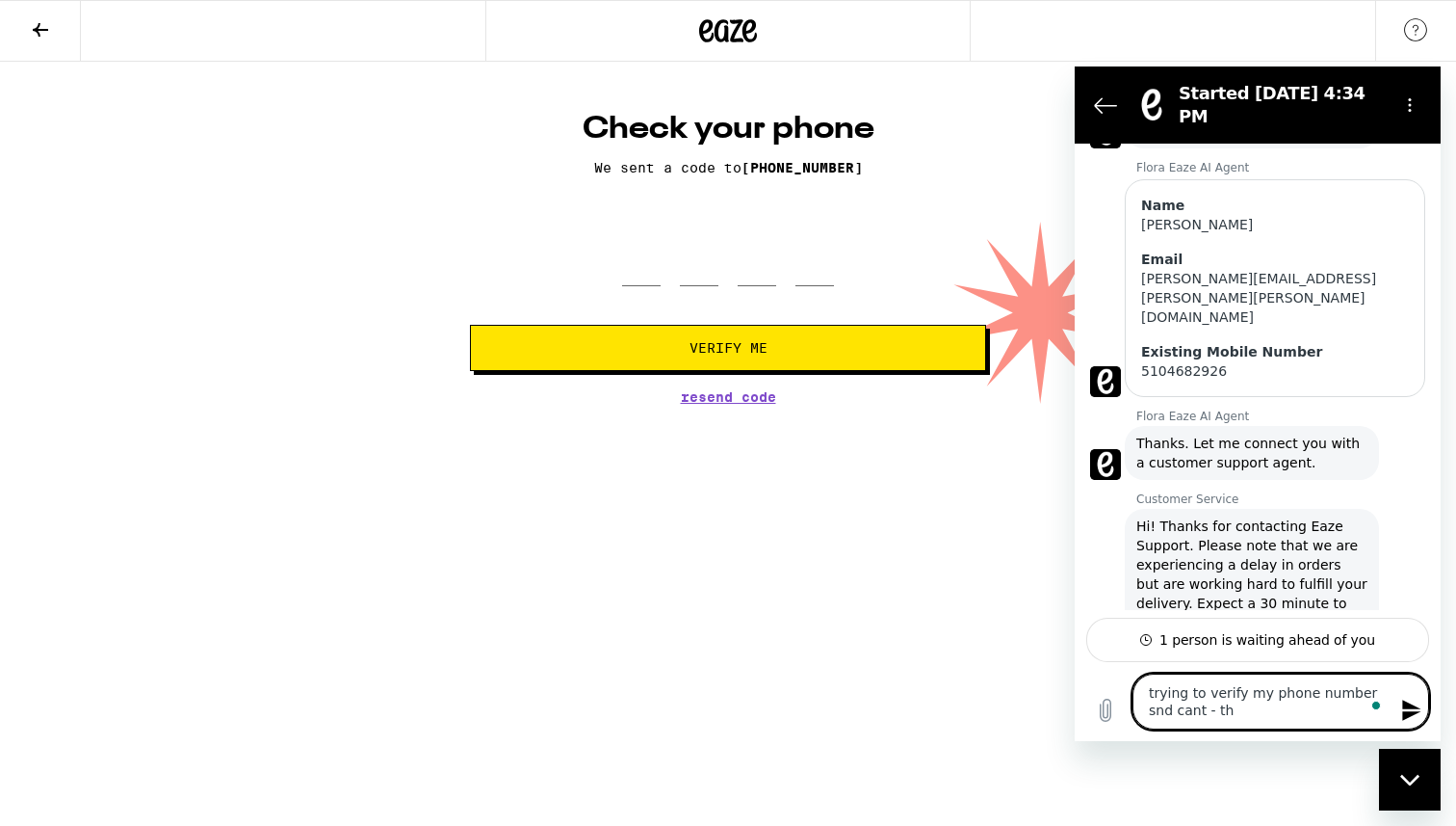
type textarea "x"
type textarea "trying to verify my phone number snd cant - the"
type textarea "x"
type textarea "trying to verify my phone number snd cant - the"
type textarea "x"
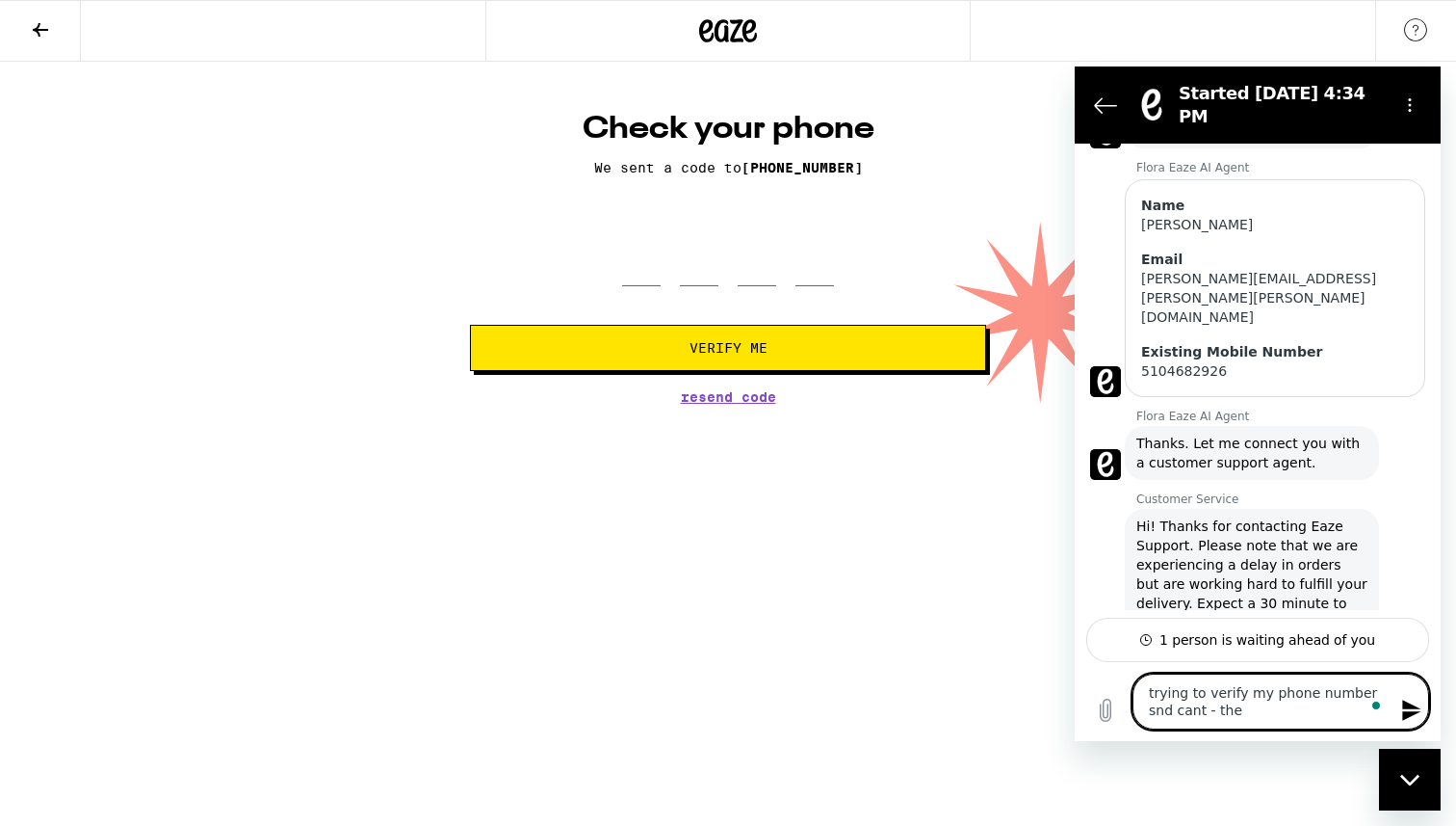
type textarea "trying to verify my phone number snd cant - th"
type textarea "x"
type textarea "trying to verify my phone number snd cant - t"
type textarea "x"
type textarea "trying to verify my phone number snd cant -"
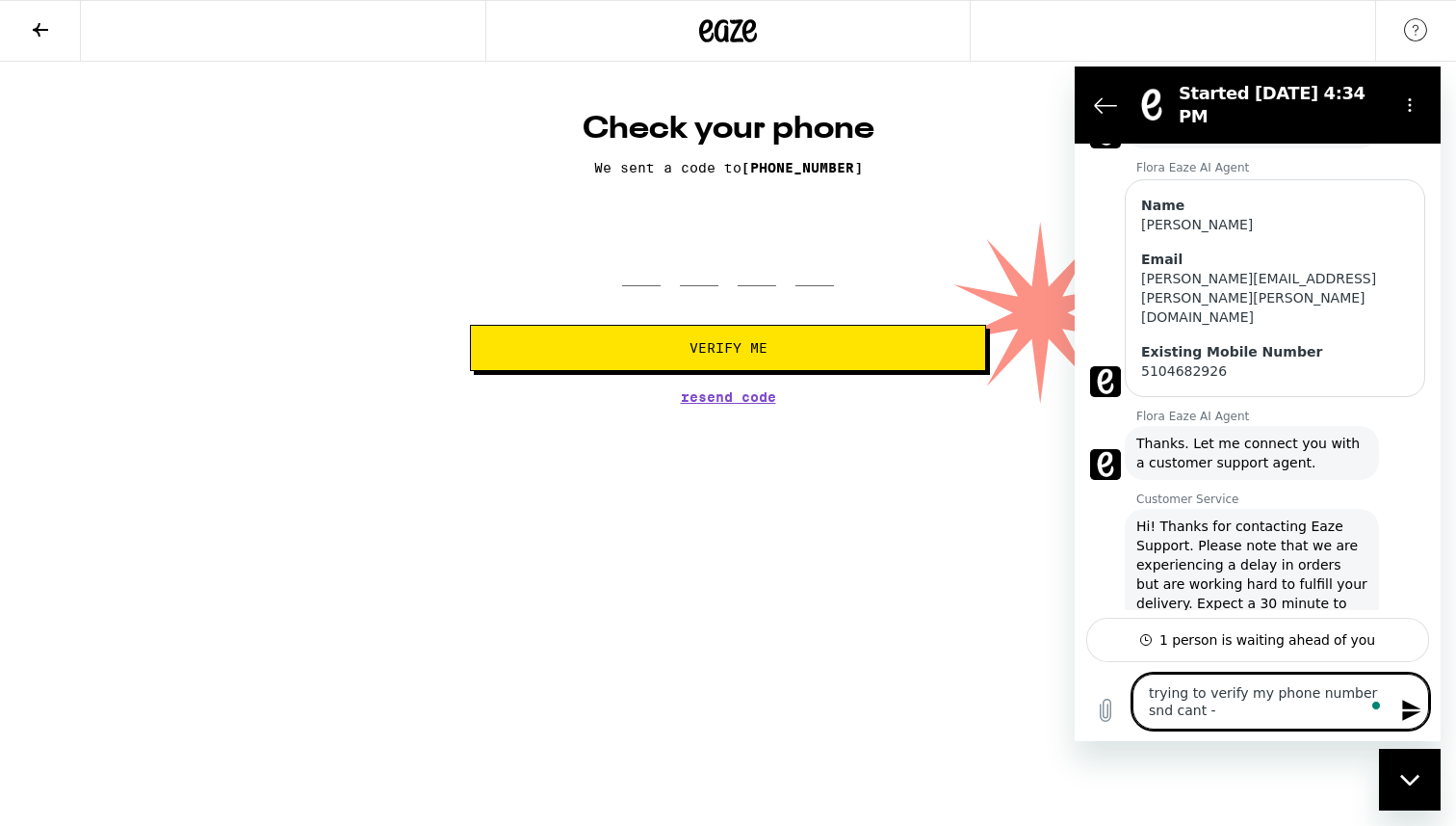
type textarea "x"
type textarea "trying to verify my phone number snd cant -"
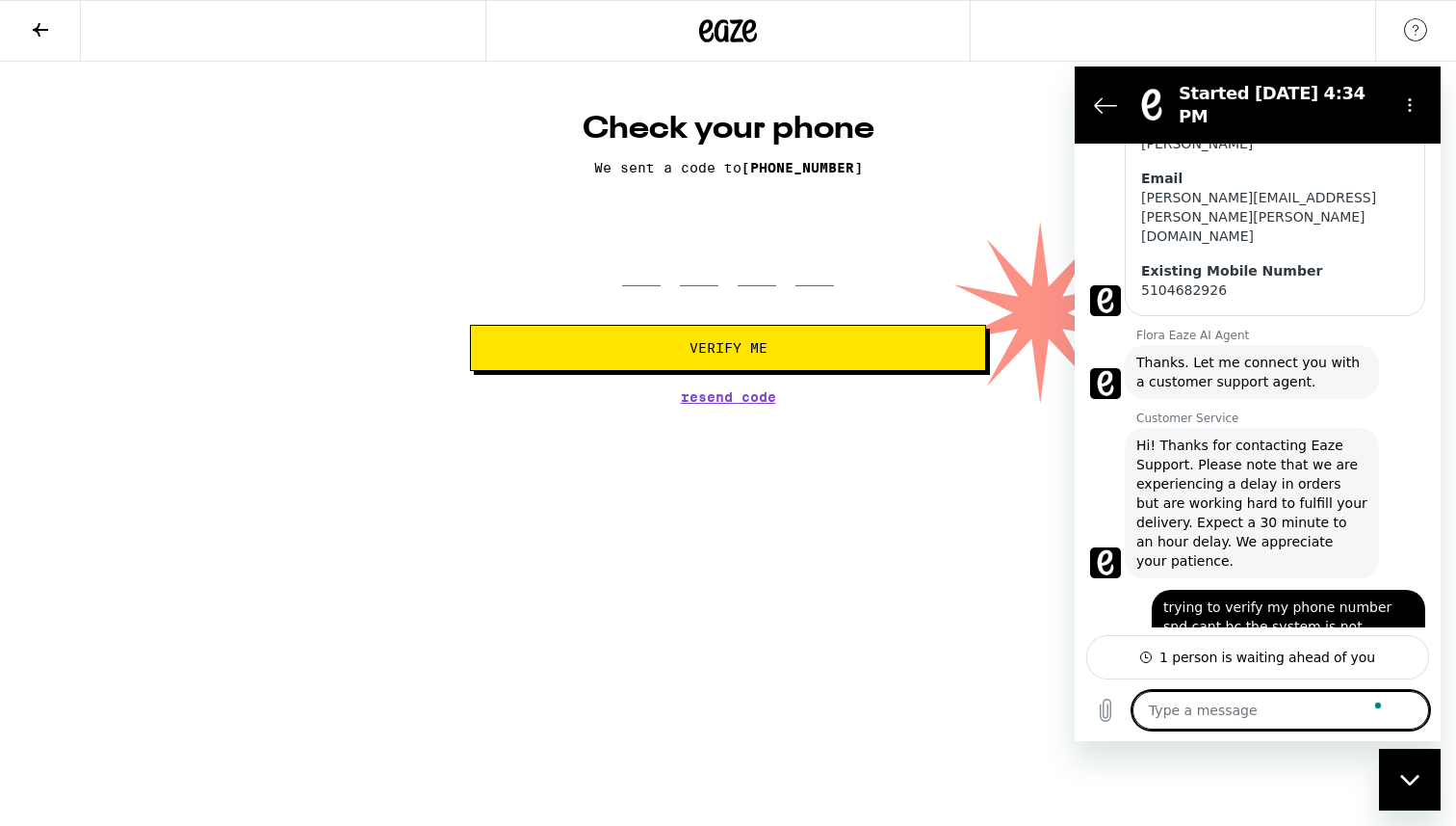
scroll to position [486, 0]
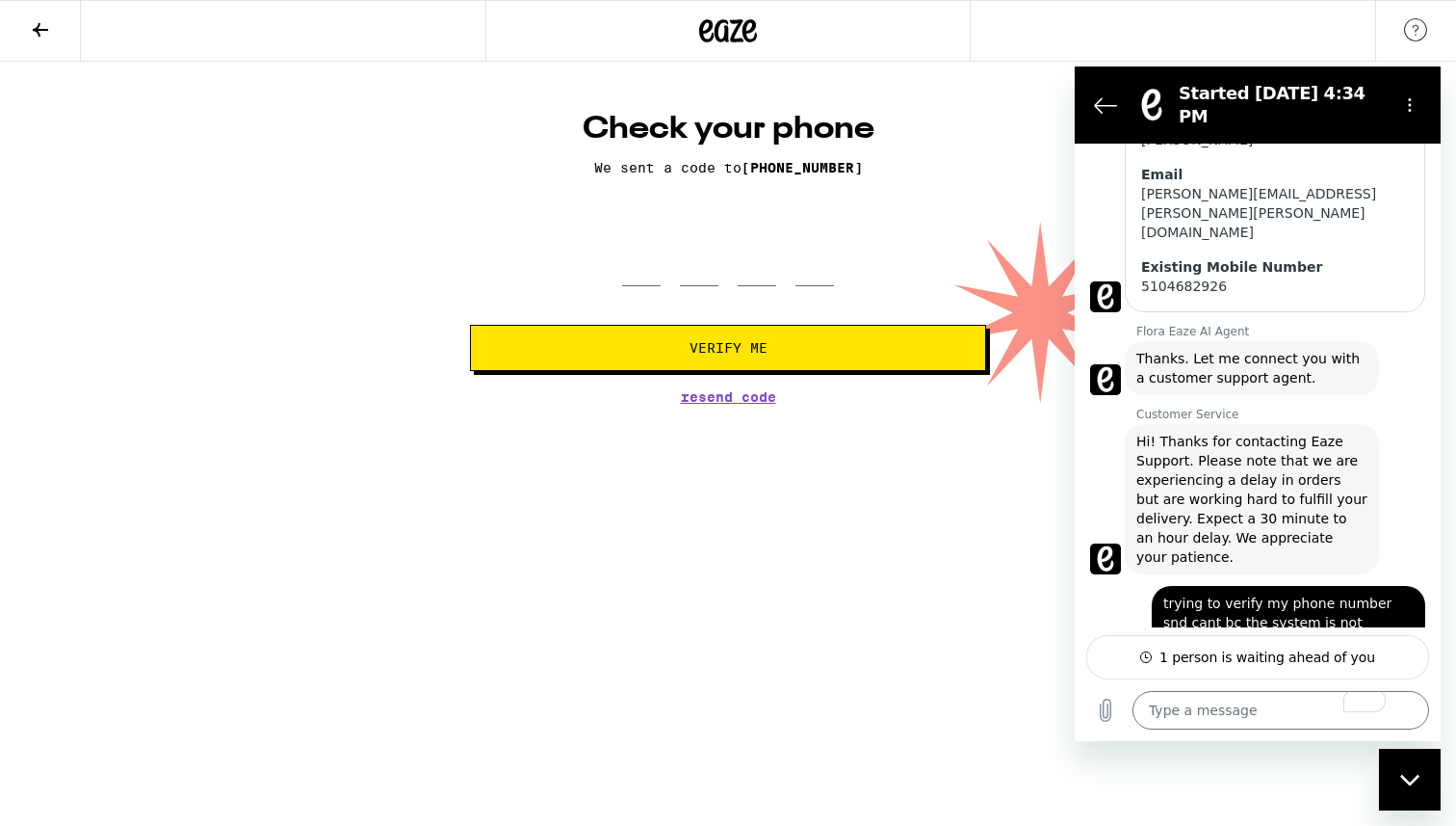
click at [747, 31] on icon at bounding box center [728, 30] width 58 height 35
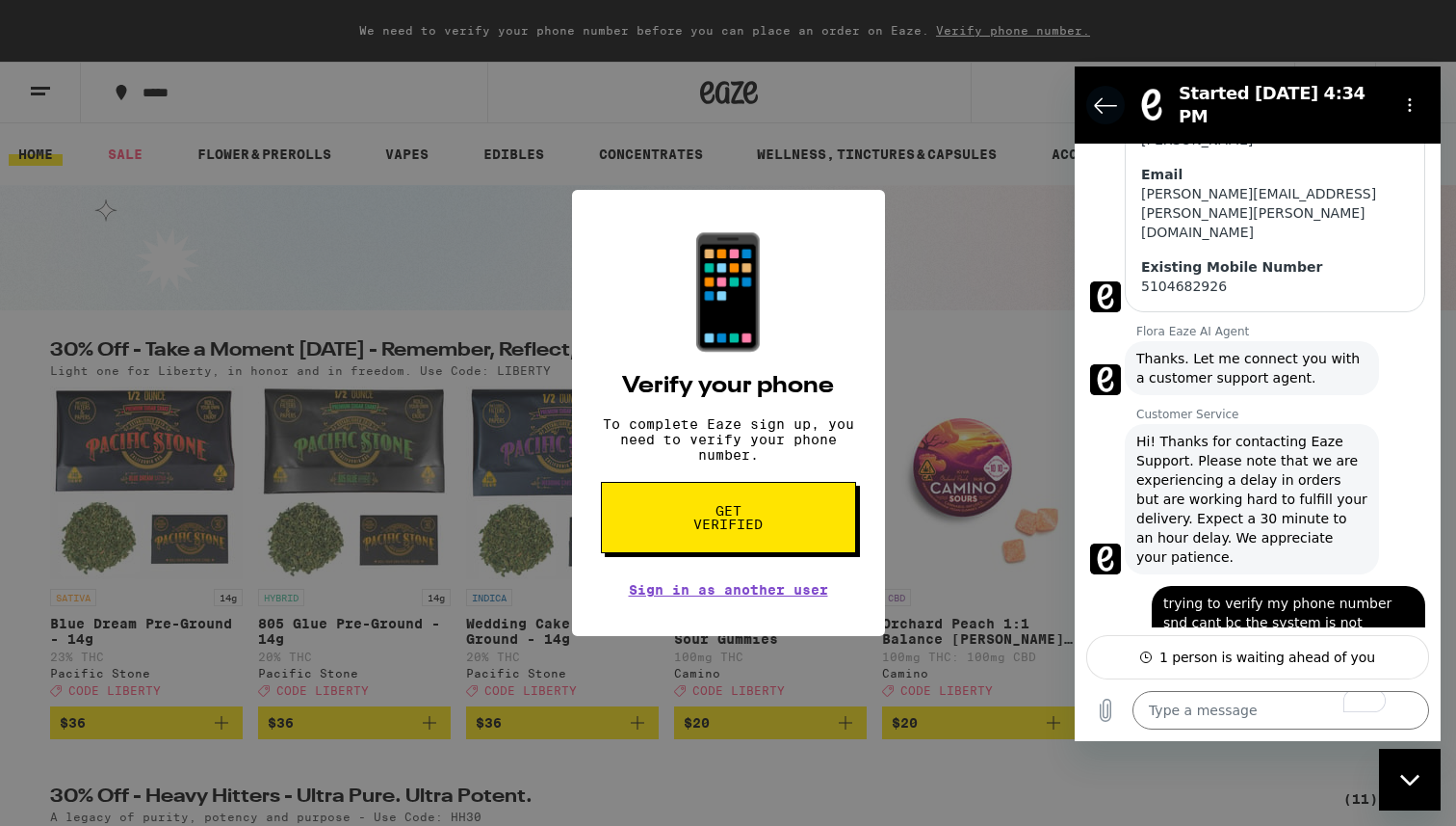
click at [1102, 93] on icon "Back to the conversation list" at bounding box center [1105, 104] width 23 height 23
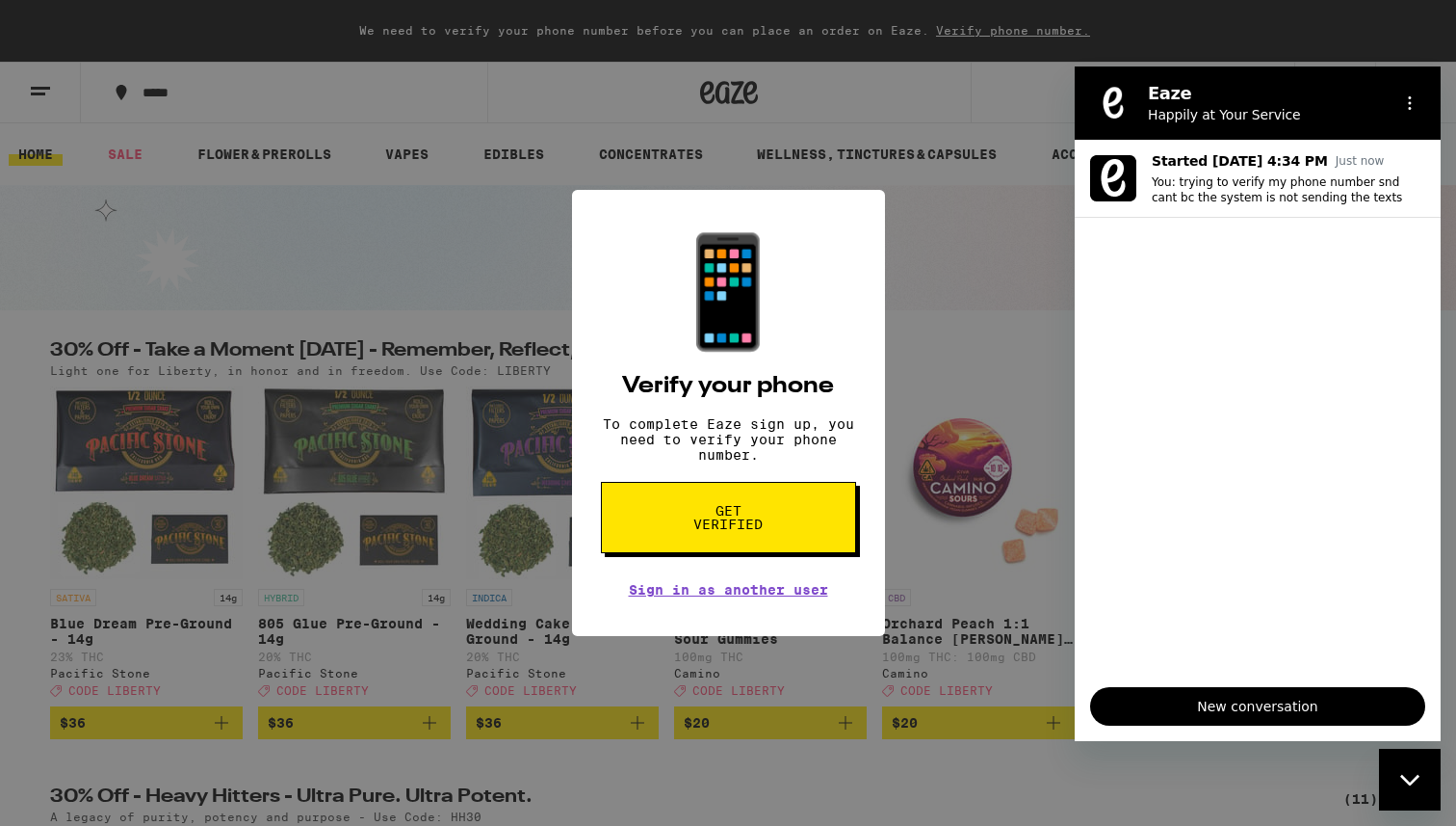
click at [1108, 89] on figure at bounding box center [1113, 103] width 39 height 39
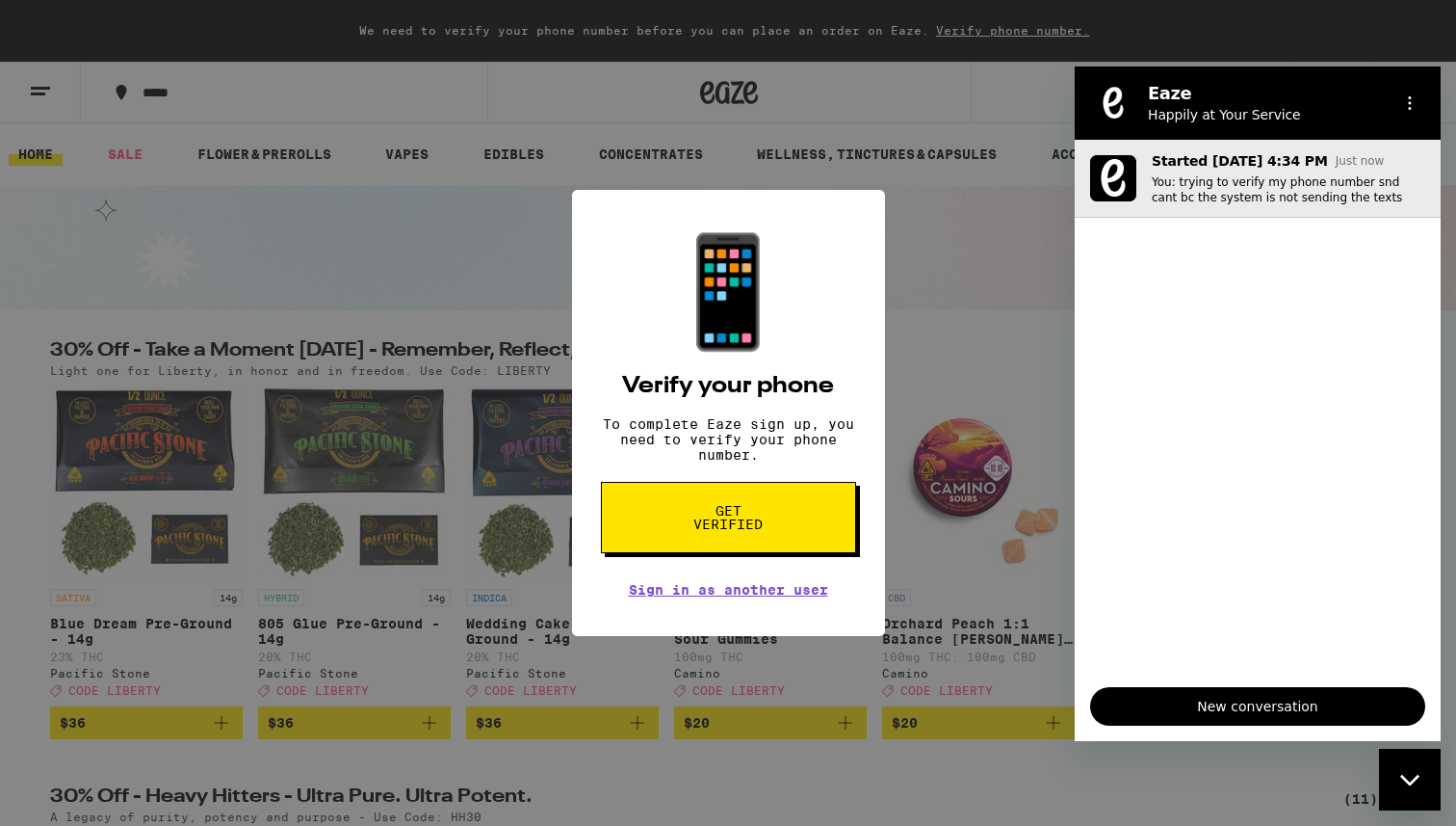
click at [1152, 189] on p "You: trying to verify my phone number snd cant bc the system is not sending the…" at bounding box center [1289, 189] width 274 height 31
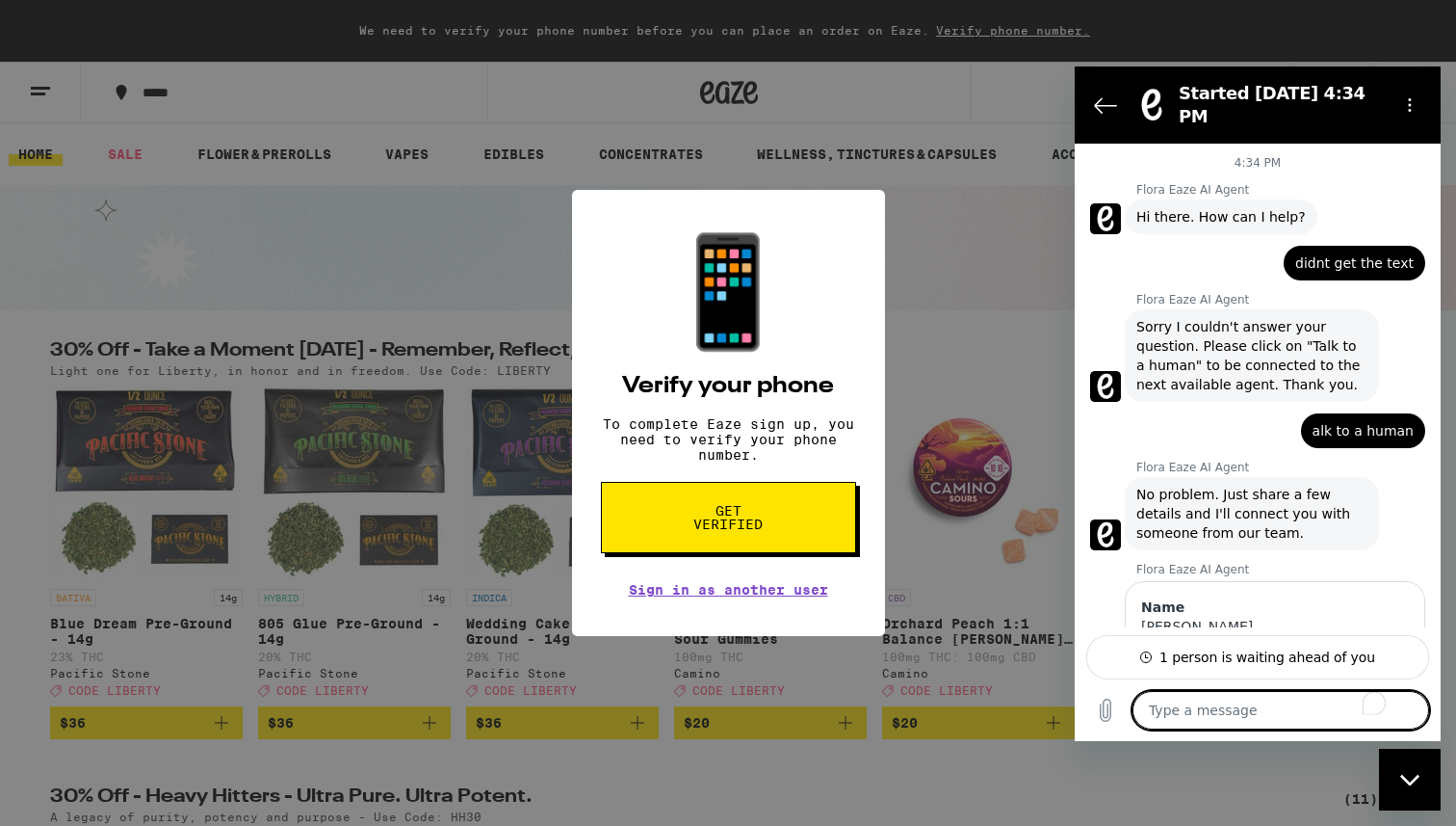
scroll to position [486, 0]
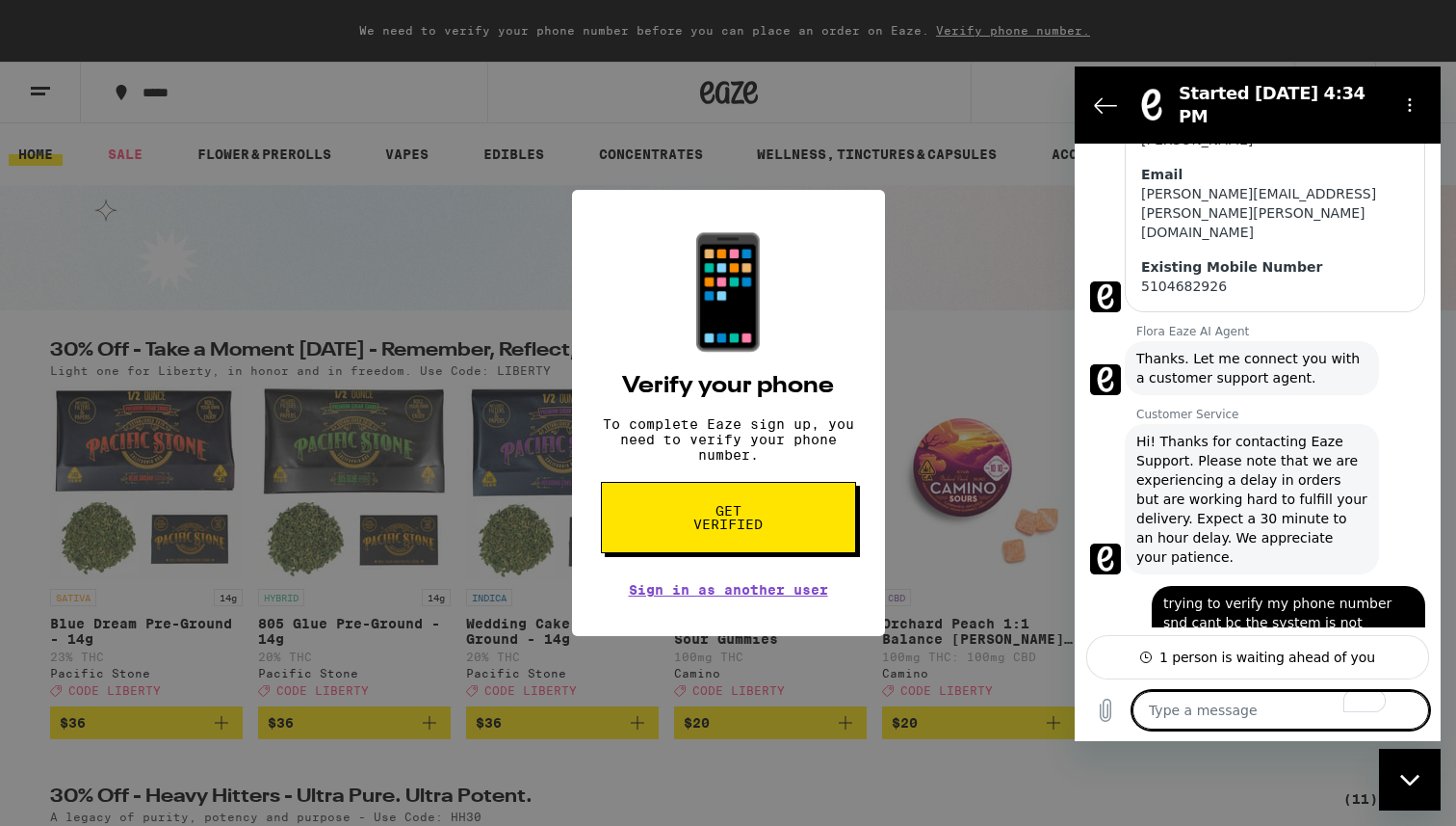
click at [1413, 784] on icon "Close messaging window" at bounding box center [1411, 780] width 20 height 13
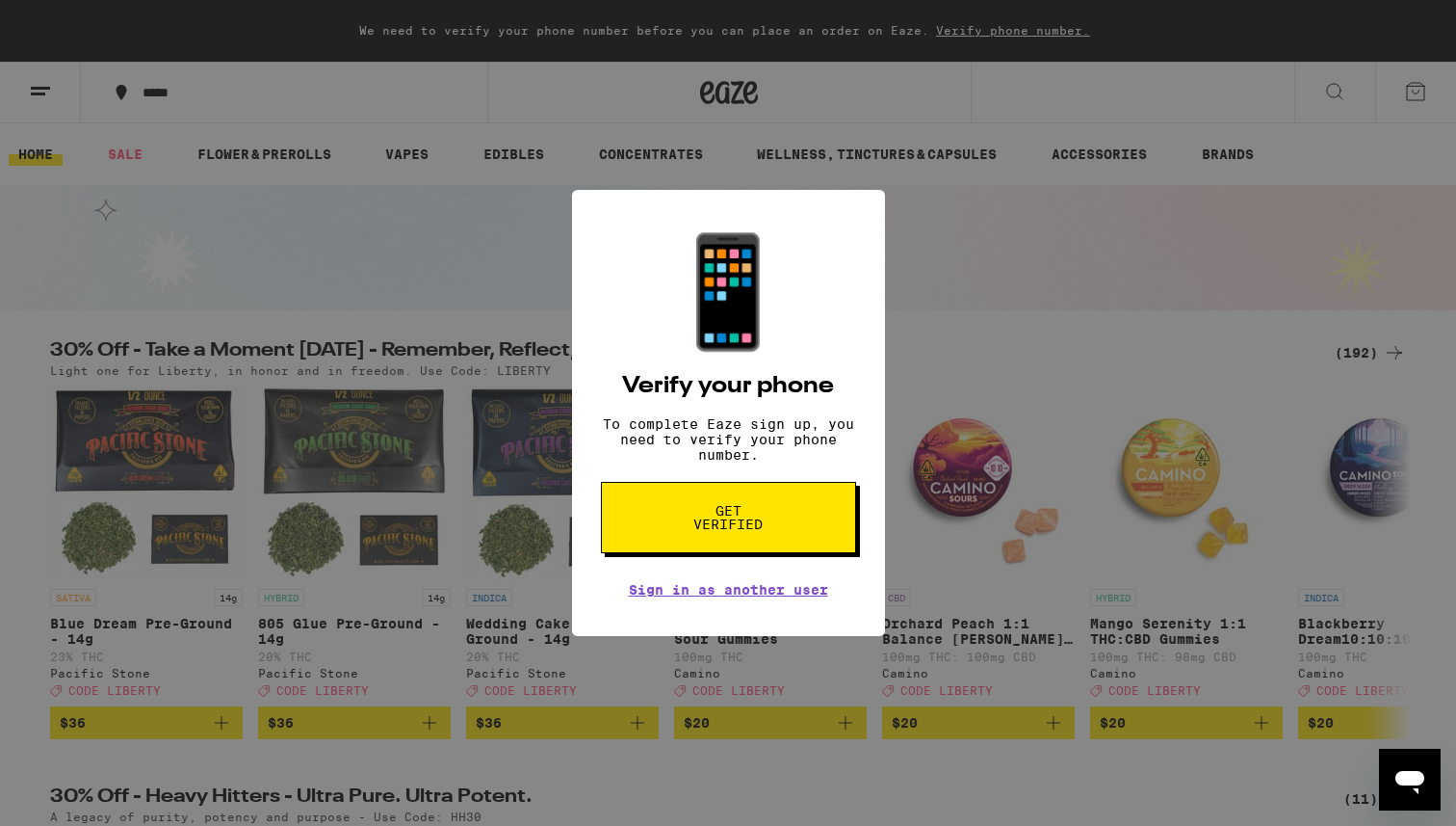
click at [995, 152] on div "📱 Verify your phone To complete Eaze sign up, you need to verify your phone num…" at bounding box center [728, 413] width 1456 height 826
click at [1393, 779] on icon "Open messaging window" at bounding box center [1410, 779] width 35 height 35
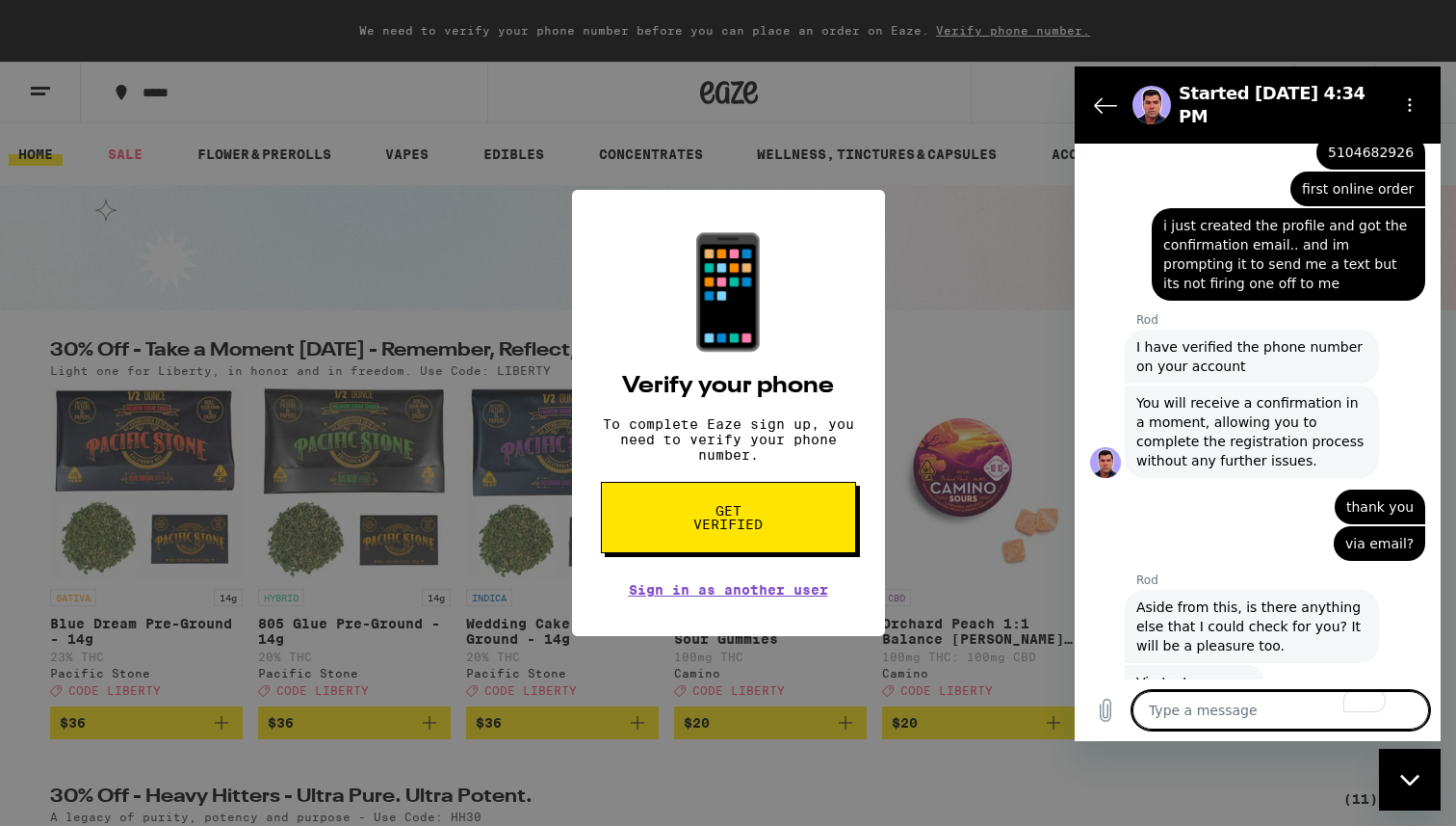
scroll to position [1421, 0]
click at [1229, 708] on textarea "To enrich screen reader interactions, please activate Accessibility in Grammarl…" at bounding box center [1281, 710] width 297 height 39
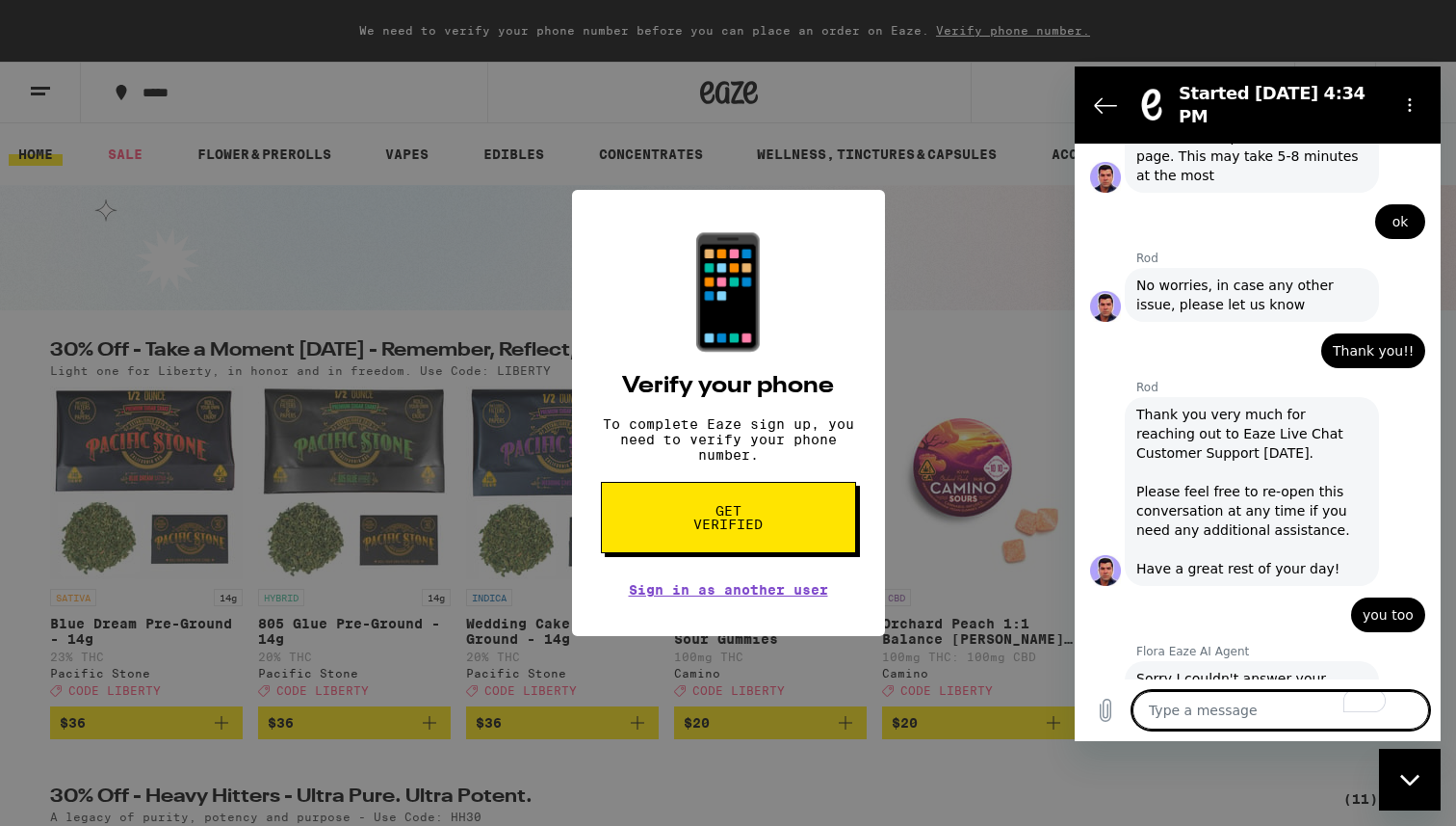
scroll to position [2232, 0]
